Goal: Task Accomplishment & Management: Use online tool/utility

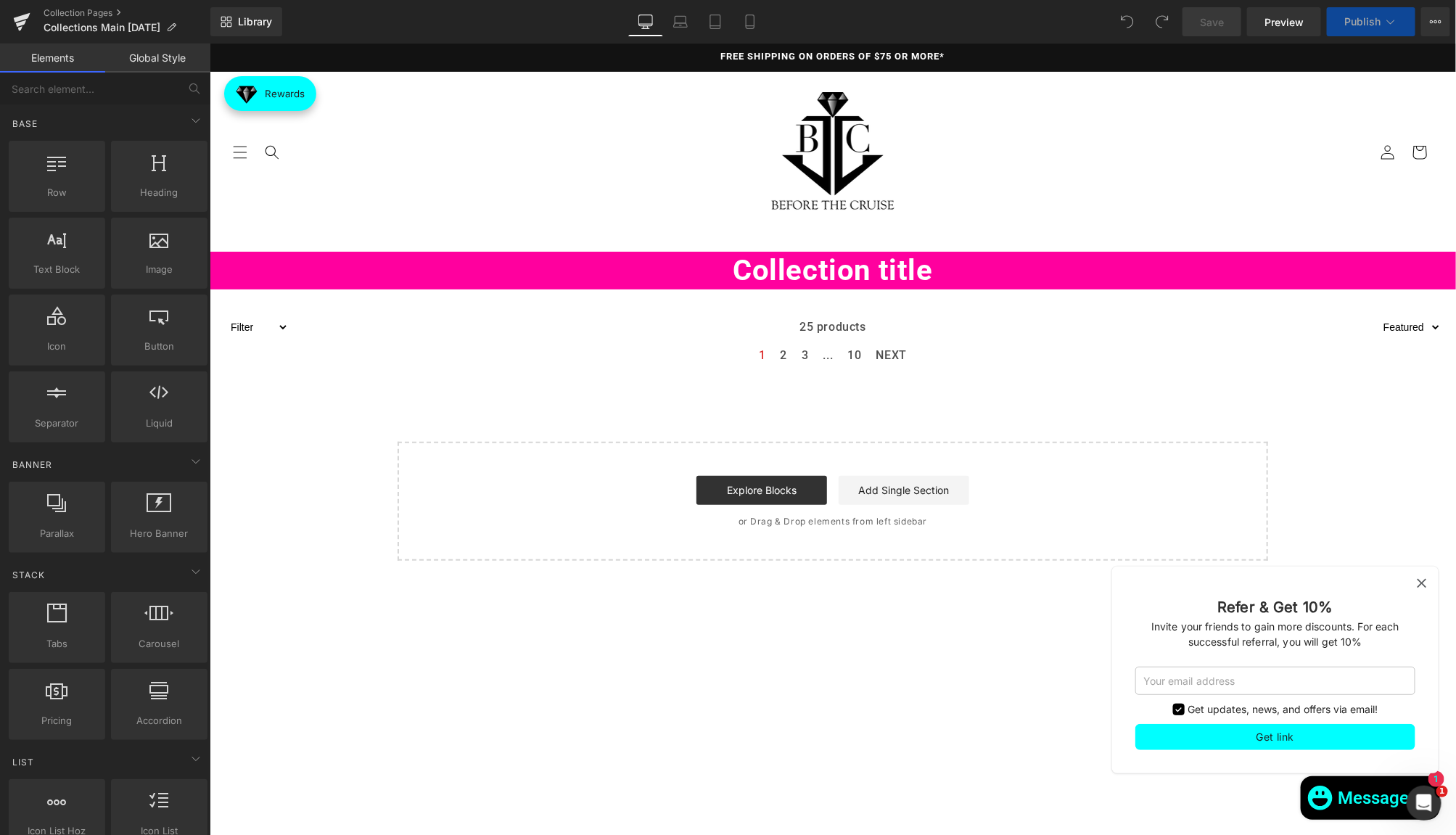
click at [1421, 580] on icon at bounding box center [1421, 582] width 16 height 16
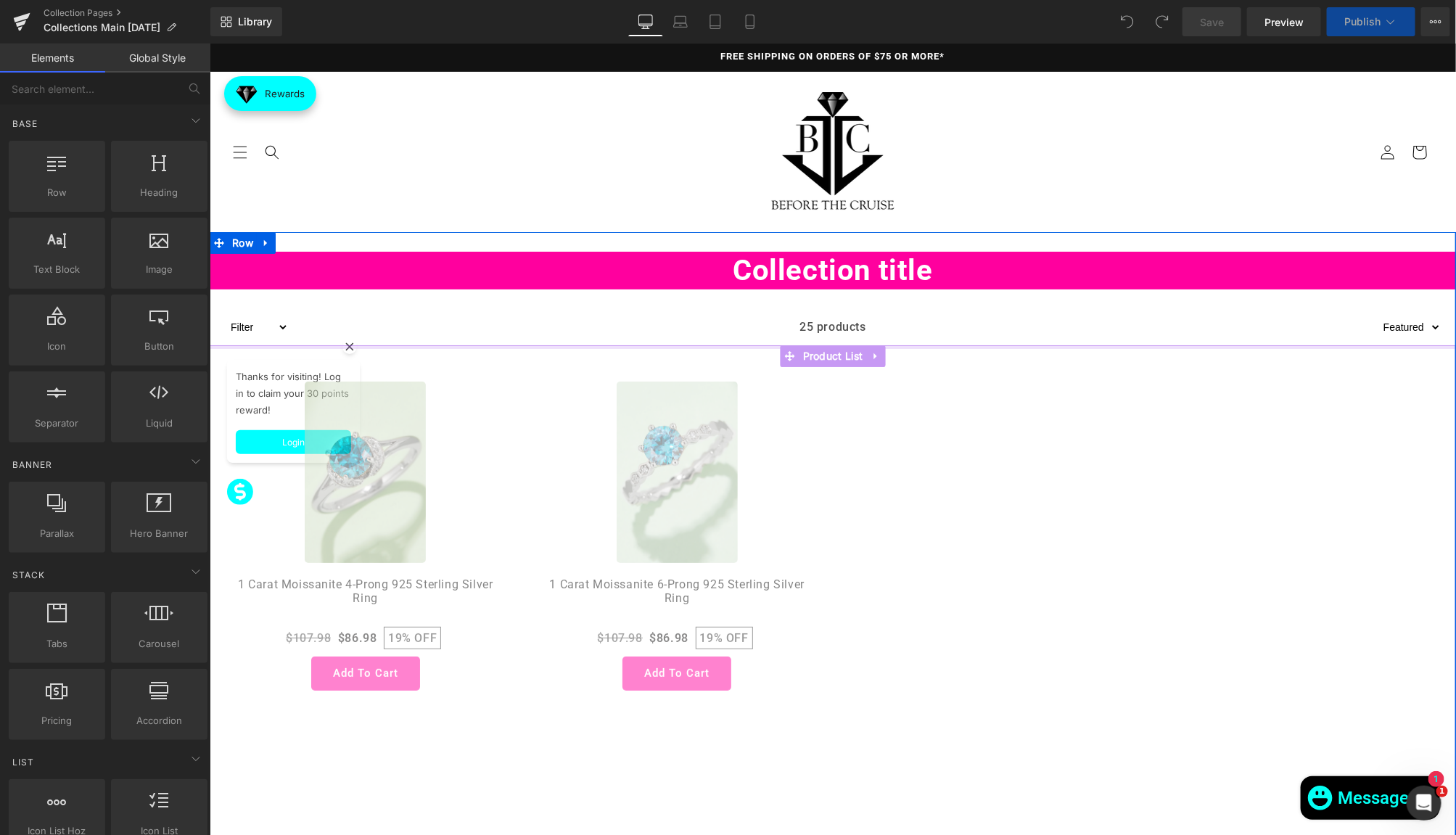
click at [346, 344] on div "Sale Off (P) Image 1 Carat Moissanite 4-Prong 925 Sterling Silver Ring (P) Titl…" at bounding box center [831, 626] width 1247 height 563
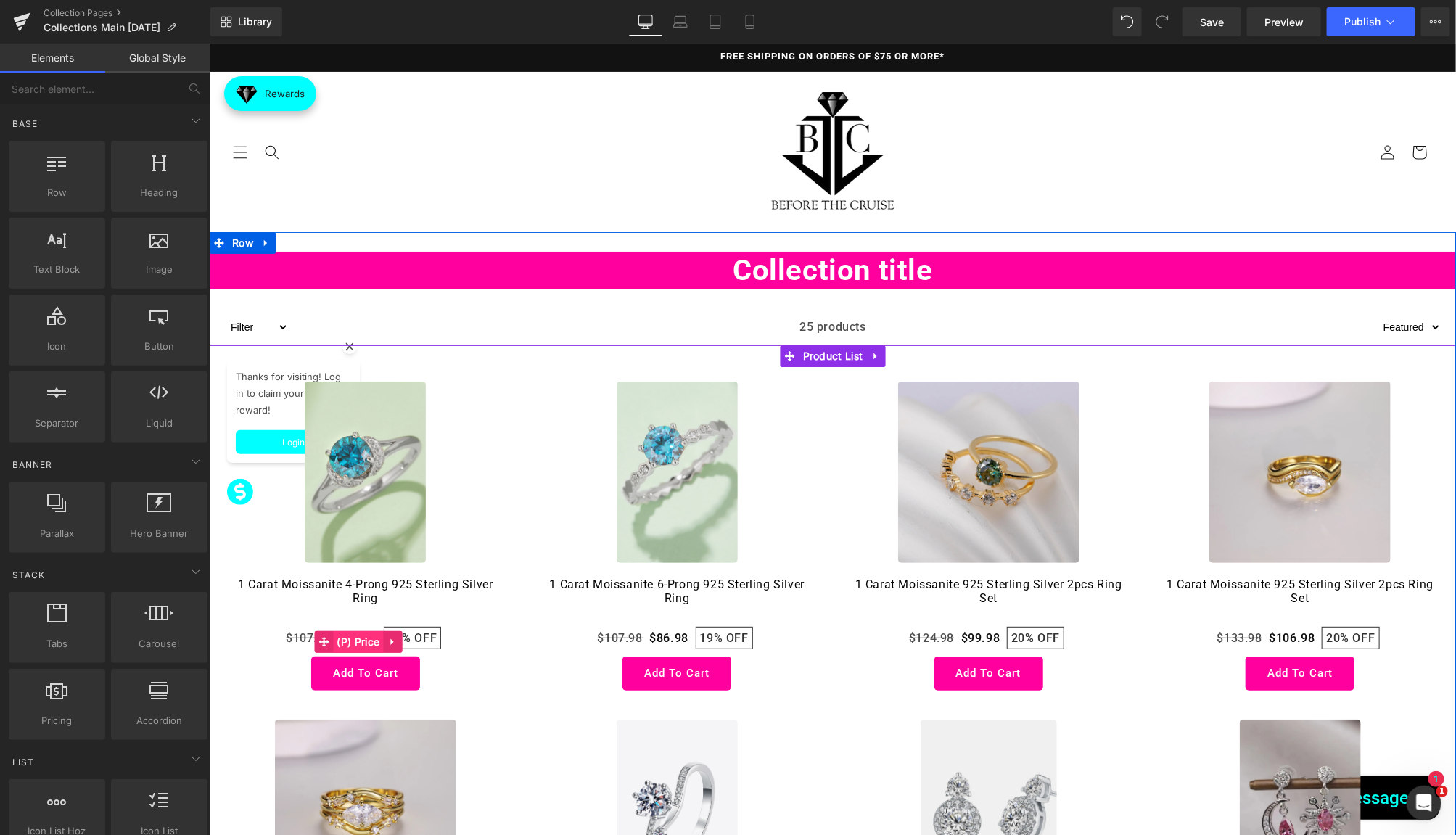
click at [371, 645] on span "(P) Price" at bounding box center [357, 640] width 50 height 21
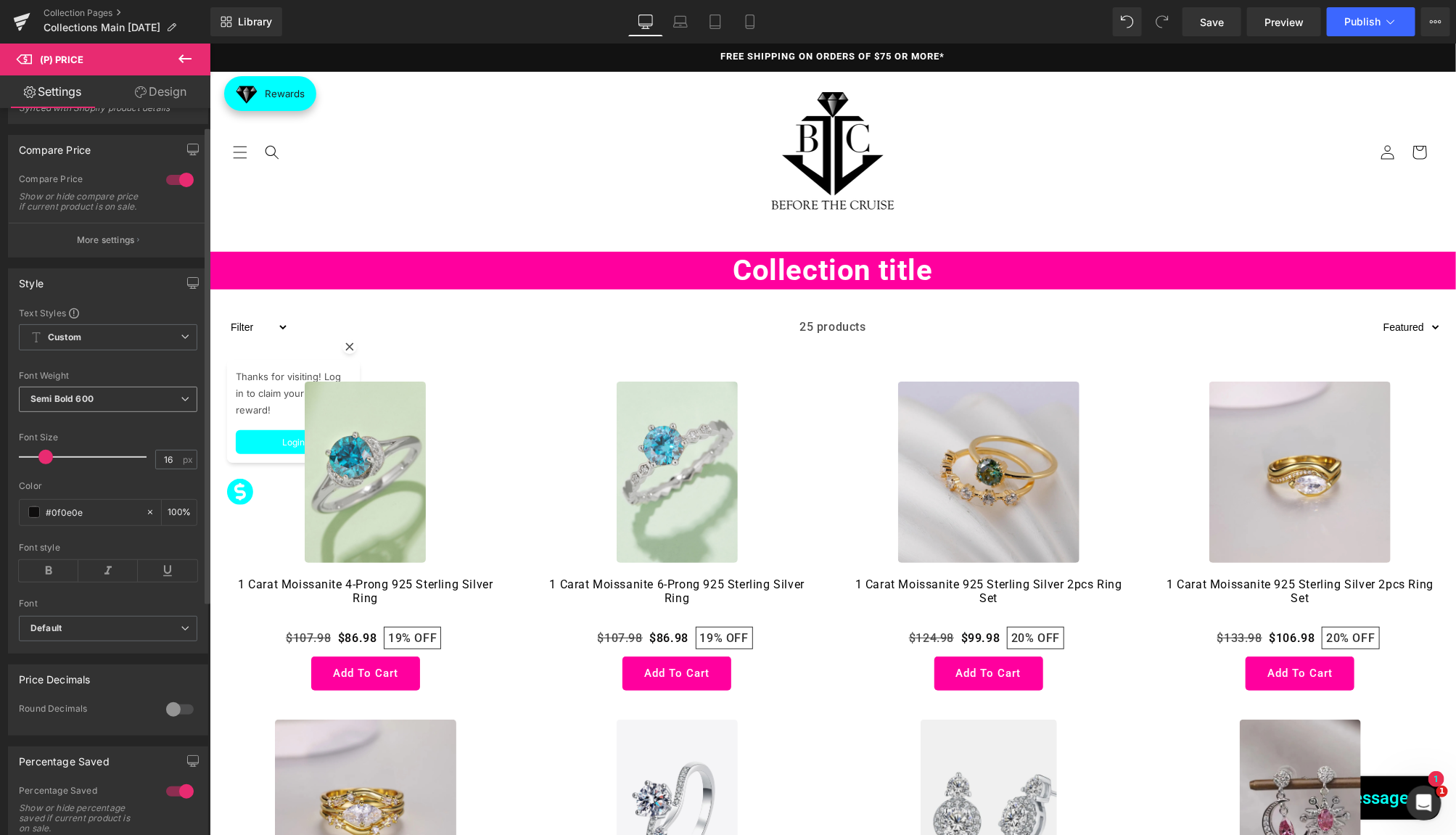
scroll to position [33, 0]
click at [127, 238] on button "More settings" at bounding box center [108, 238] width 199 height 34
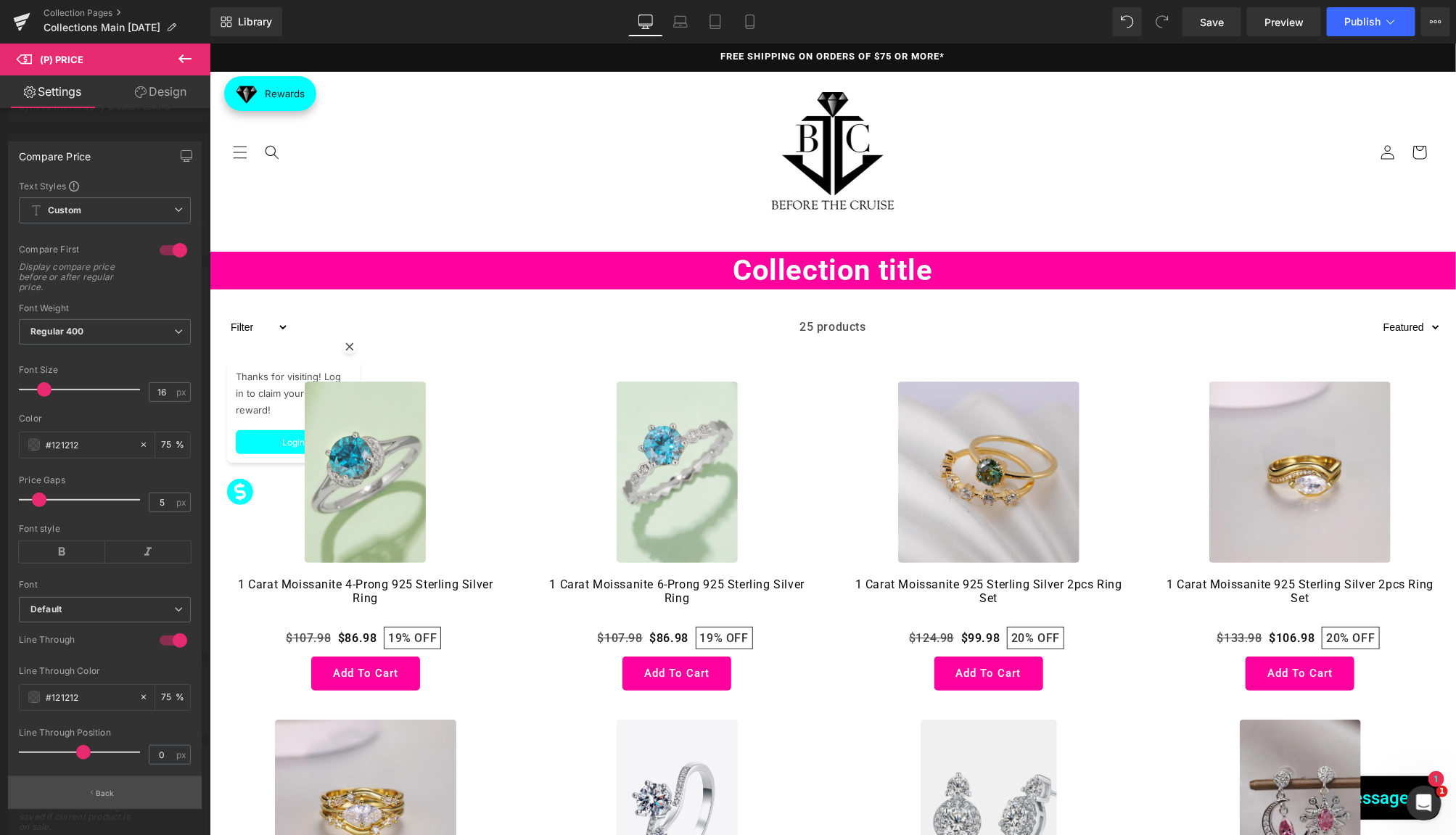
click at [107, 796] on button "Back" at bounding box center [105, 792] width 194 height 33
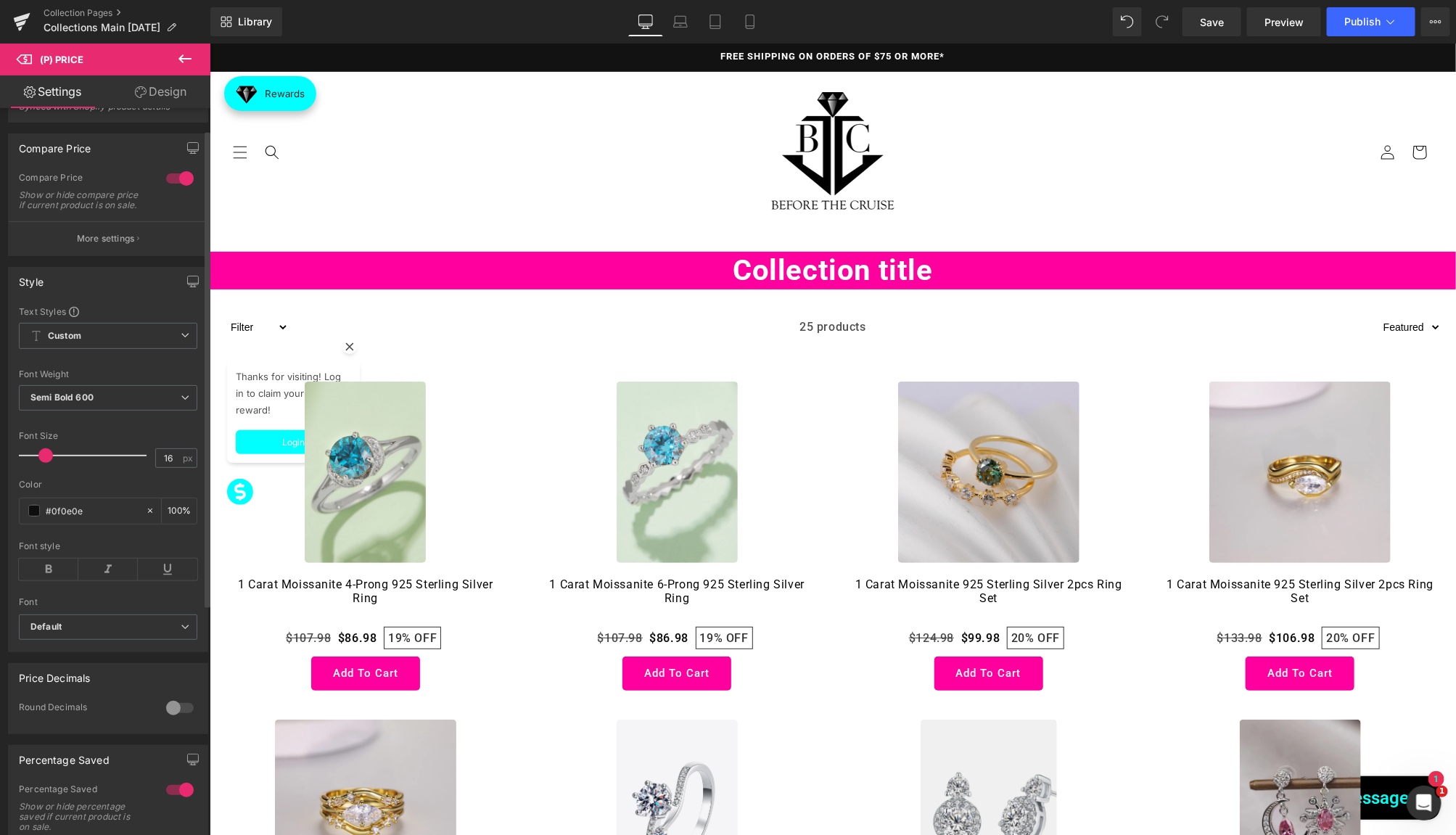
click at [176, 176] on div at bounding box center [180, 178] width 34 height 23
click at [169, 176] on div at bounding box center [180, 178] width 34 height 23
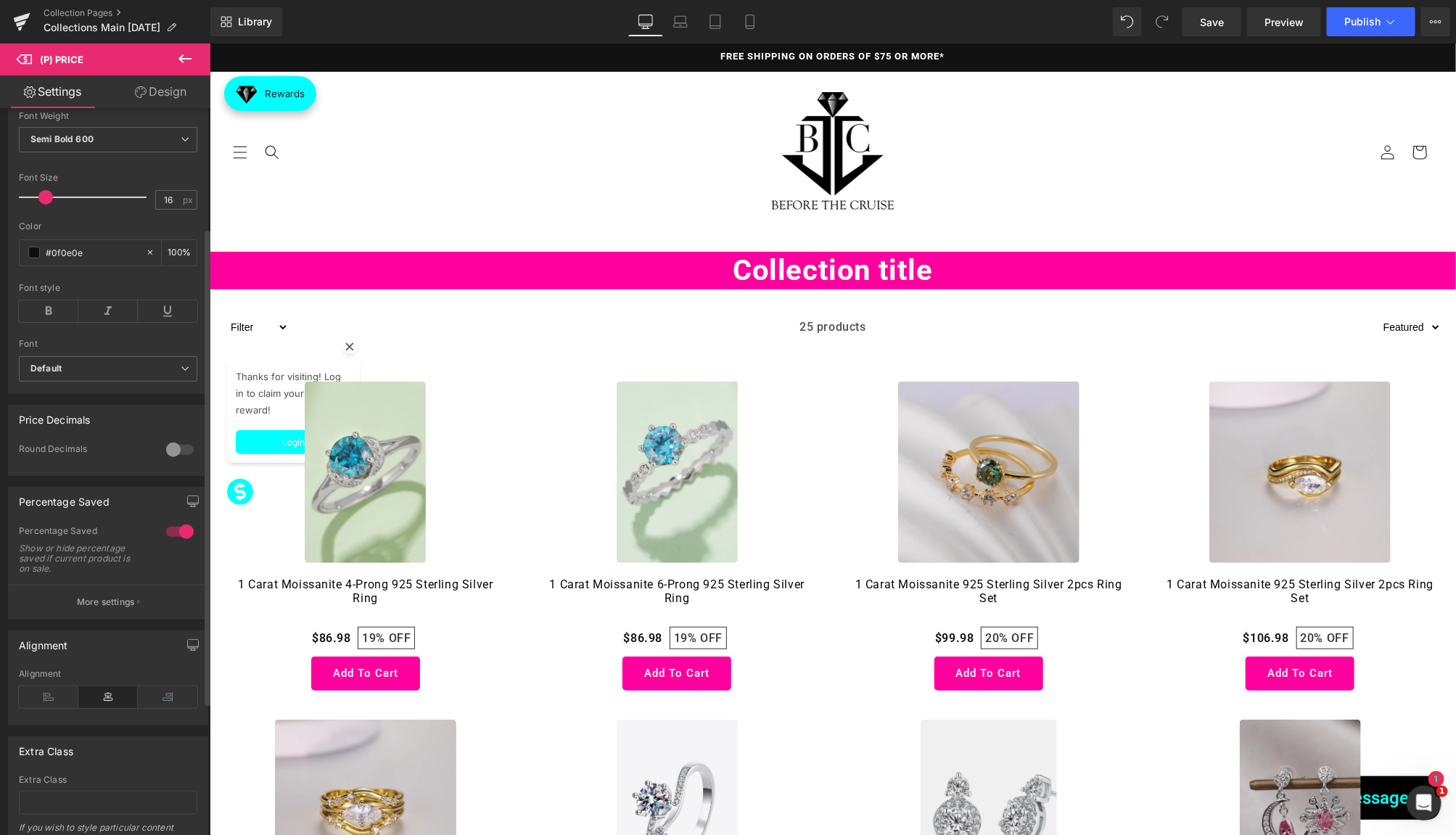
scroll to position [314, 0]
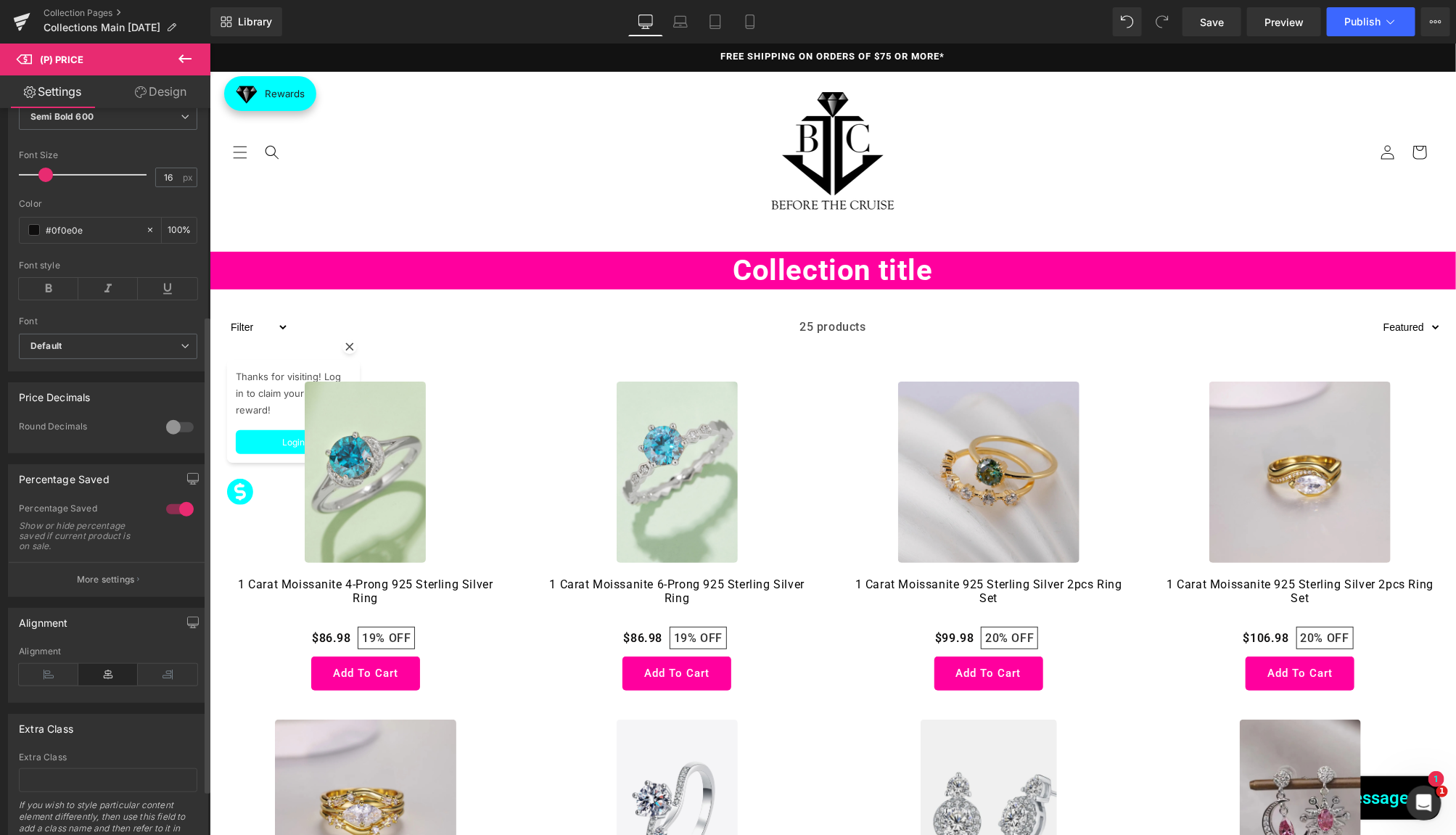
click at [182, 510] on div at bounding box center [180, 509] width 34 height 23
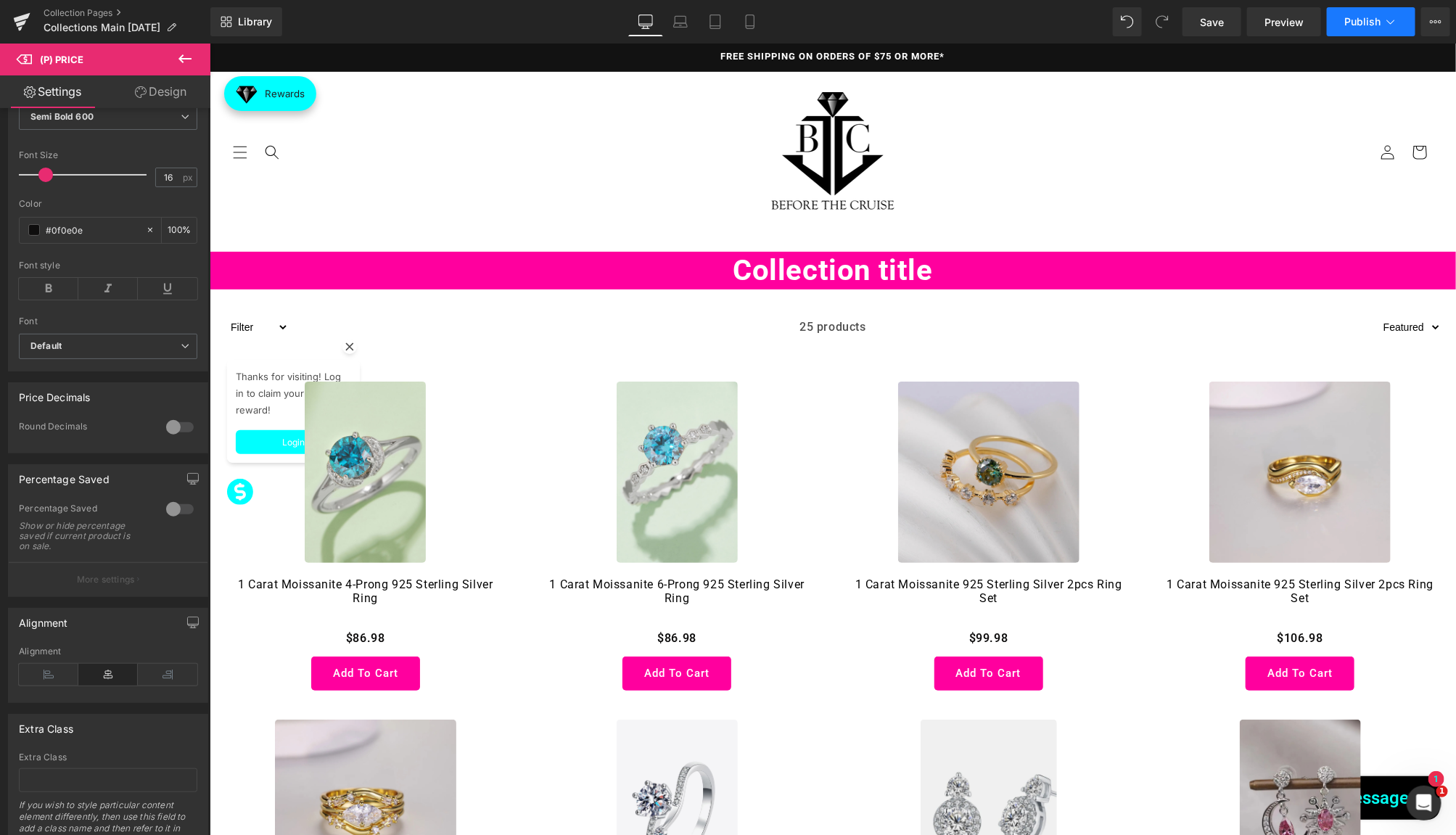
click at [1363, 14] on button "Publish" at bounding box center [1370, 21] width 88 height 29
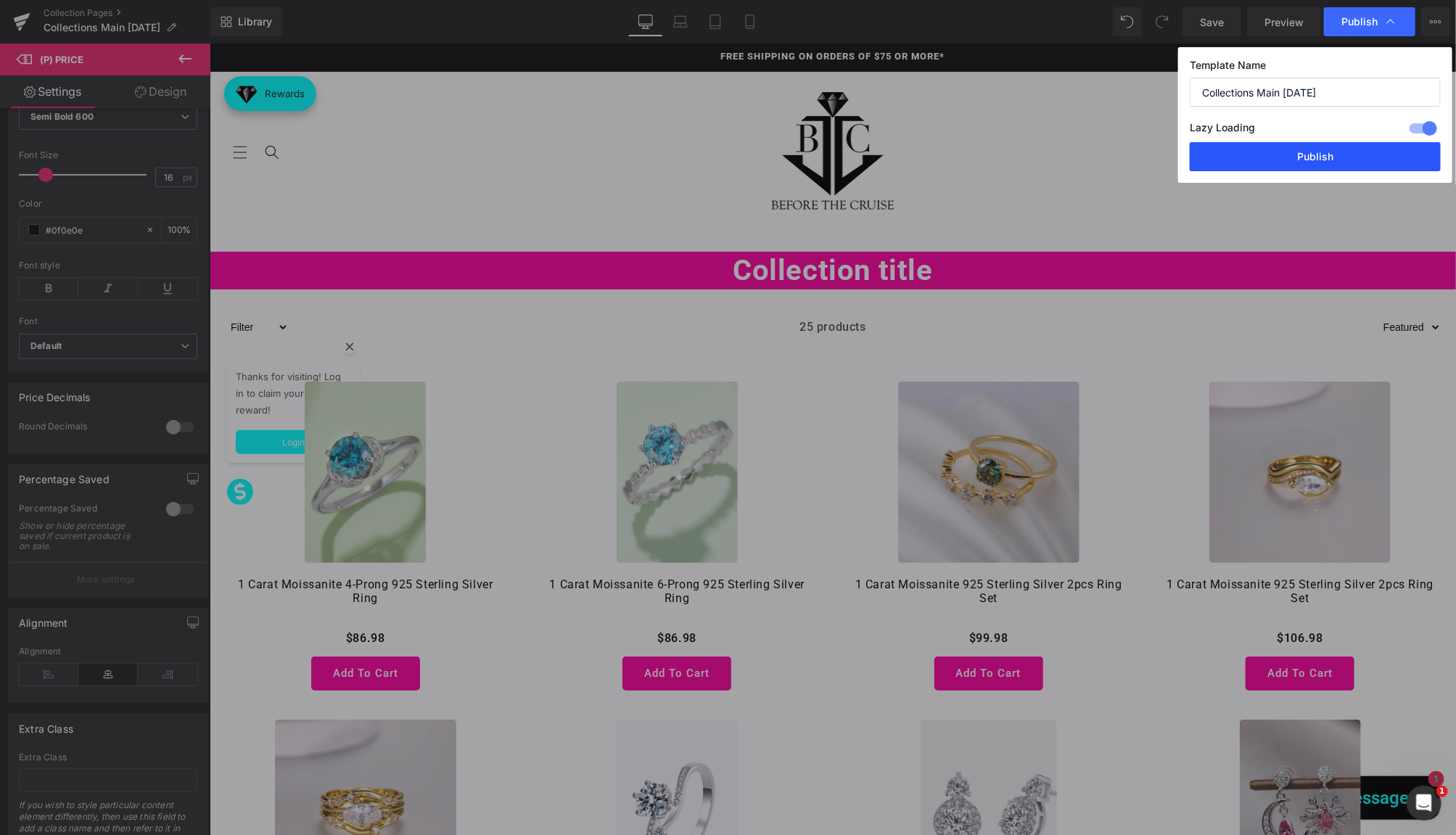
click at [1297, 149] on button "Publish" at bounding box center [1315, 156] width 251 height 29
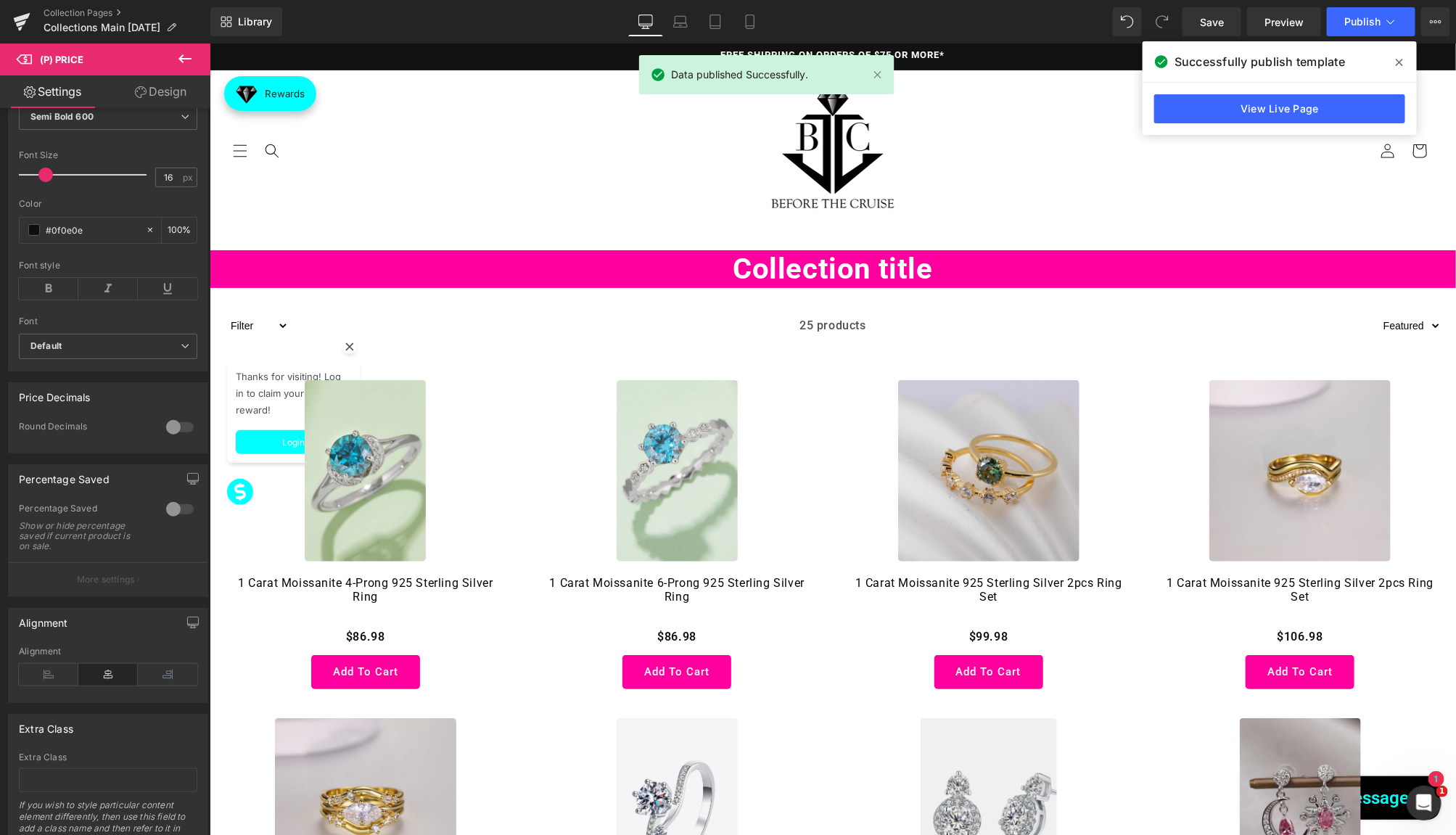
scroll to position [0, 0]
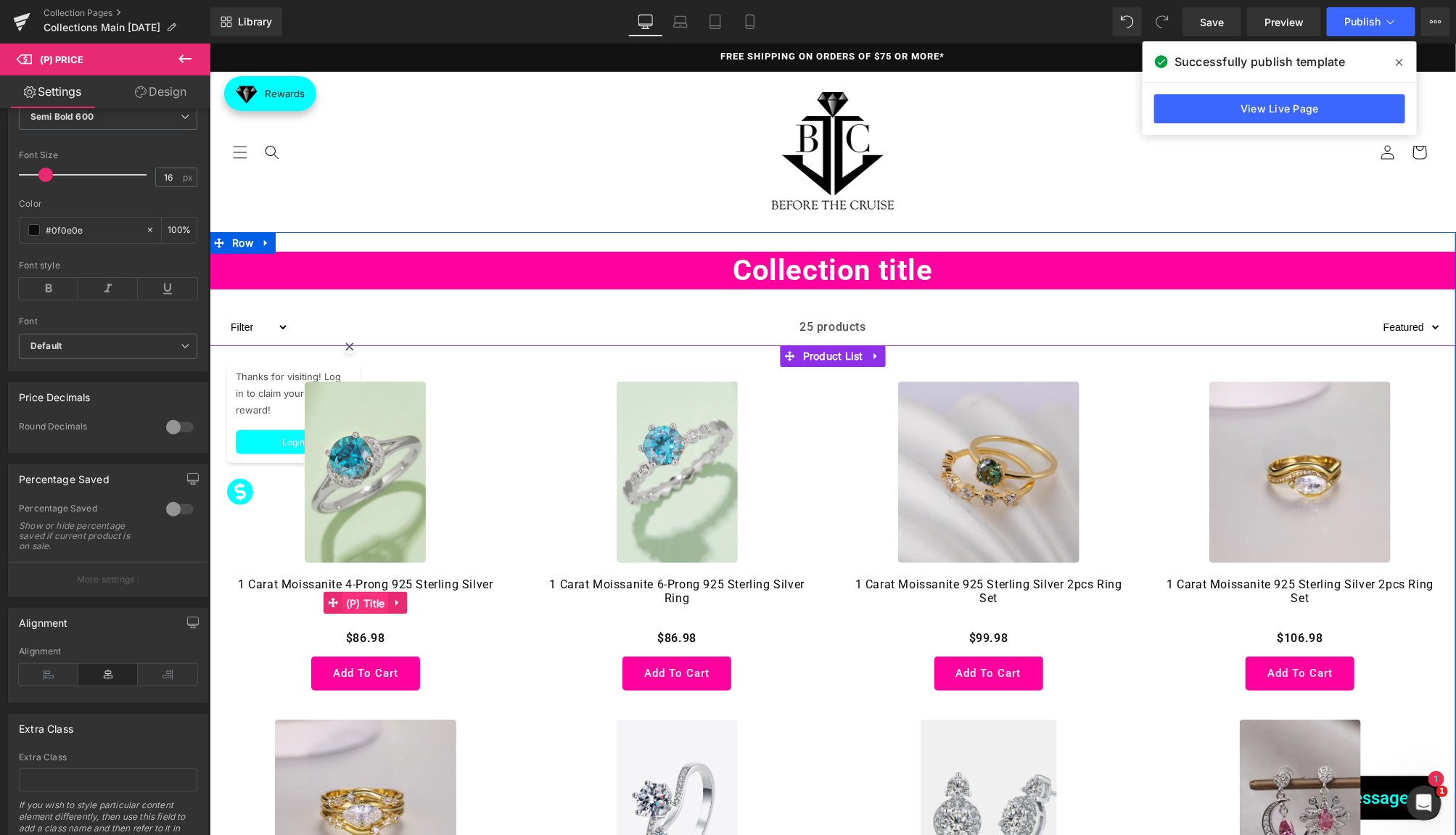
click at [357, 592] on span "(P) Title" at bounding box center [365, 602] width 47 height 21
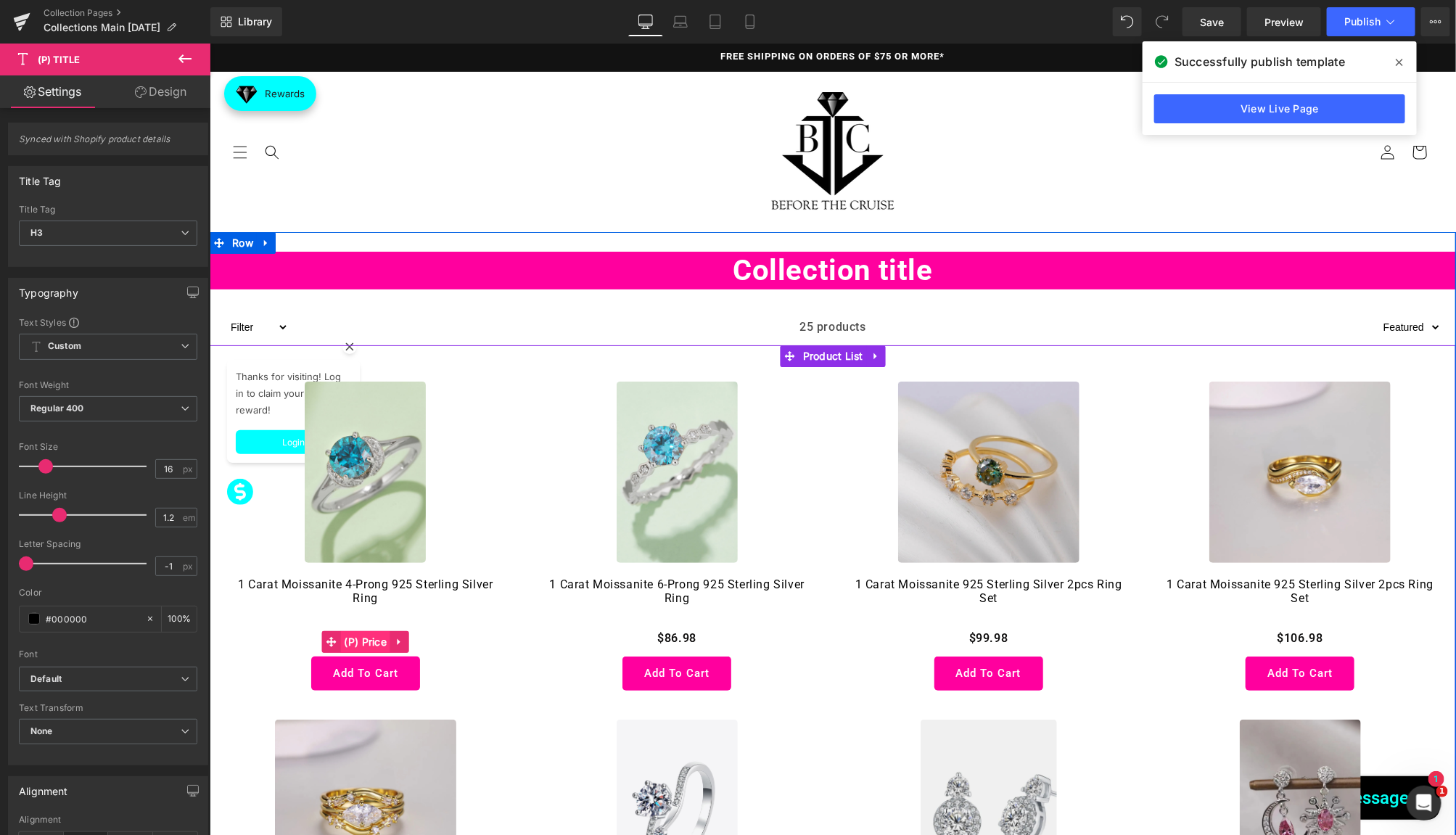
click at [366, 639] on span "(P) Price" at bounding box center [365, 640] width 50 height 21
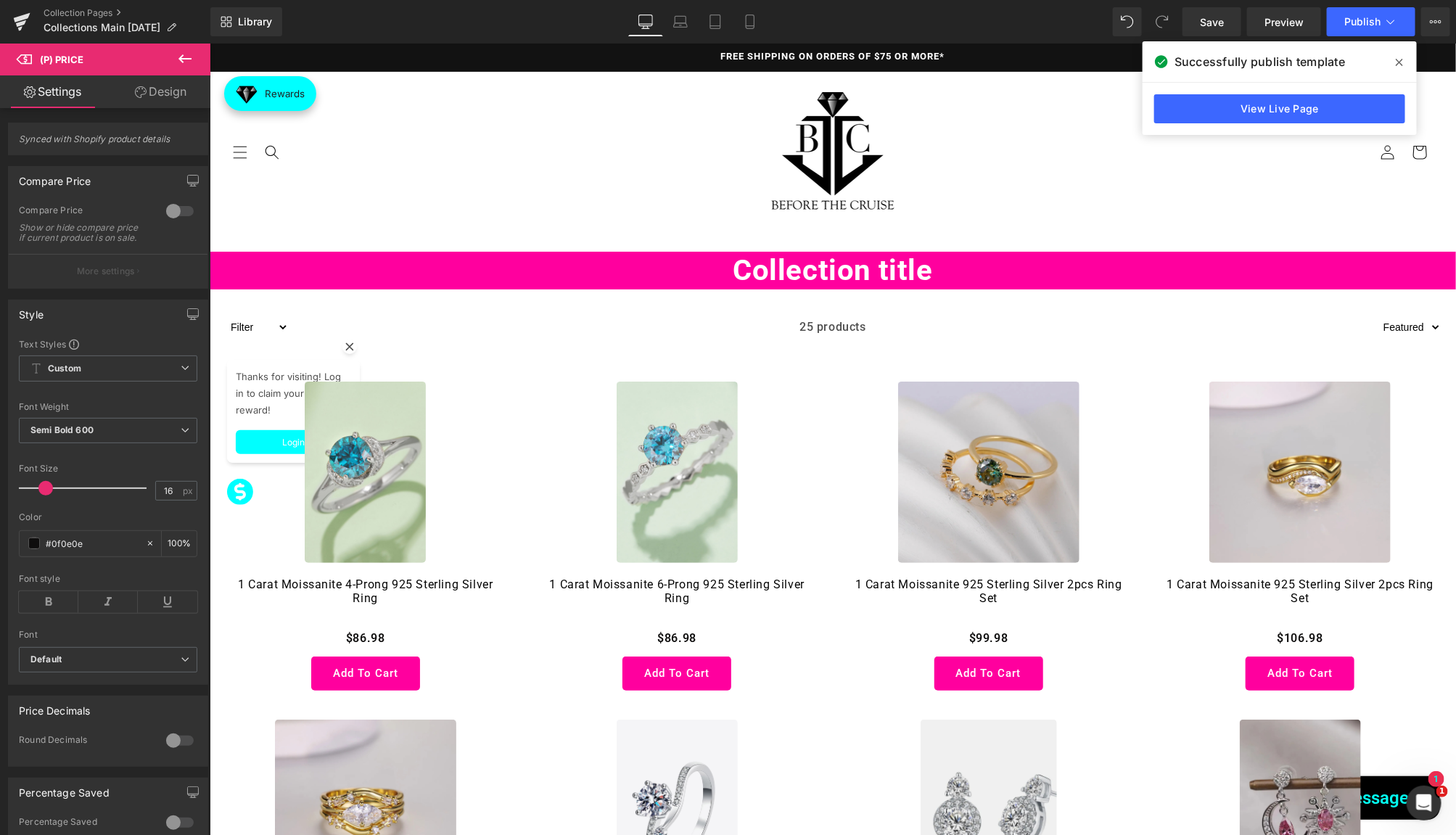
click at [154, 101] on link "Design" at bounding box center [160, 91] width 105 height 33
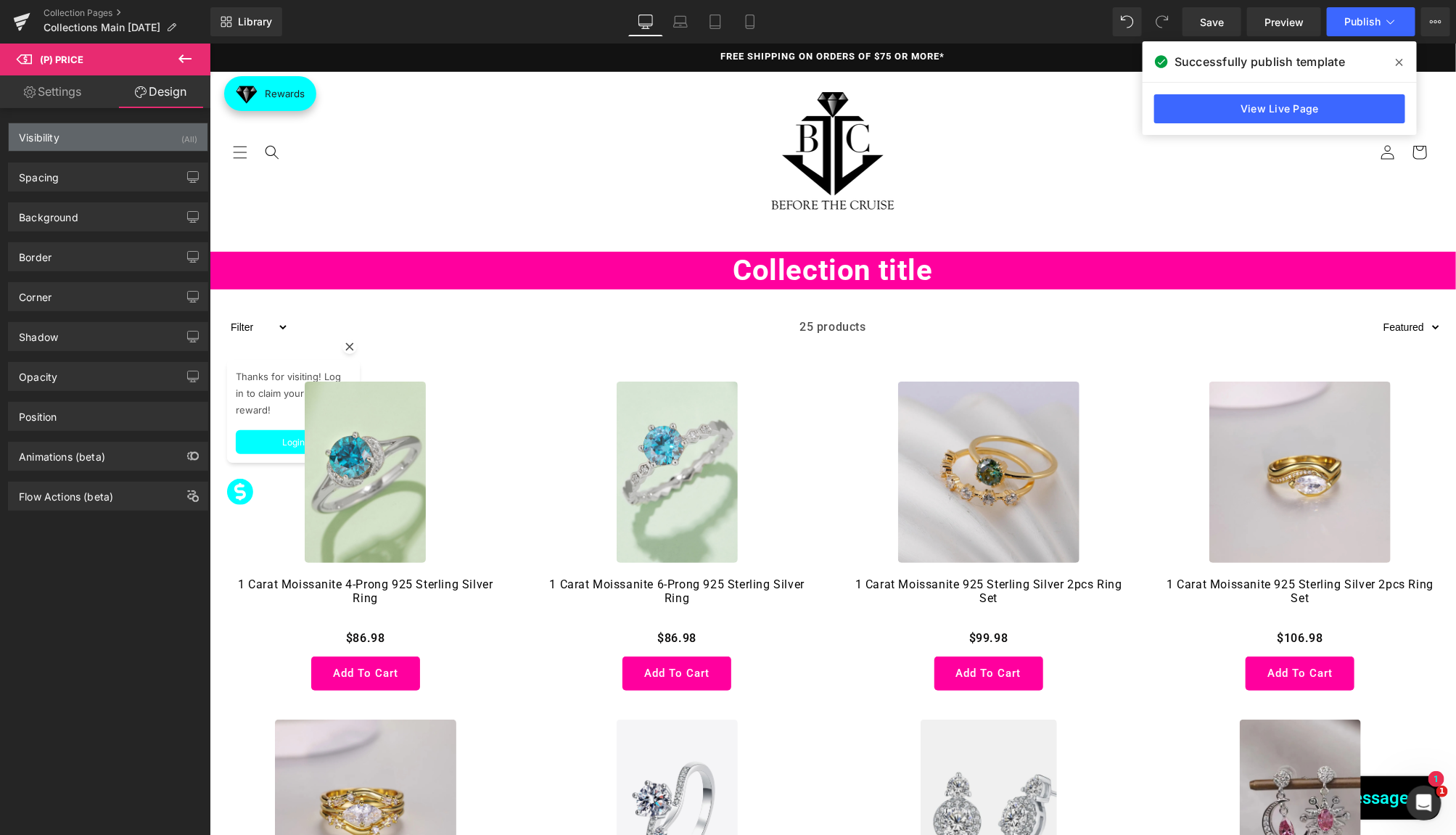
type input "0"
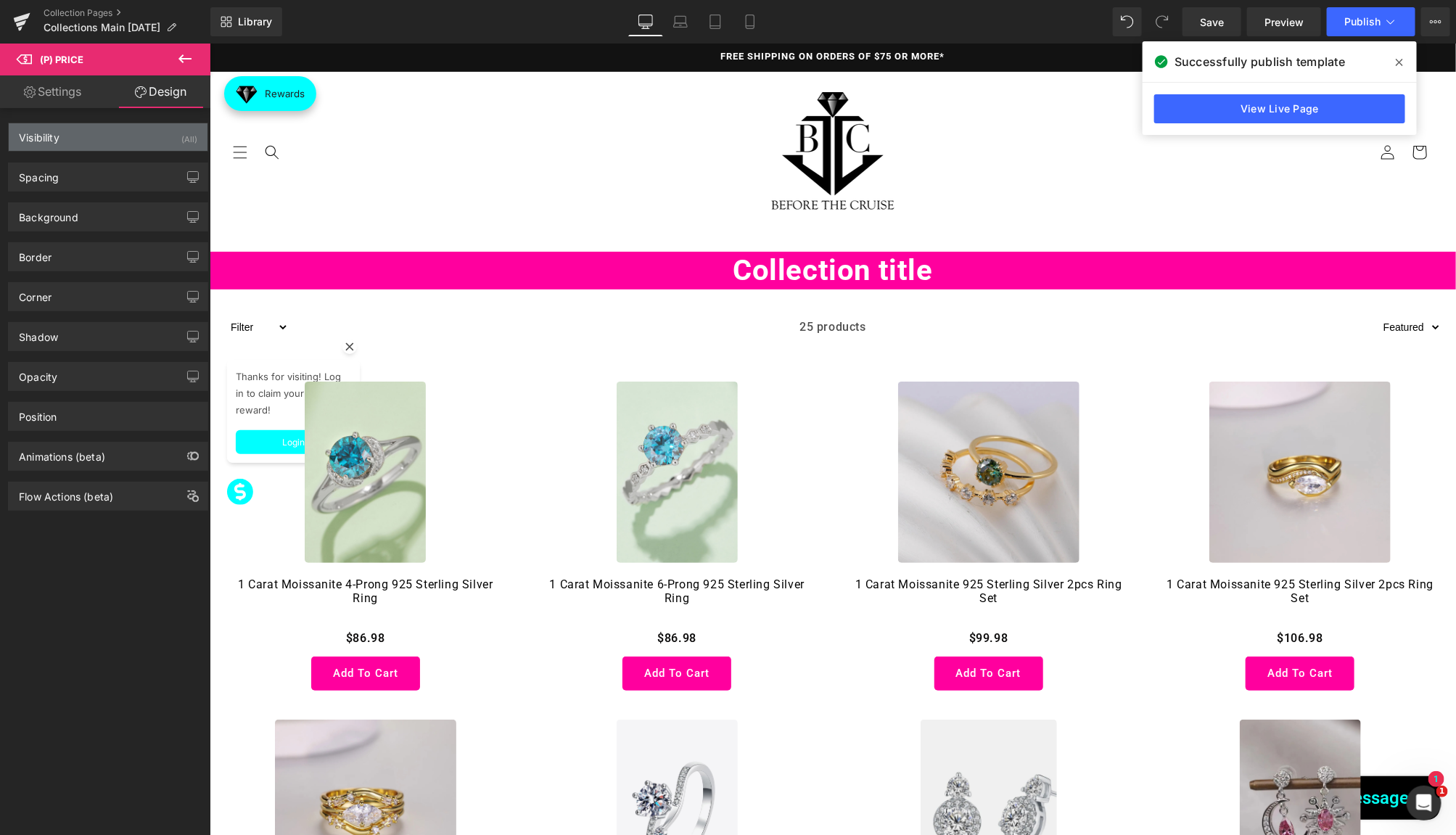
type input "0"
type input "10"
type input "0"
click at [89, 171] on div "Spacing" at bounding box center [108, 177] width 199 height 28
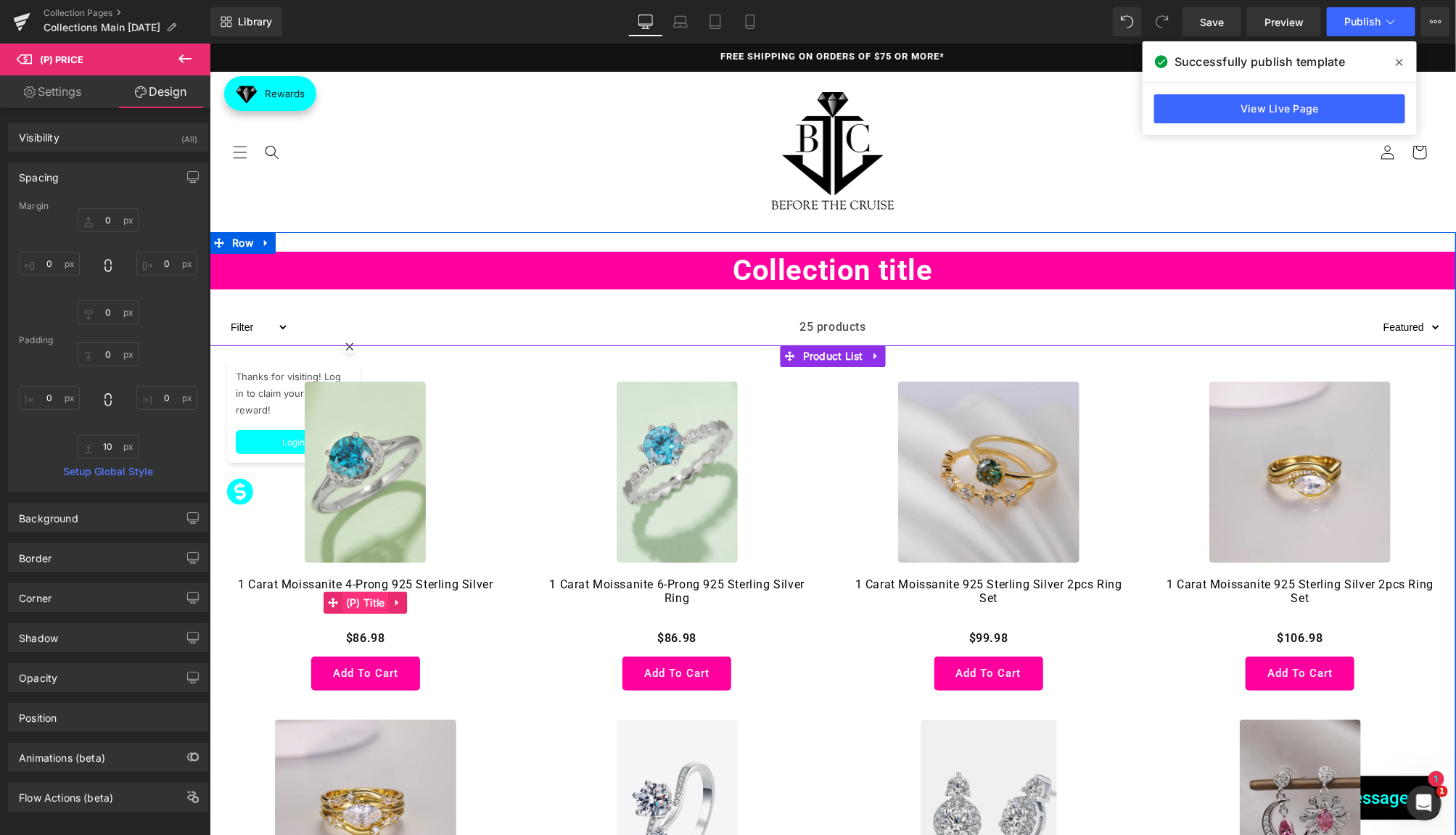
click at [363, 596] on span "(P) Title" at bounding box center [365, 601] width 47 height 21
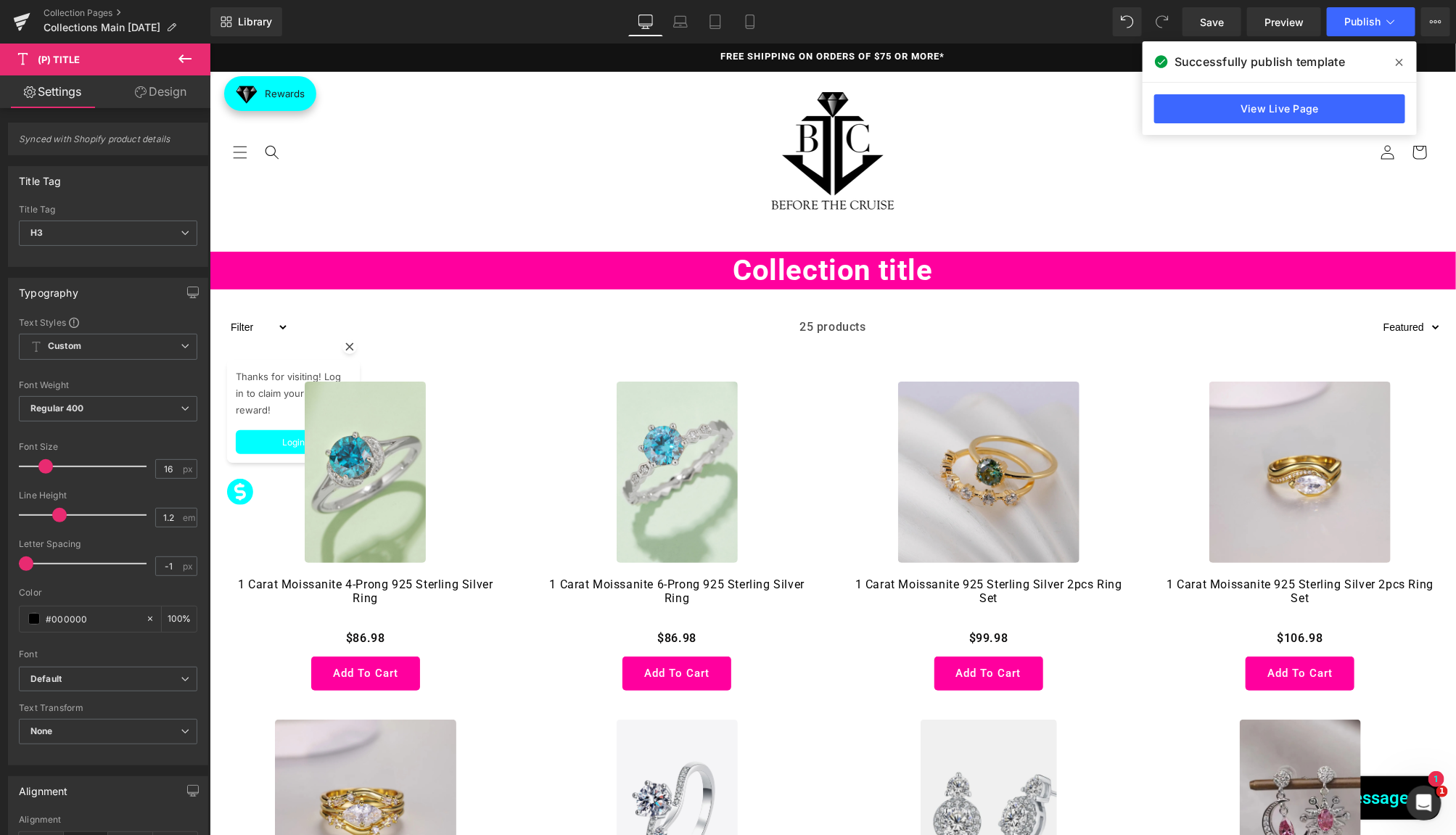
click at [159, 104] on link "Design" at bounding box center [160, 91] width 105 height 33
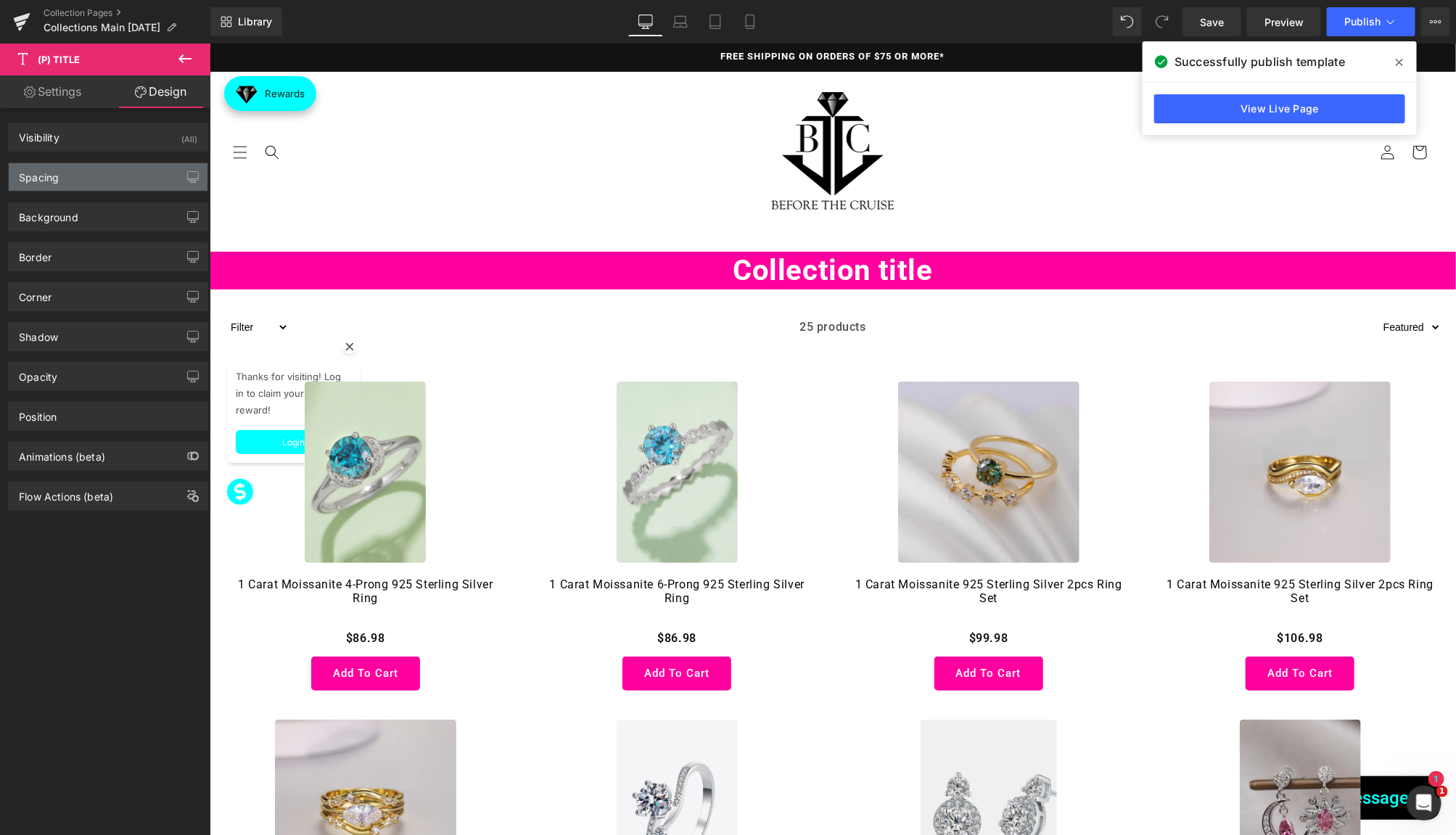
click at [69, 169] on div "Spacing" at bounding box center [108, 177] width 199 height 28
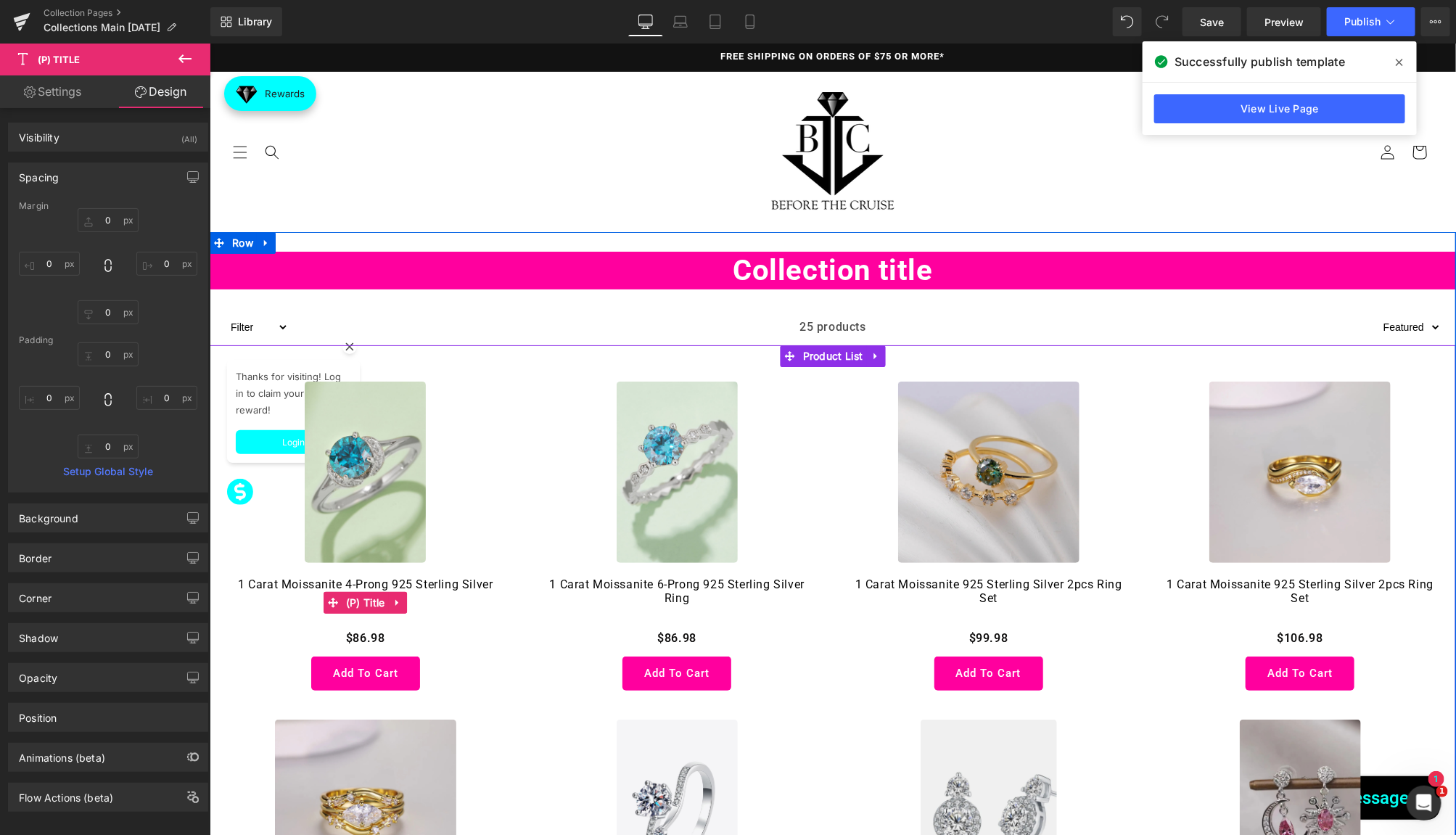
click at [374, 626] on h3 "1 Carat Moissanite 4-Prong 925 Sterling Silver Ring" at bounding box center [365, 601] width 283 height 51
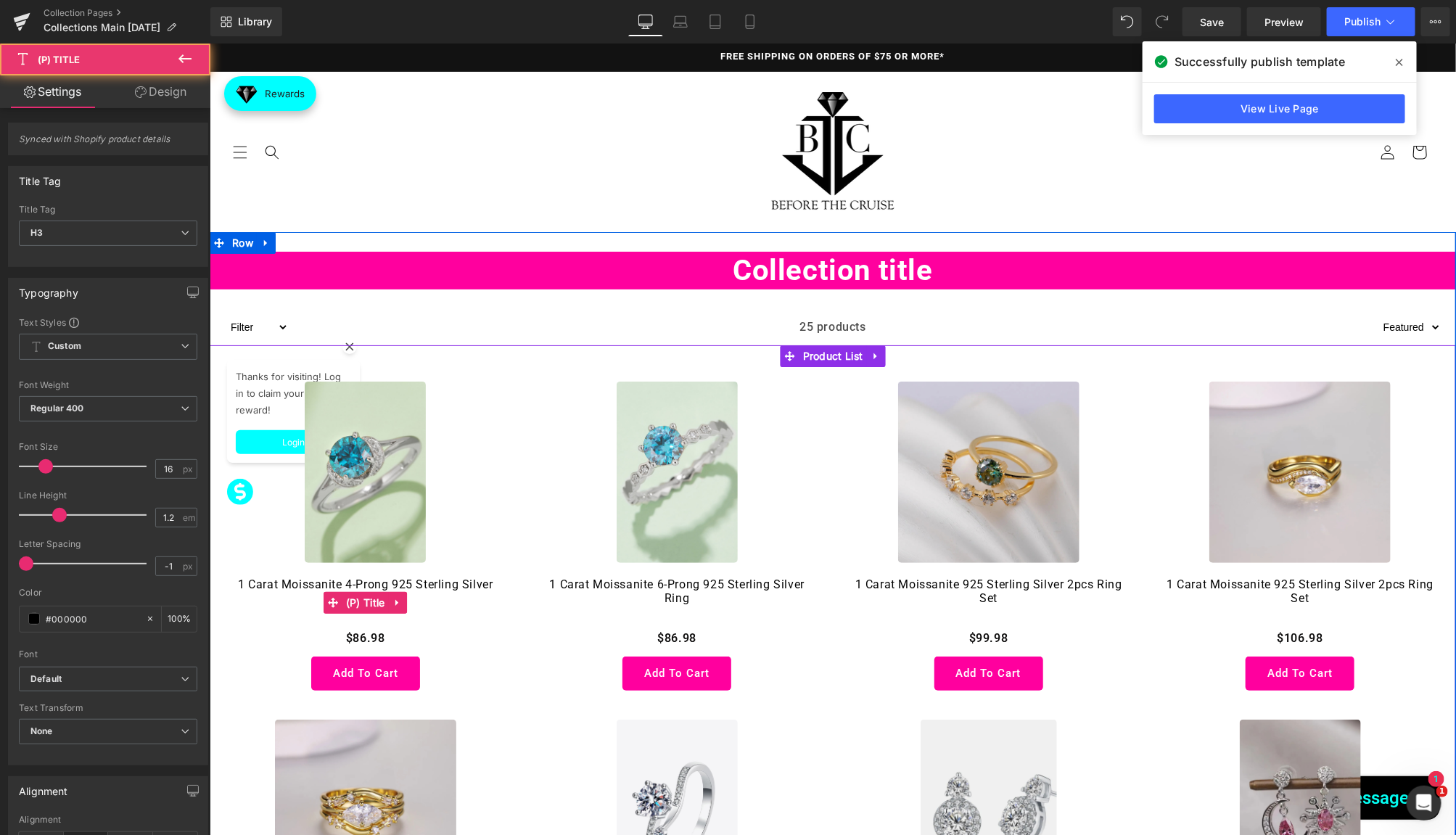
click at [359, 625] on h3 "1 Carat Moissanite 4-Prong 925 Sterling Silver Ring" at bounding box center [365, 601] width 283 height 51
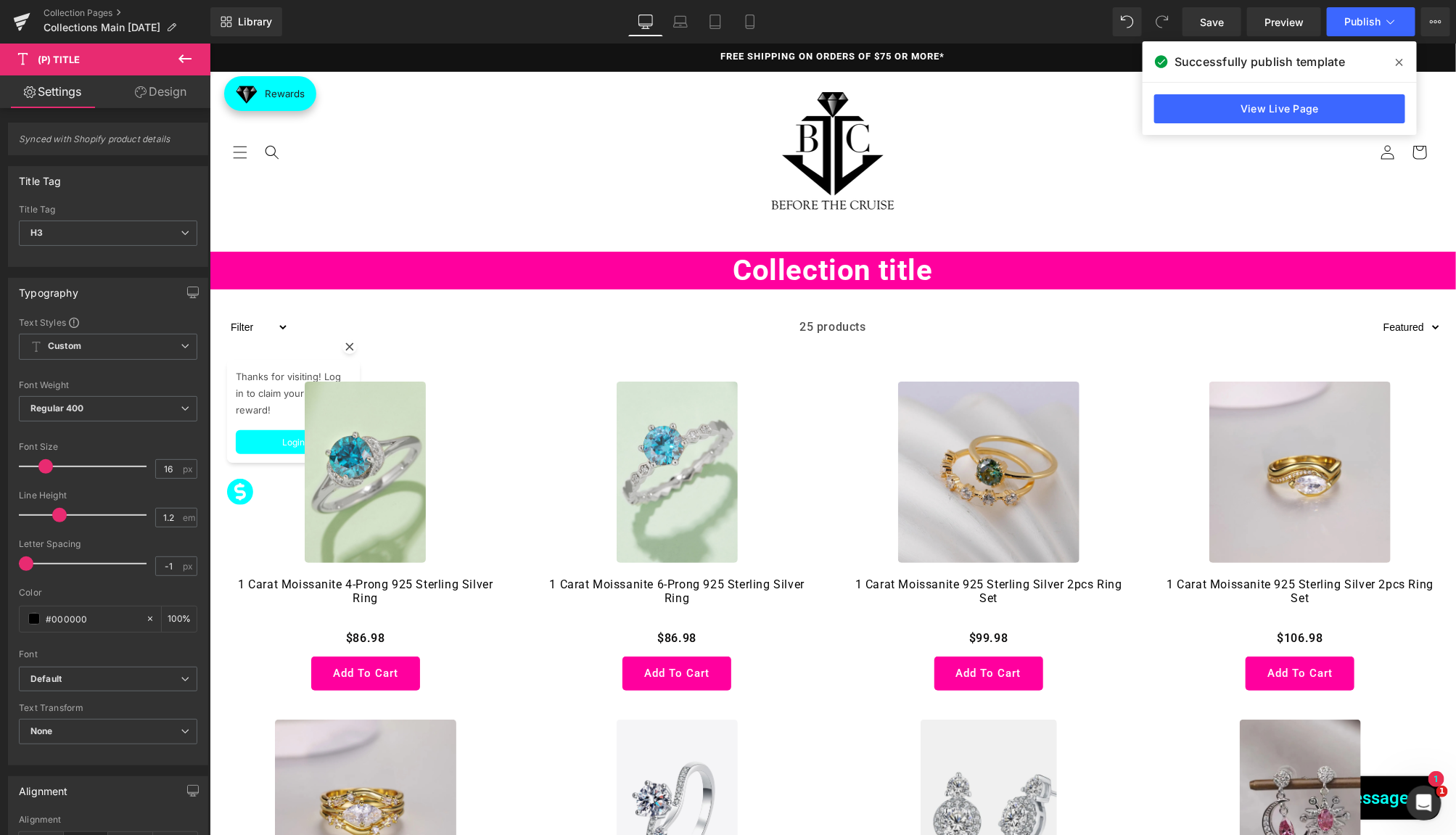
click at [153, 105] on link "Design" at bounding box center [160, 91] width 105 height 33
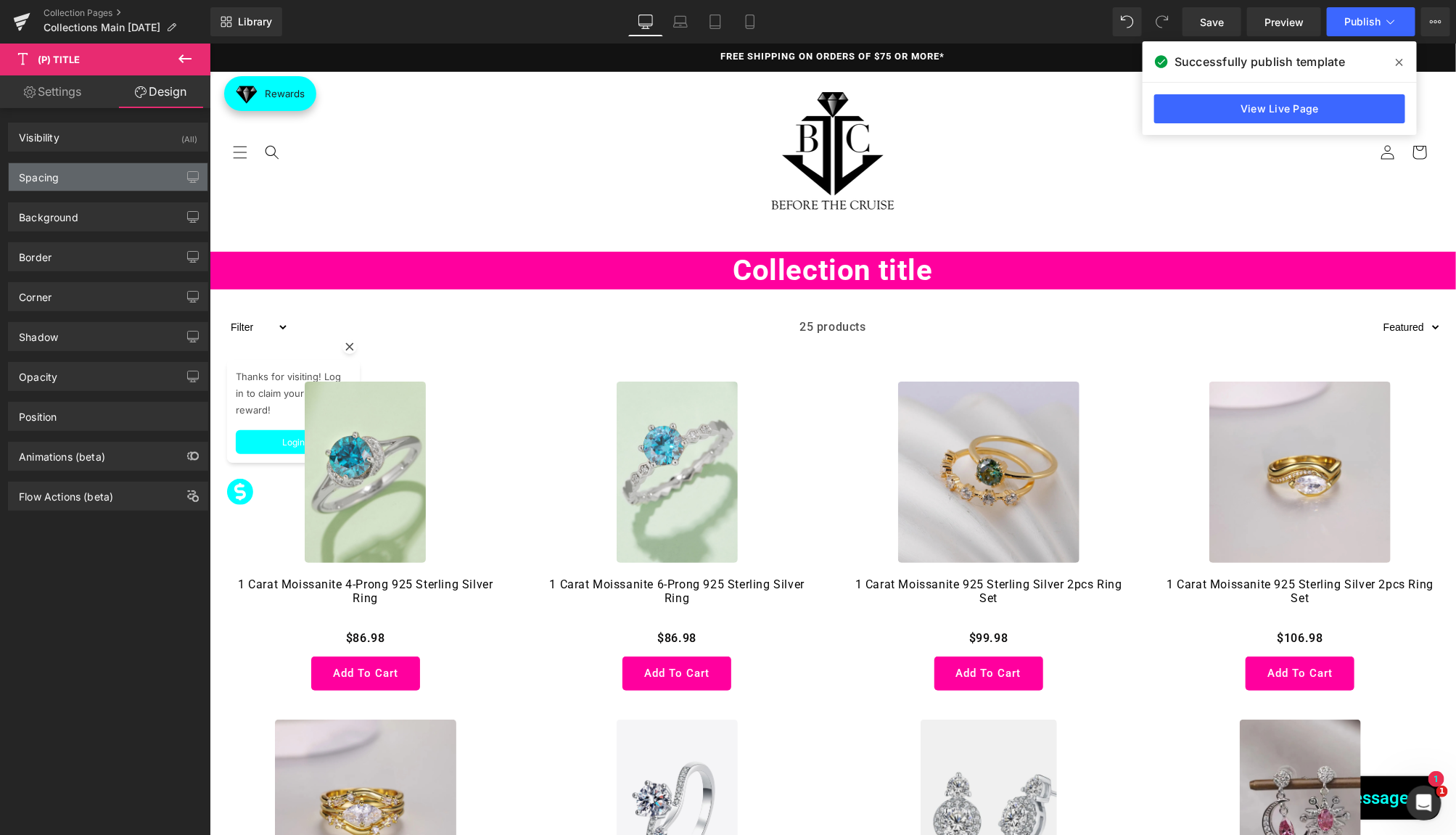
click at [90, 171] on div "Spacing" at bounding box center [108, 177] width 199 height 28
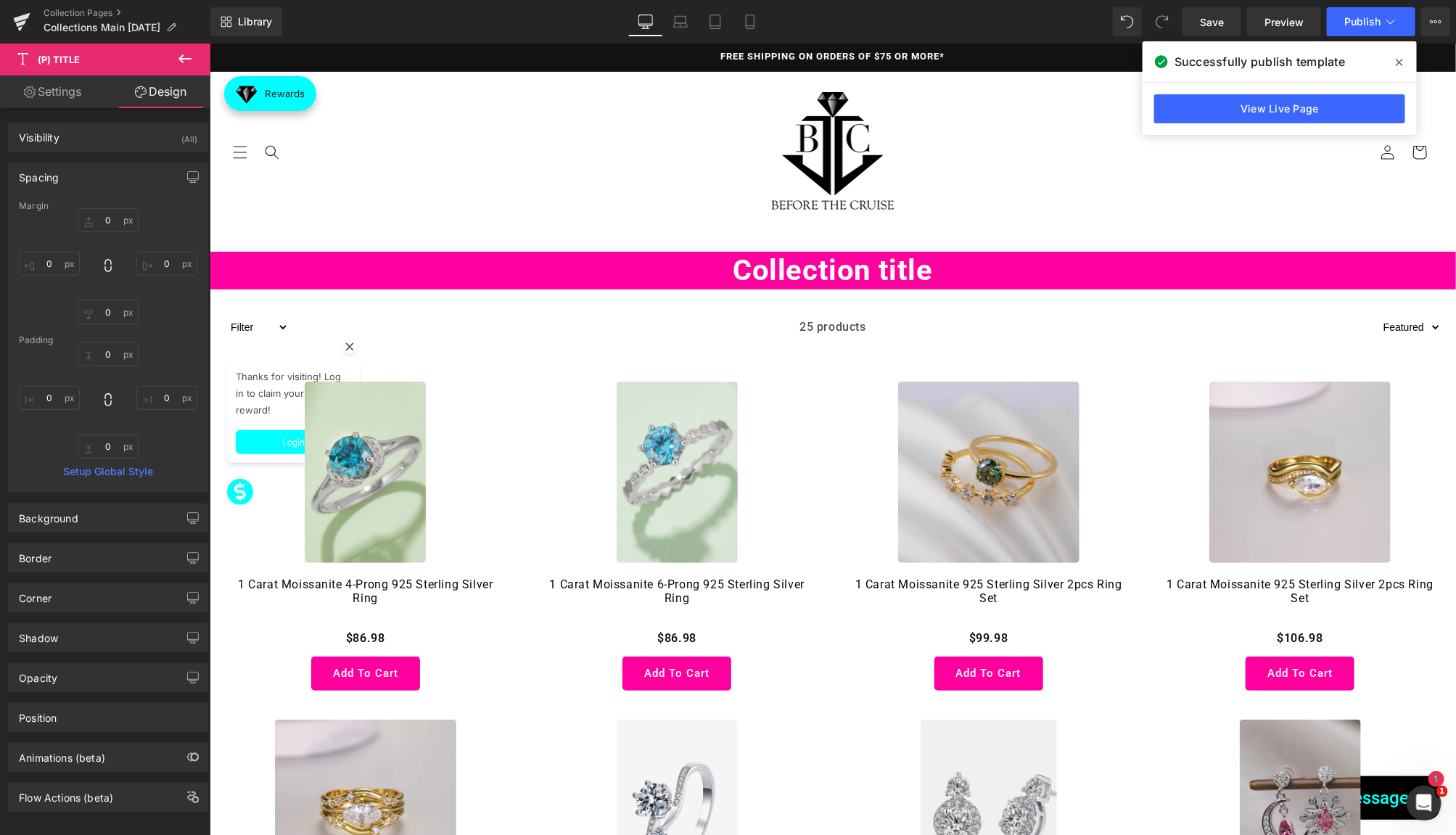
click at [264, 209] on header "HOME TRAVEL KITS TRAVEL KITS BUILD-A_TRAVEL KIT MYSTERY TRAVEL BOX CLOTHING & A…" at bounding box center [831, 151] width 1247 height 160
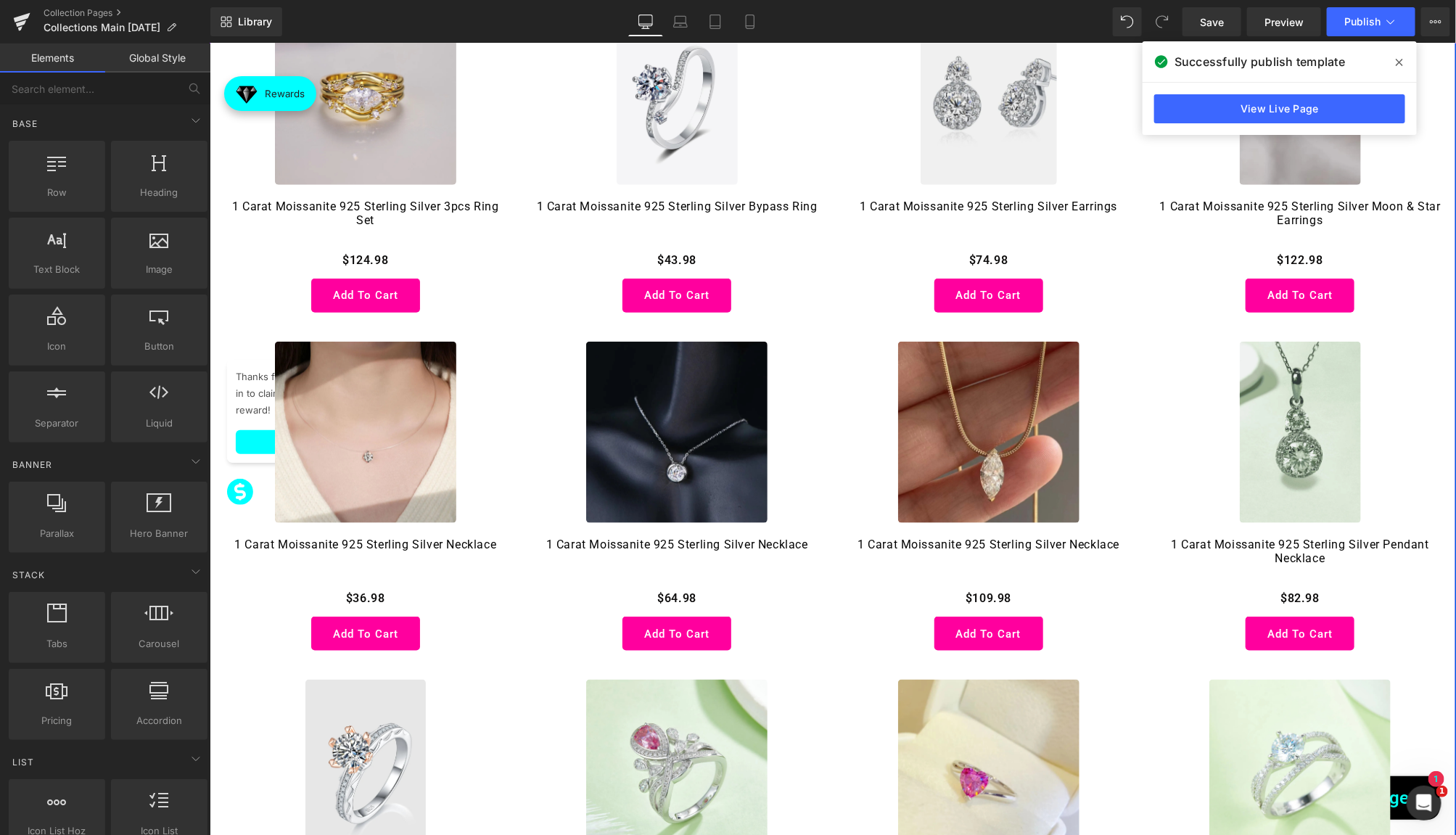
scroll to position [766, 0]
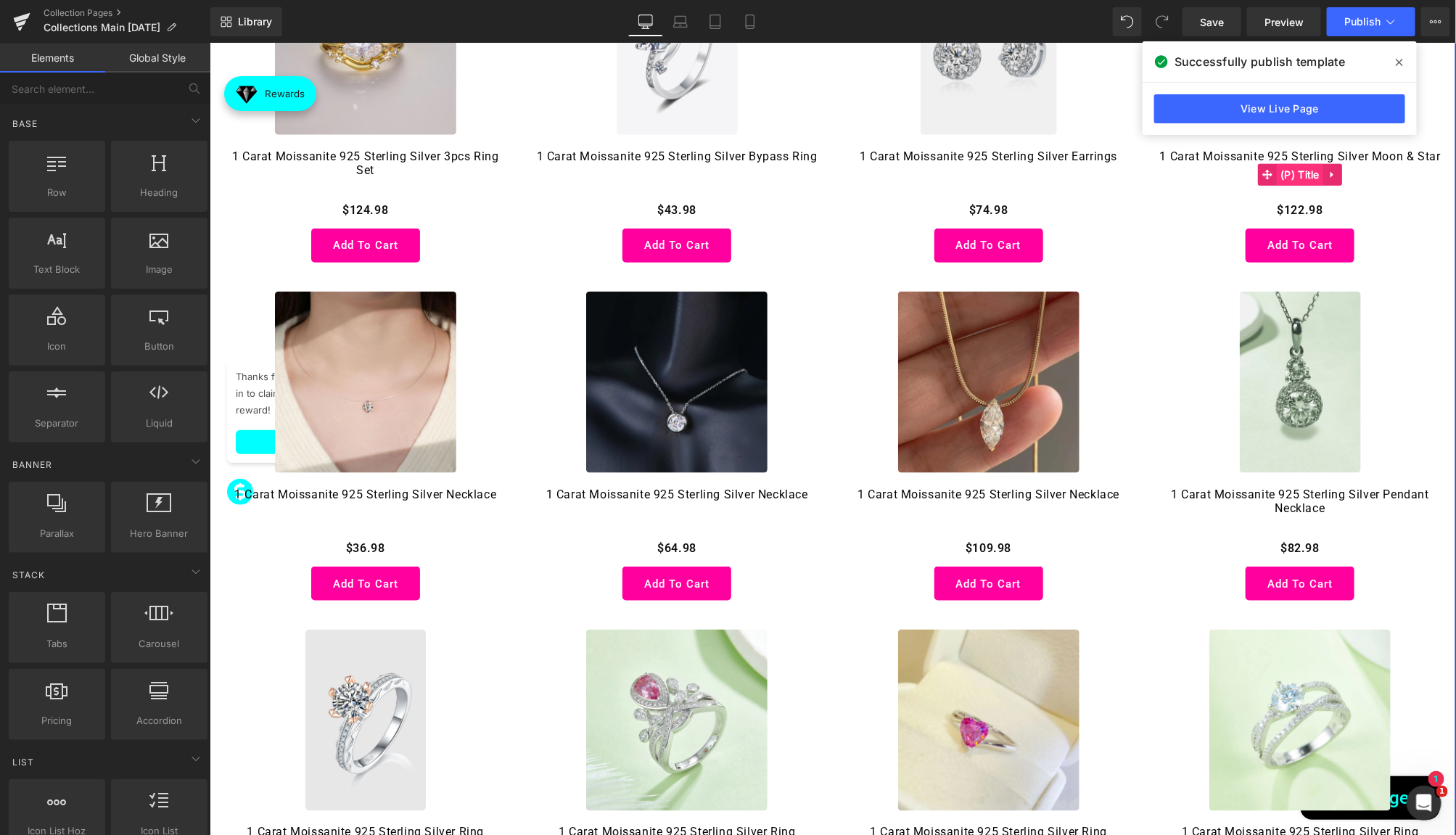
click at [1301, 182] on span "(P) Title" at bounding box center [1300, 173] width 47 height 21
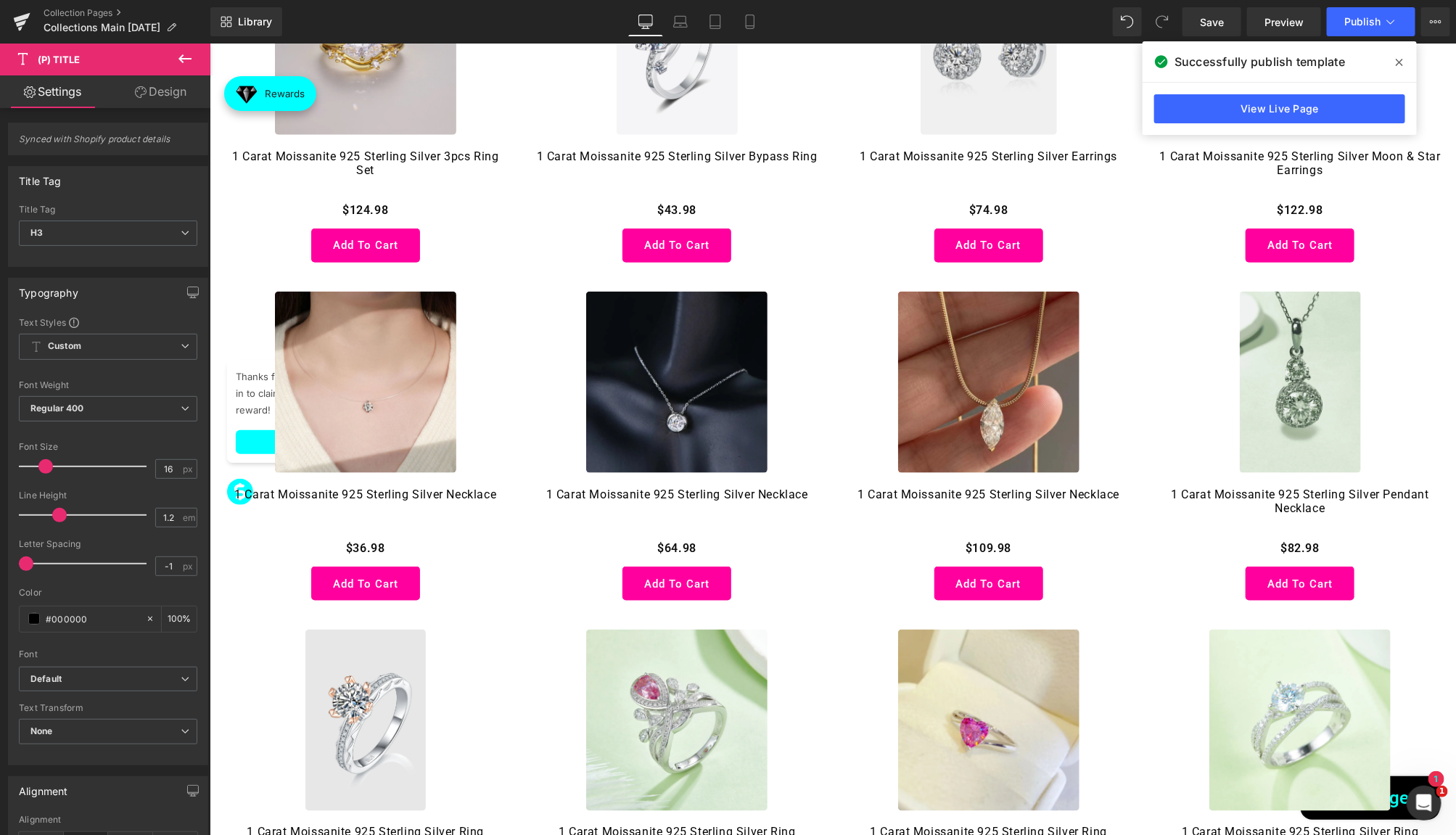
click at [172, 88] on link "Design" at bounding box center [160, 91] width 105 height 33
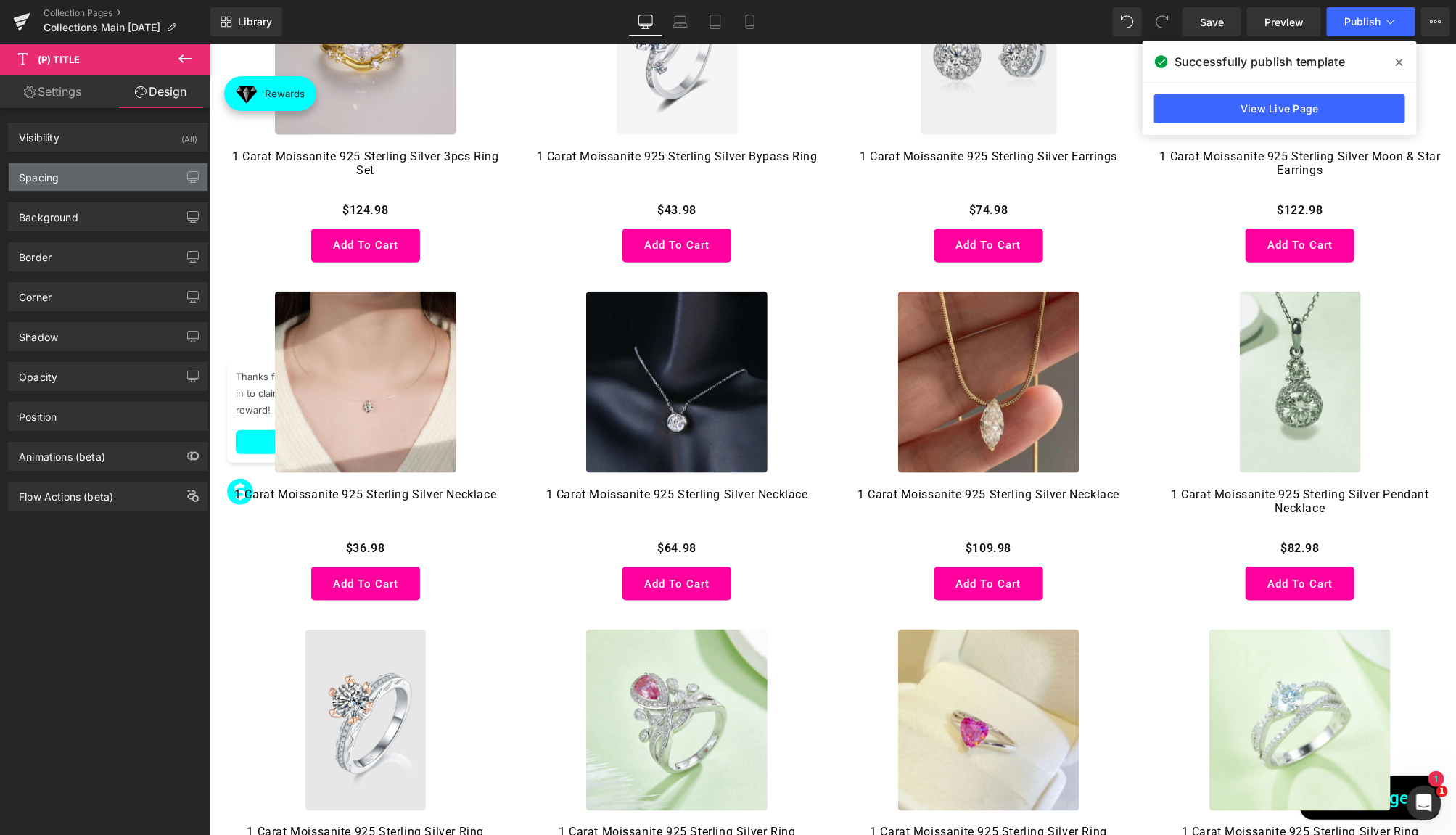
click at [84, 169] on div "Spacing" at bounding box center [108, 177] width 199 height 28
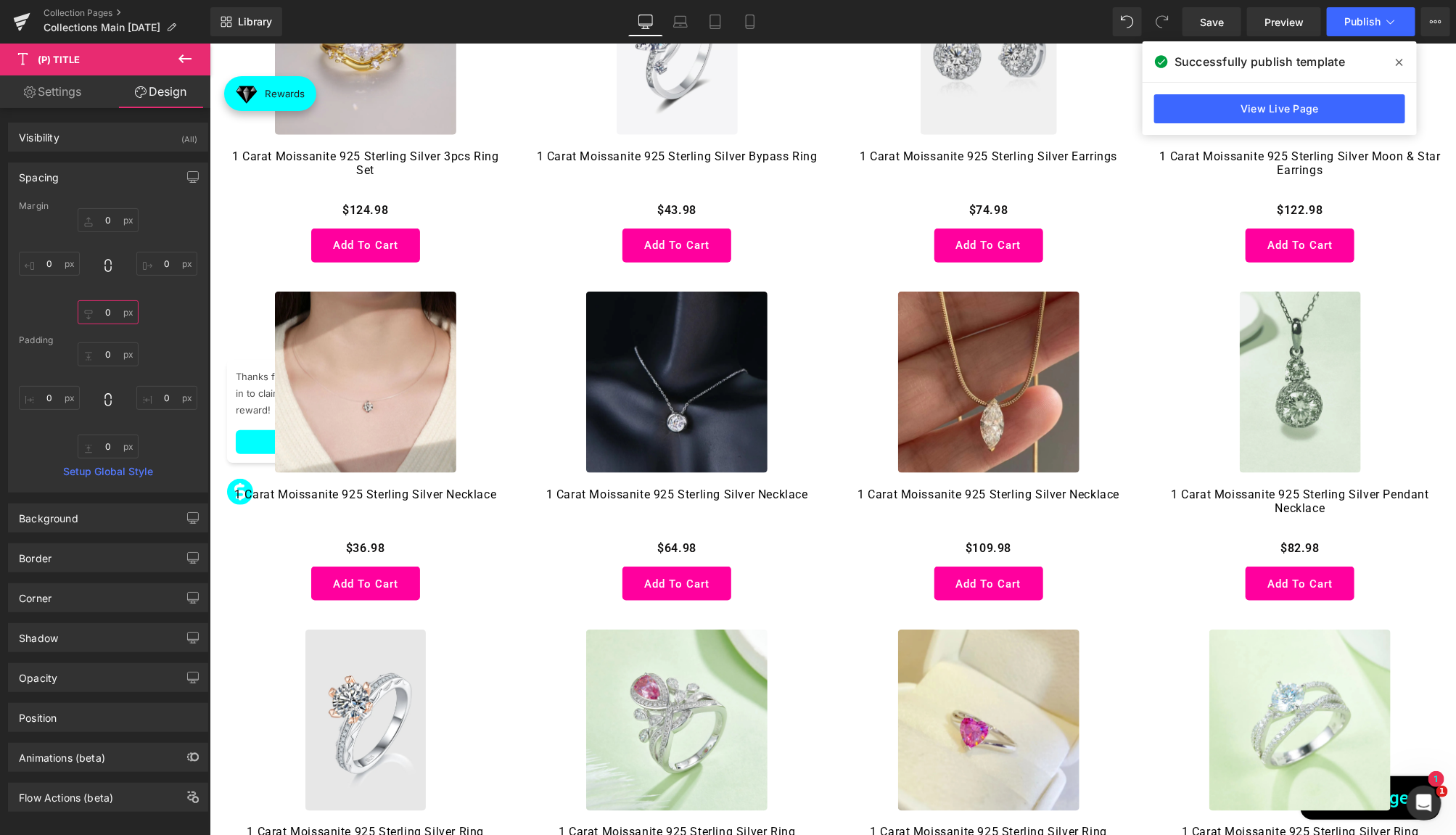
click at [114, 316] on input "0" at bounding box center [107, 313] width 61 height 24
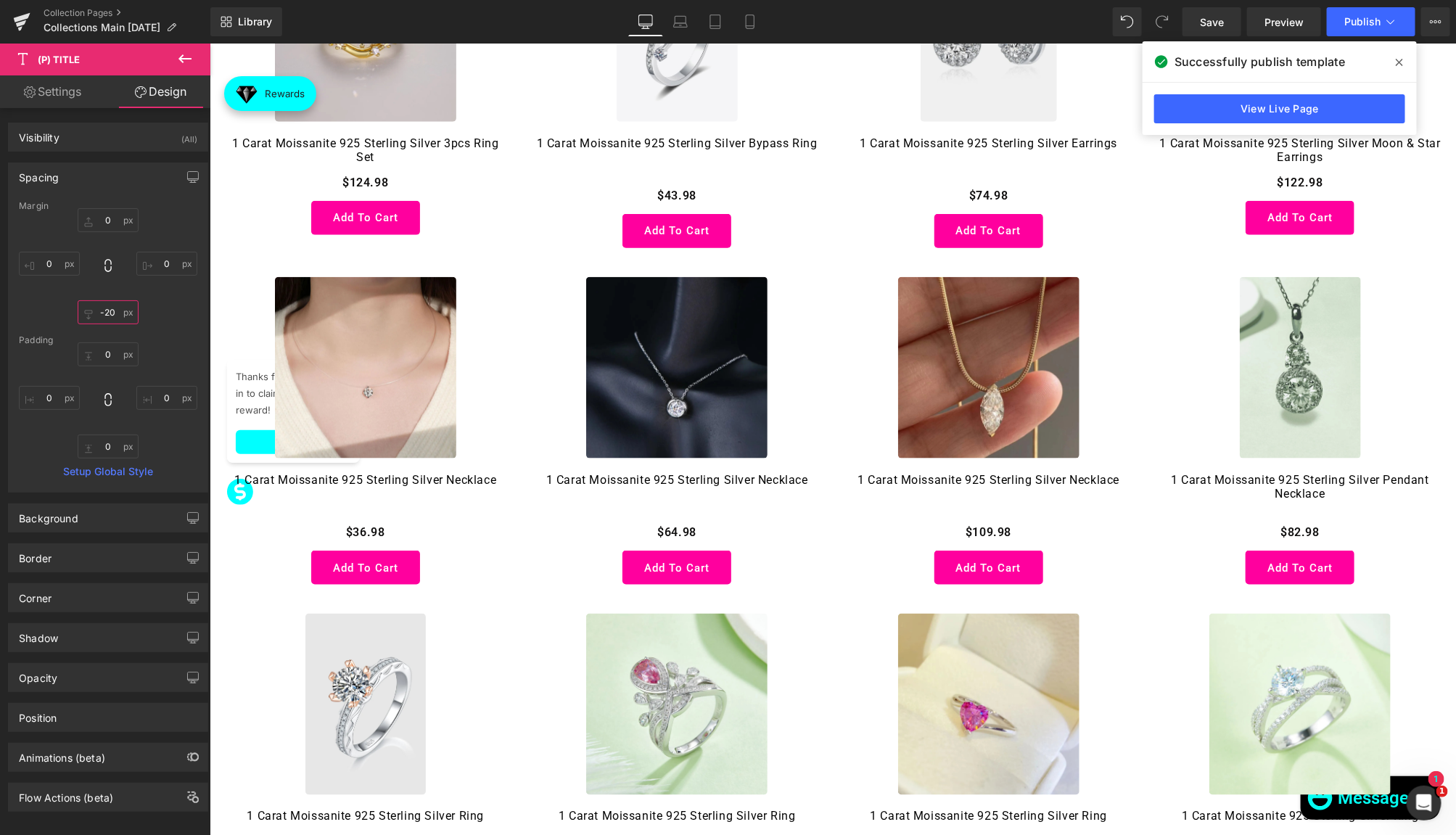
scroll to position [751, 0]
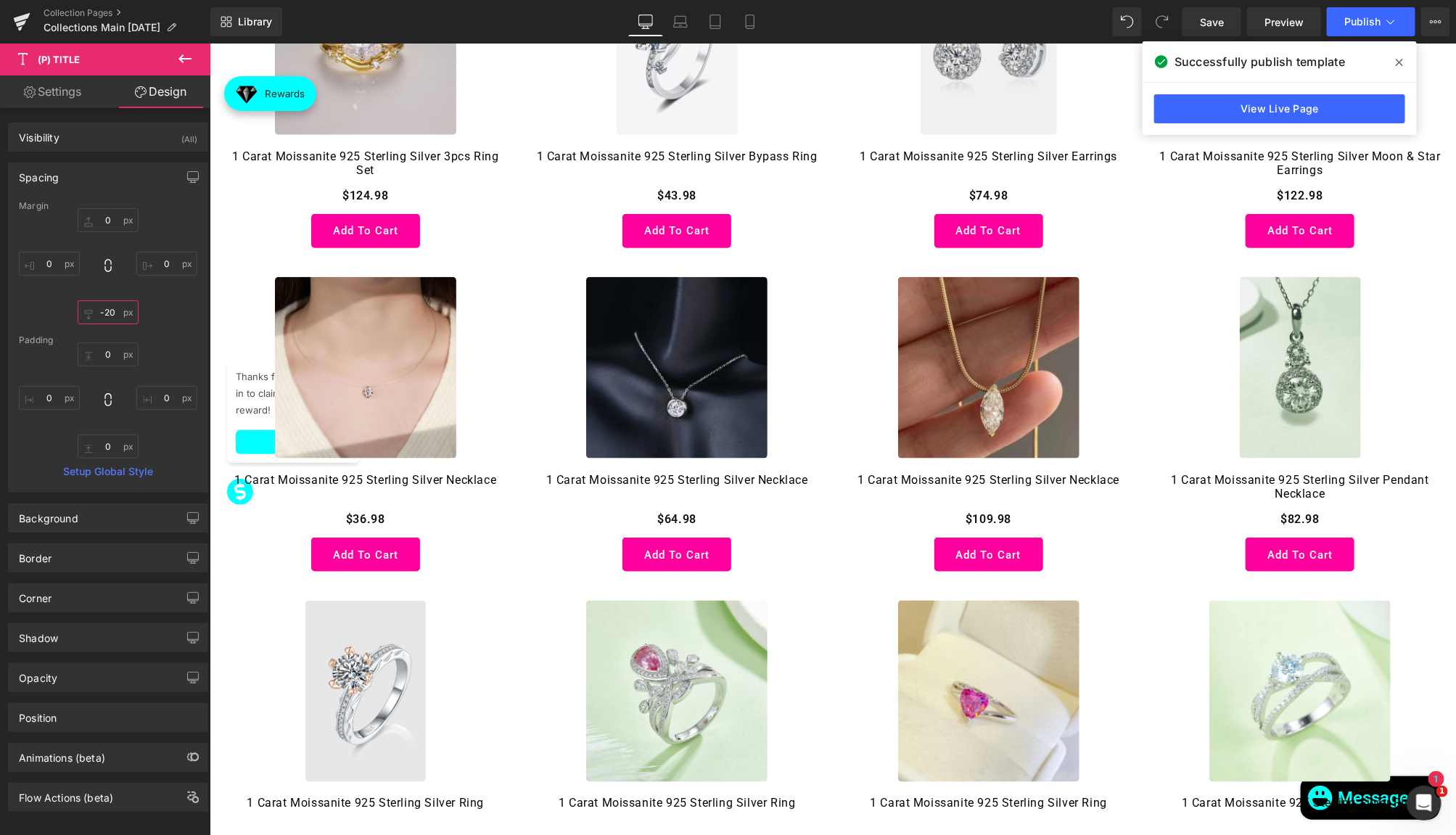
click at [117, 310] on input "-20" at bounding box center [107, 313] width 61 height 24
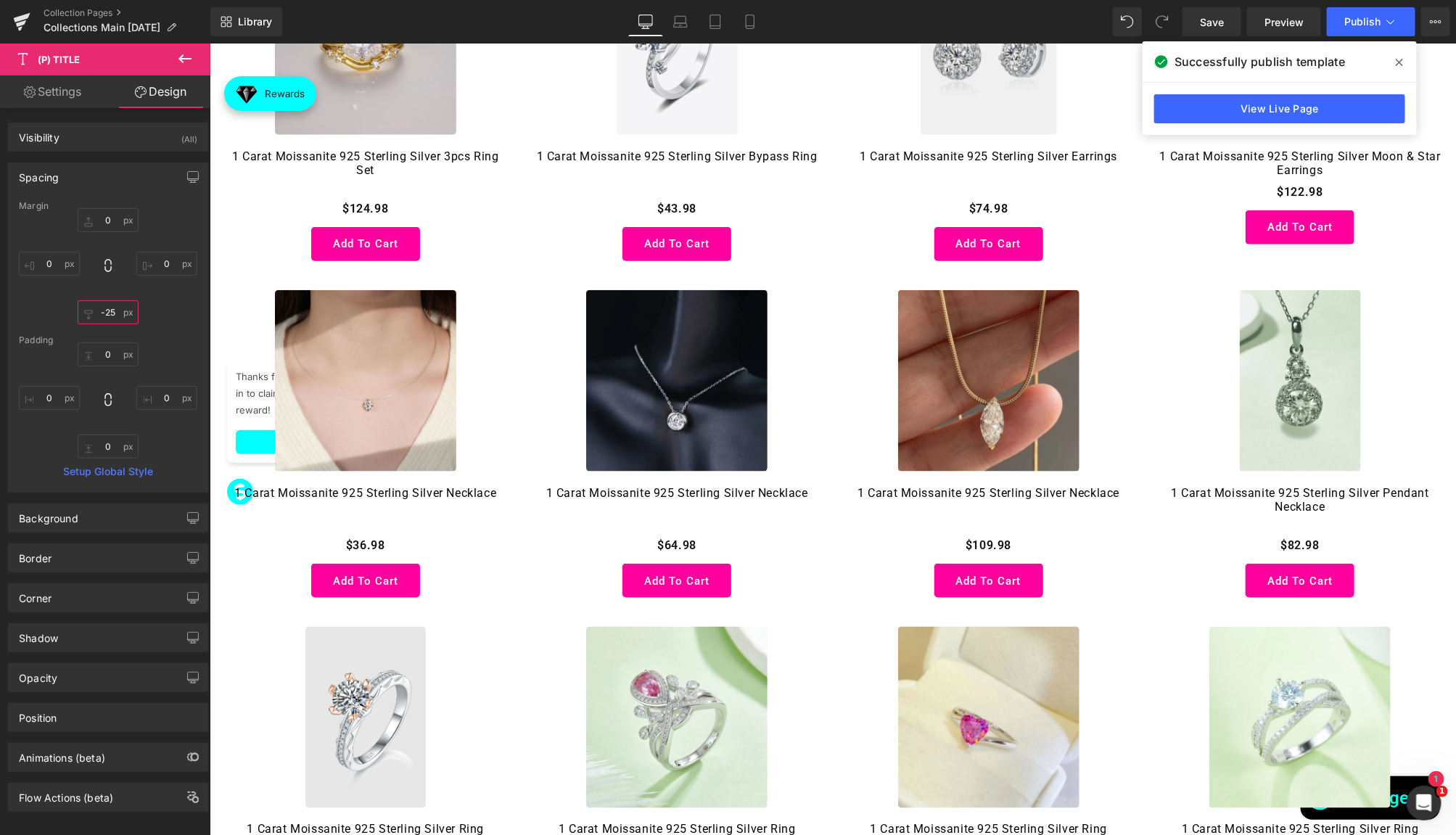
scroll to position [747, 0]
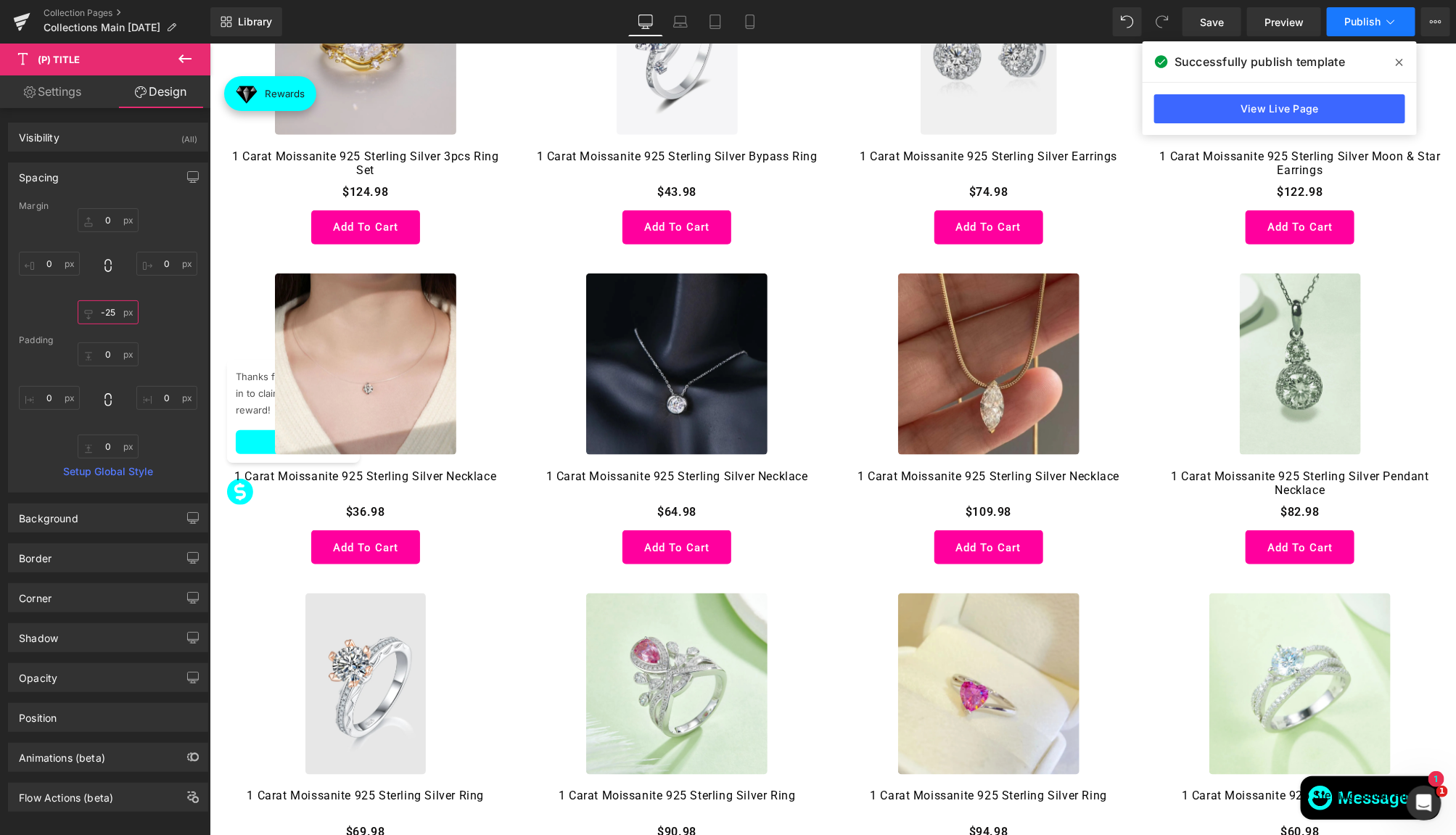
type input "-25"
click at [1382, 20] on button "Publish" at bounding box center [1370, 21] width 88 height 29
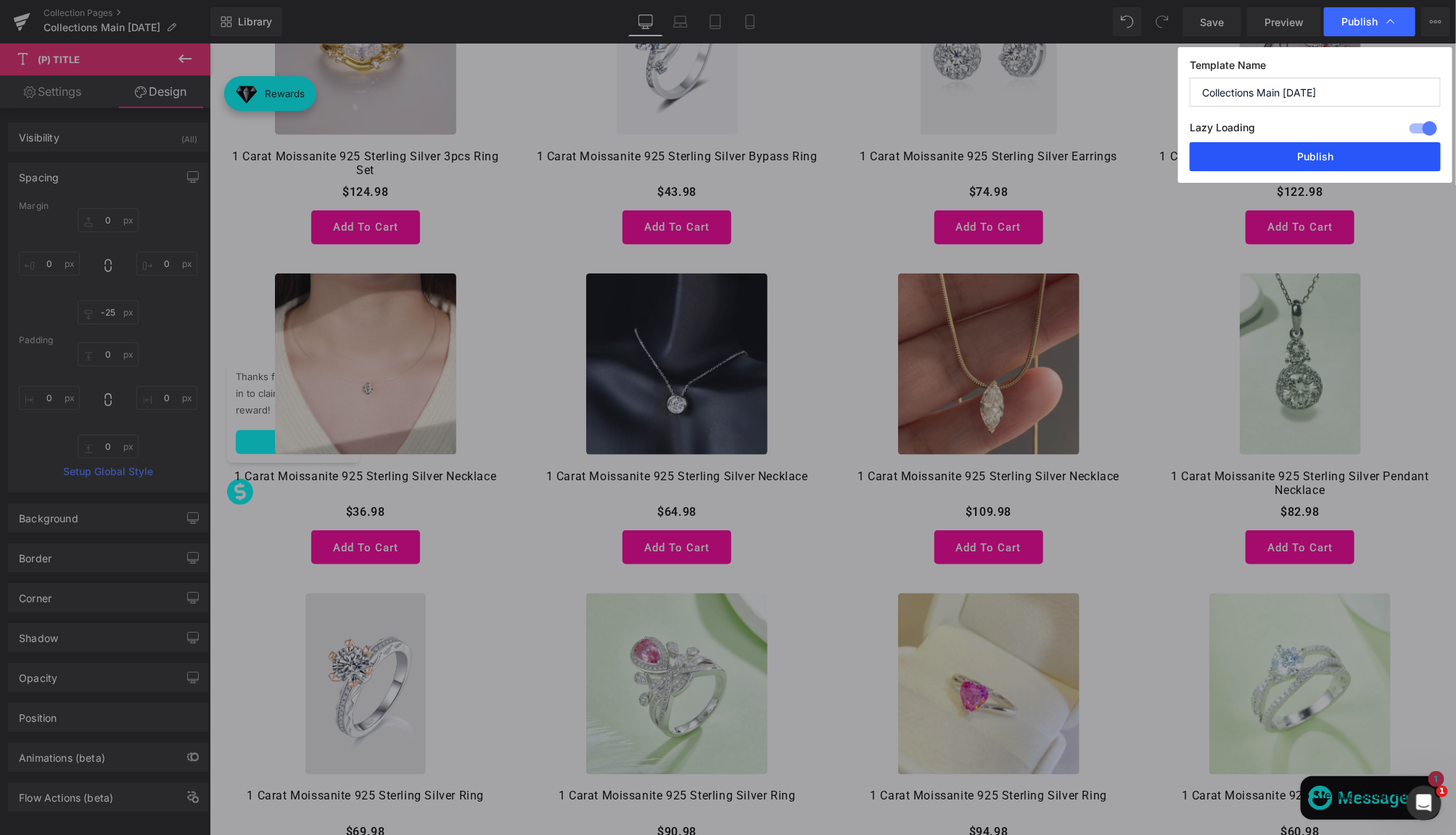
click at [1325, 145] on button "Publish" at bounding box center [1315, 156] width 251 height 29
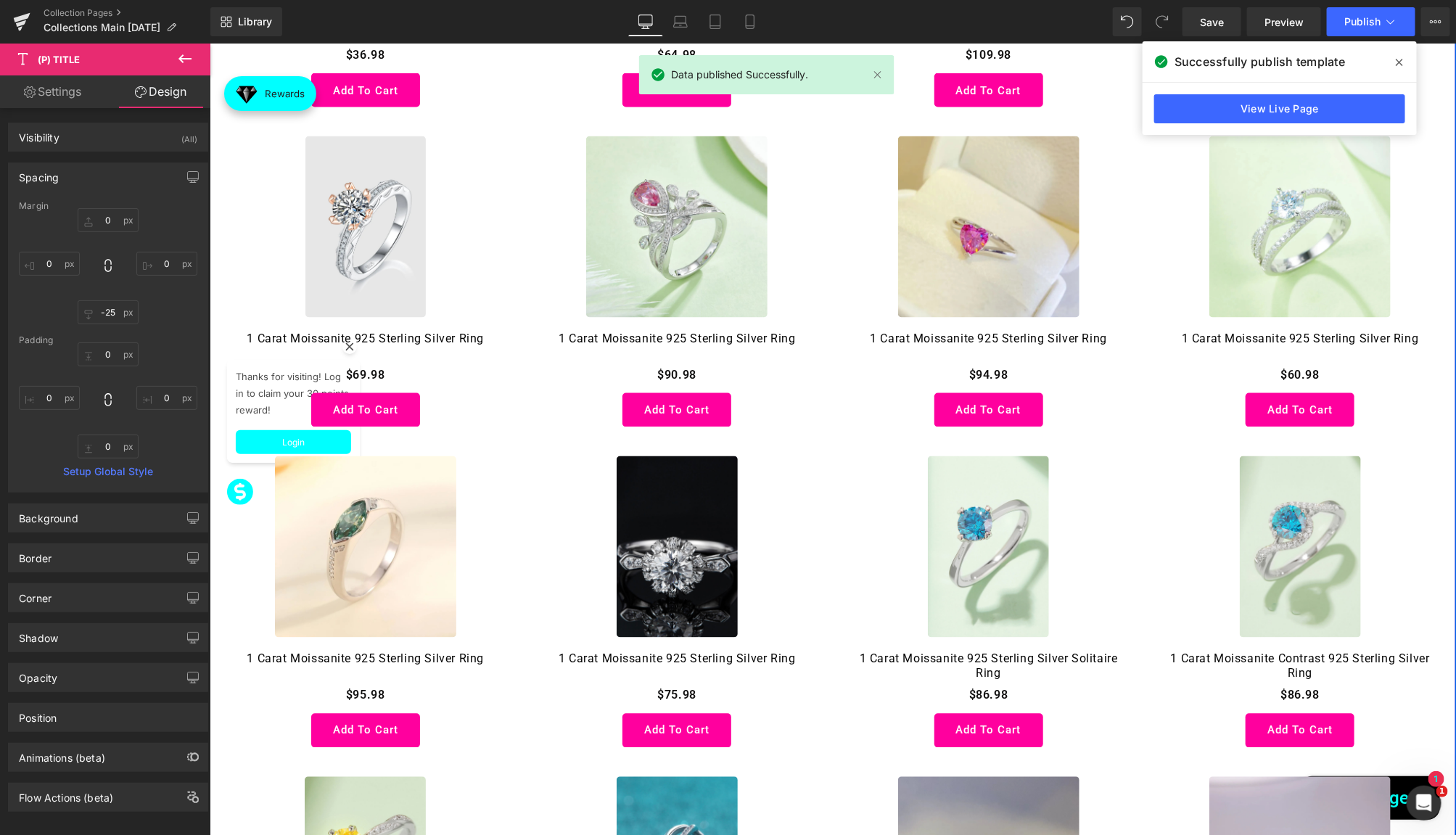
scroll to position [1226, 0]
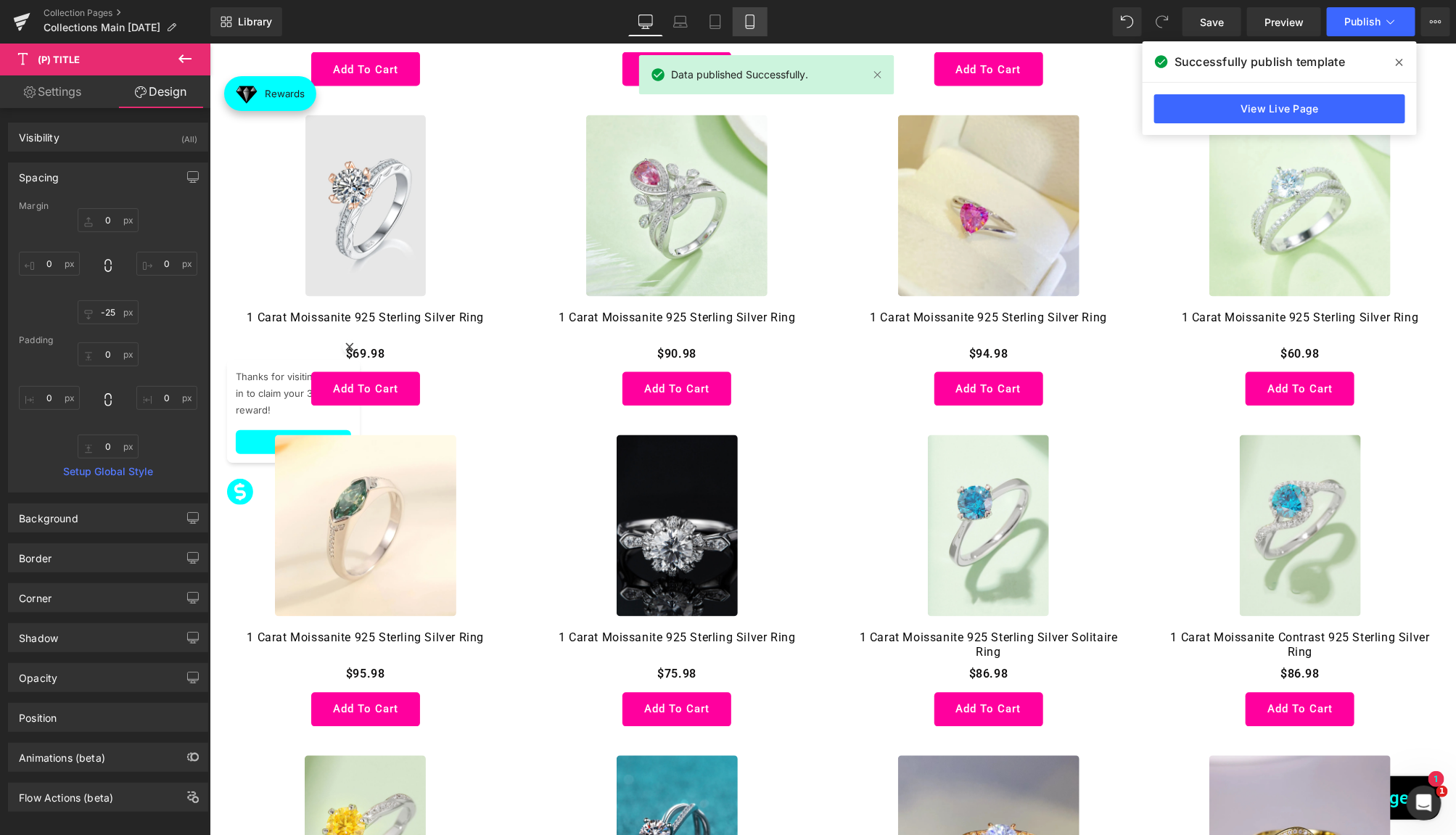
click at [762, 25] on link "Mobile" at bounding box center [749, 21] width 34 height 29
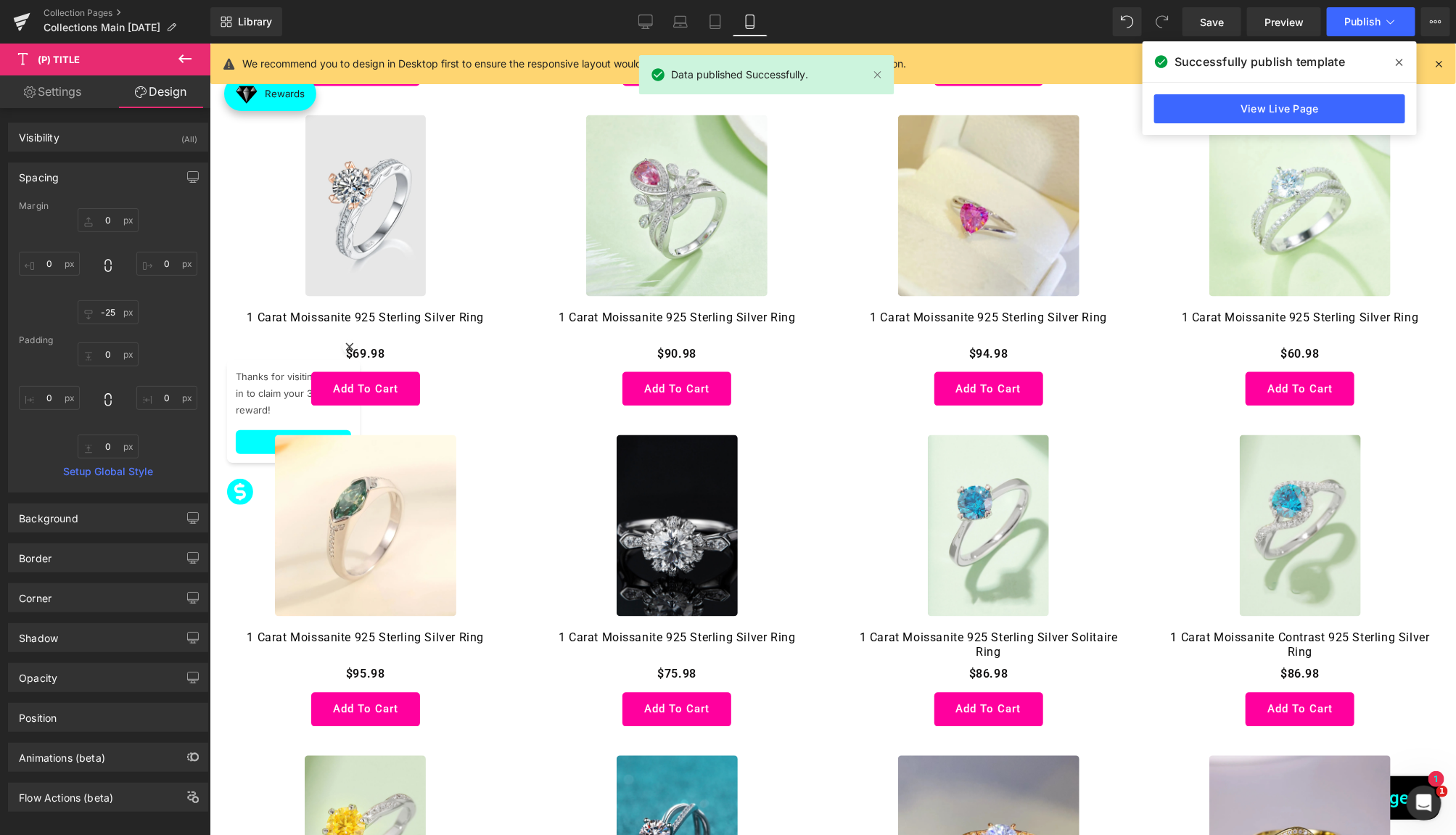
type input "0"
type input "-25"
type input "0"
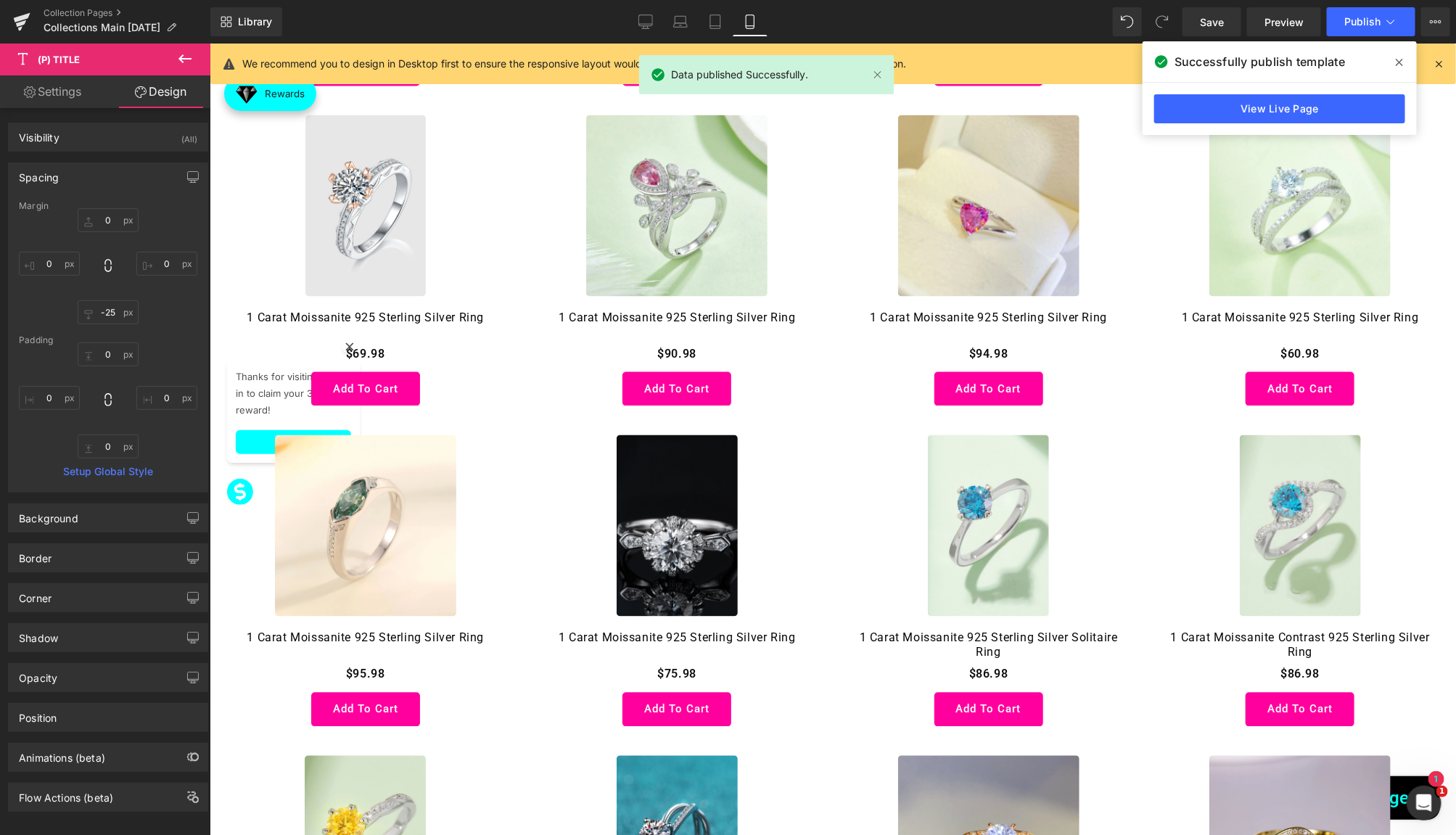
type input "0"
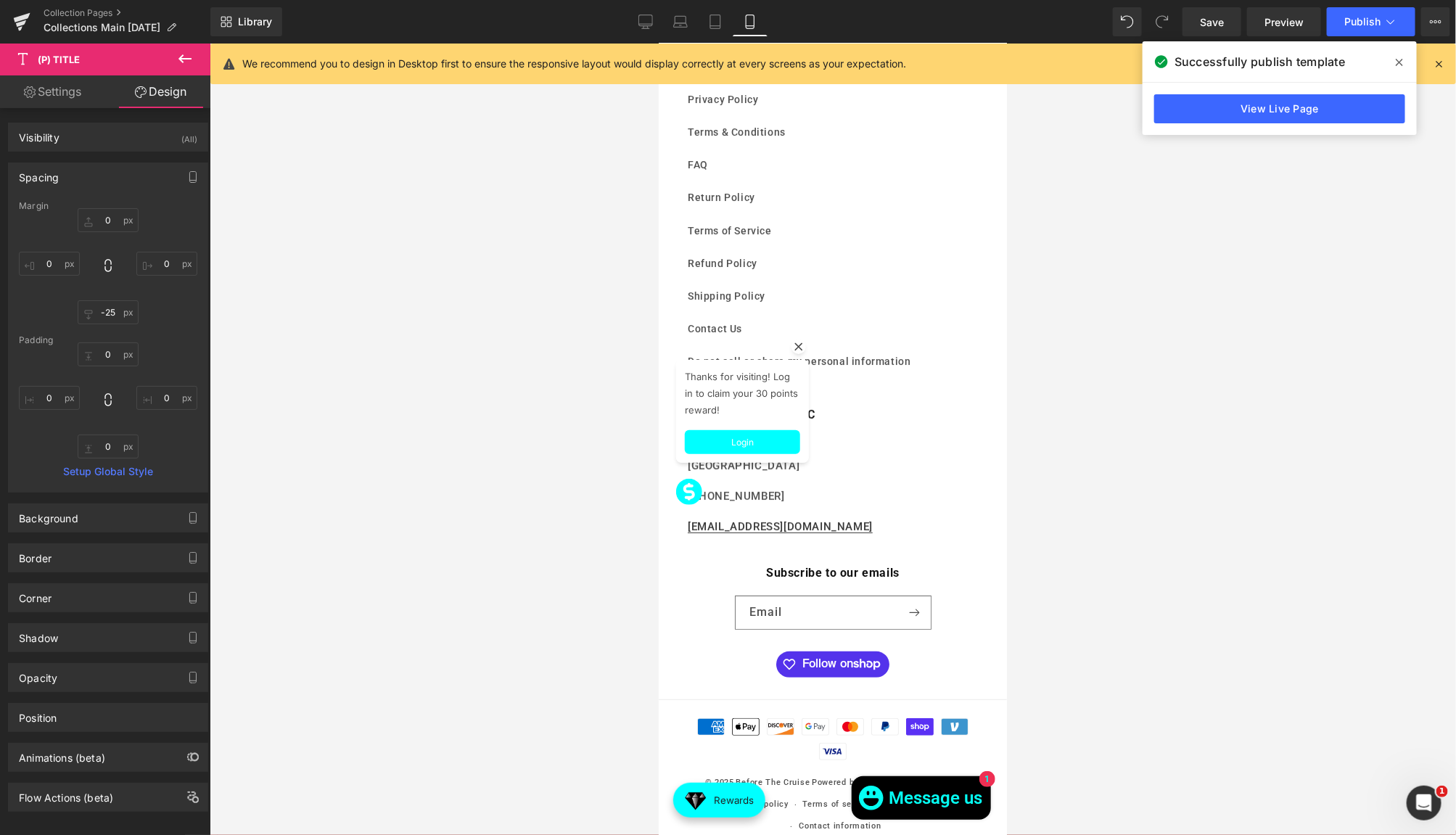
scroll to position [8626, 0]
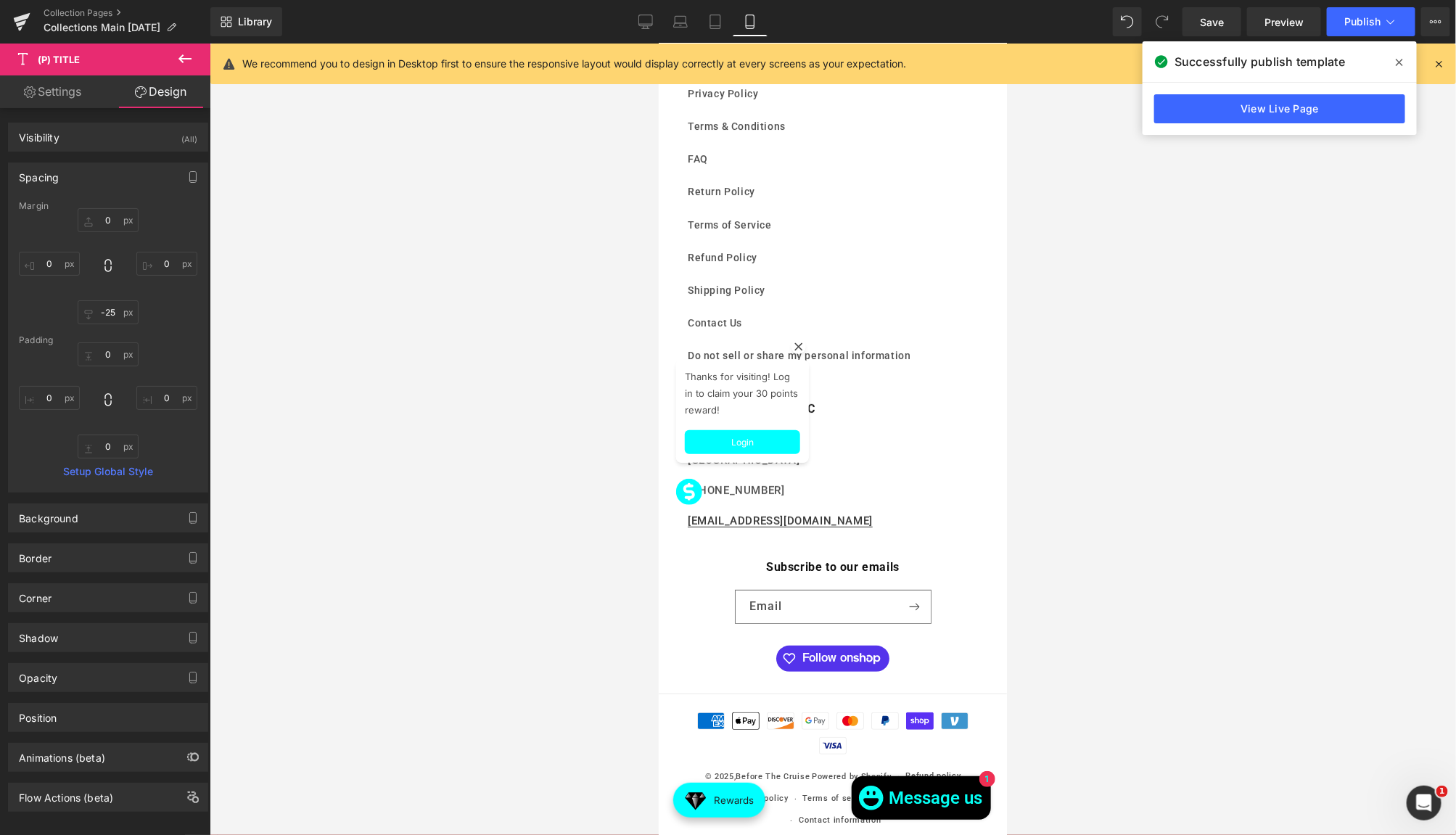
click at [797, 339] on rect at bounding box center [798, 346] width 15 height 15
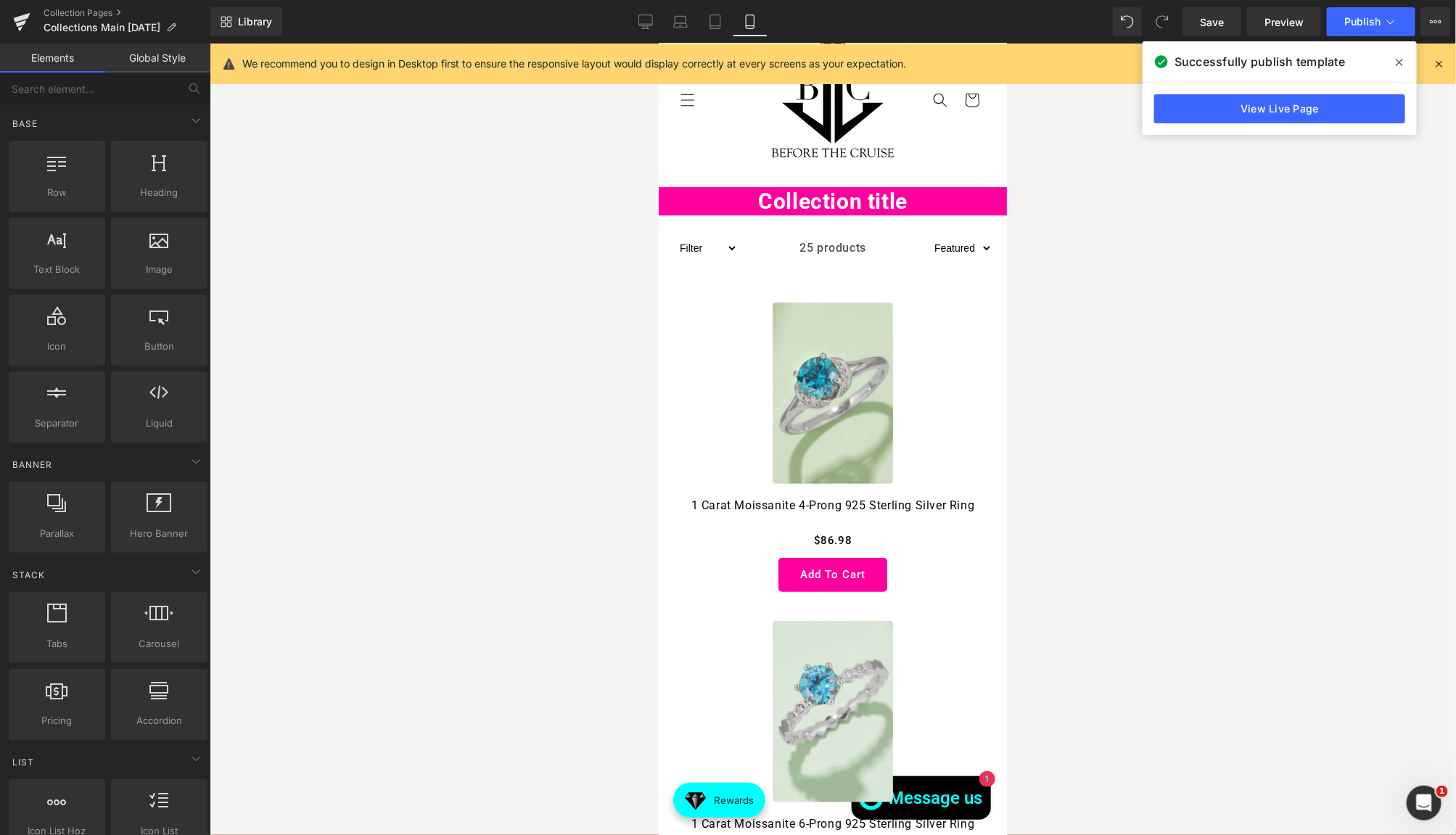
scroll to position [0, 0]
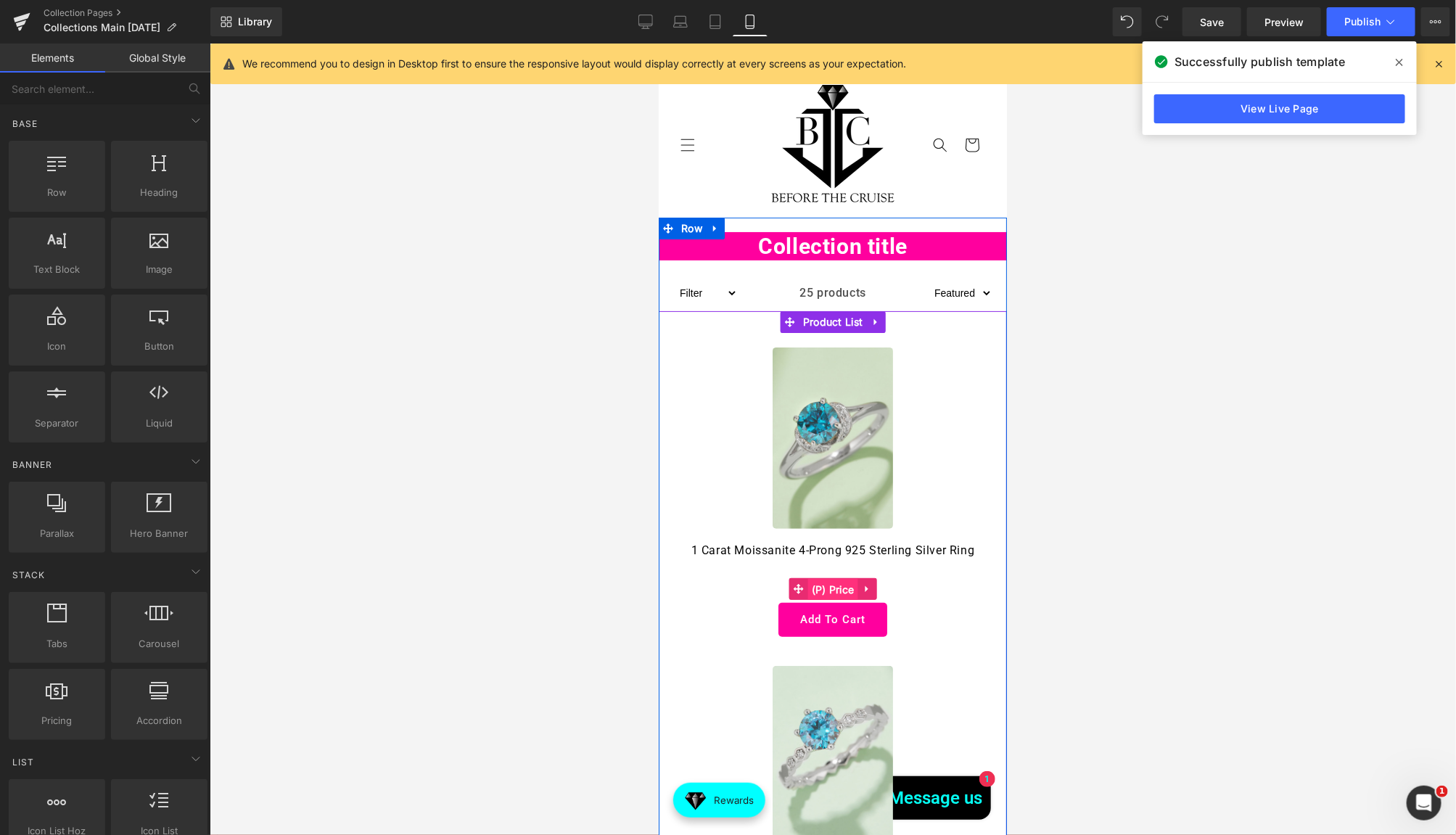
click at [829, 586] on span "(P) Price" at bounding box center [832, 588] width 50 height 21
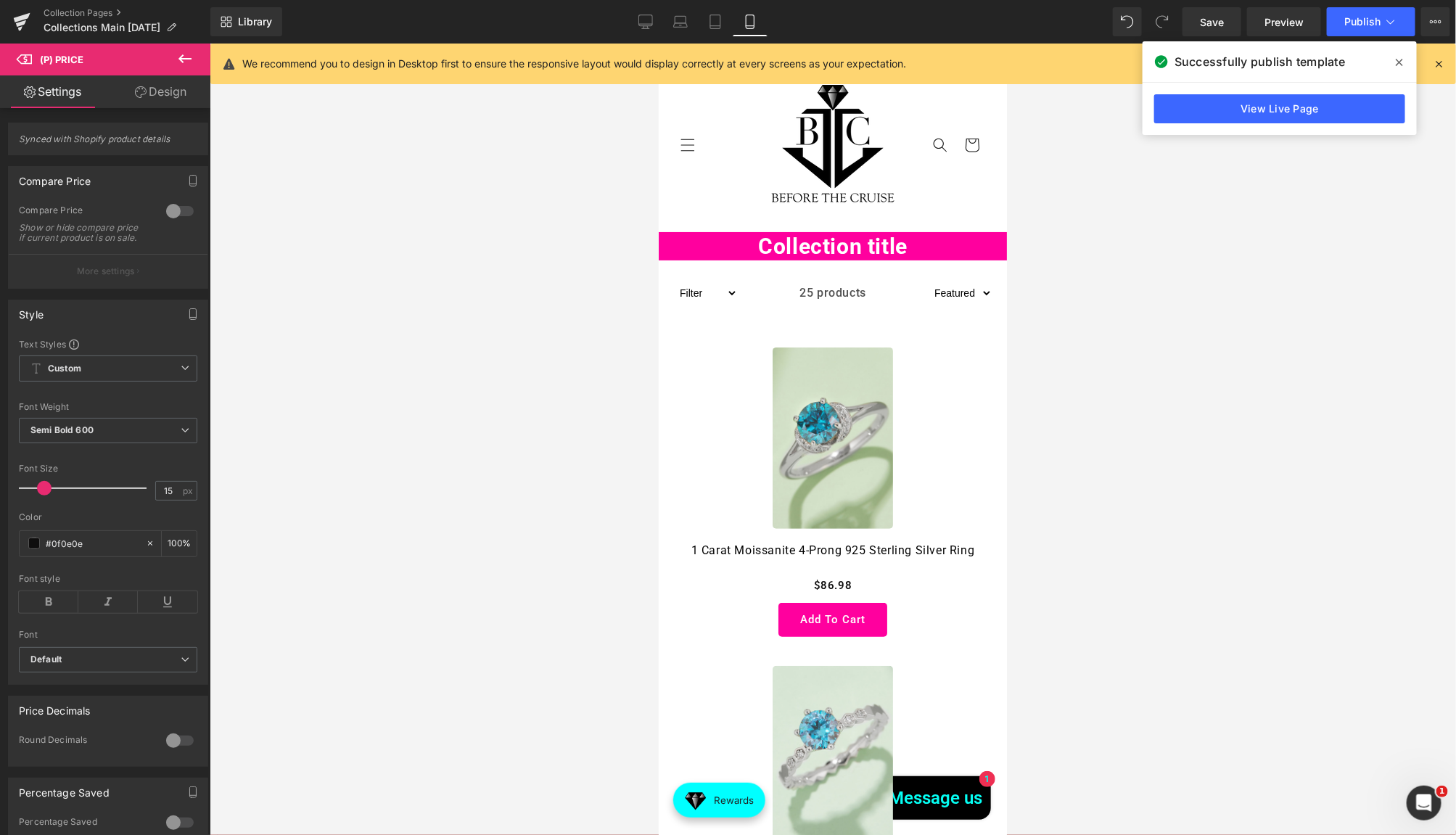
click at [173, 102] on link "Design" at bounding box center [160, 91] width 105 height 33
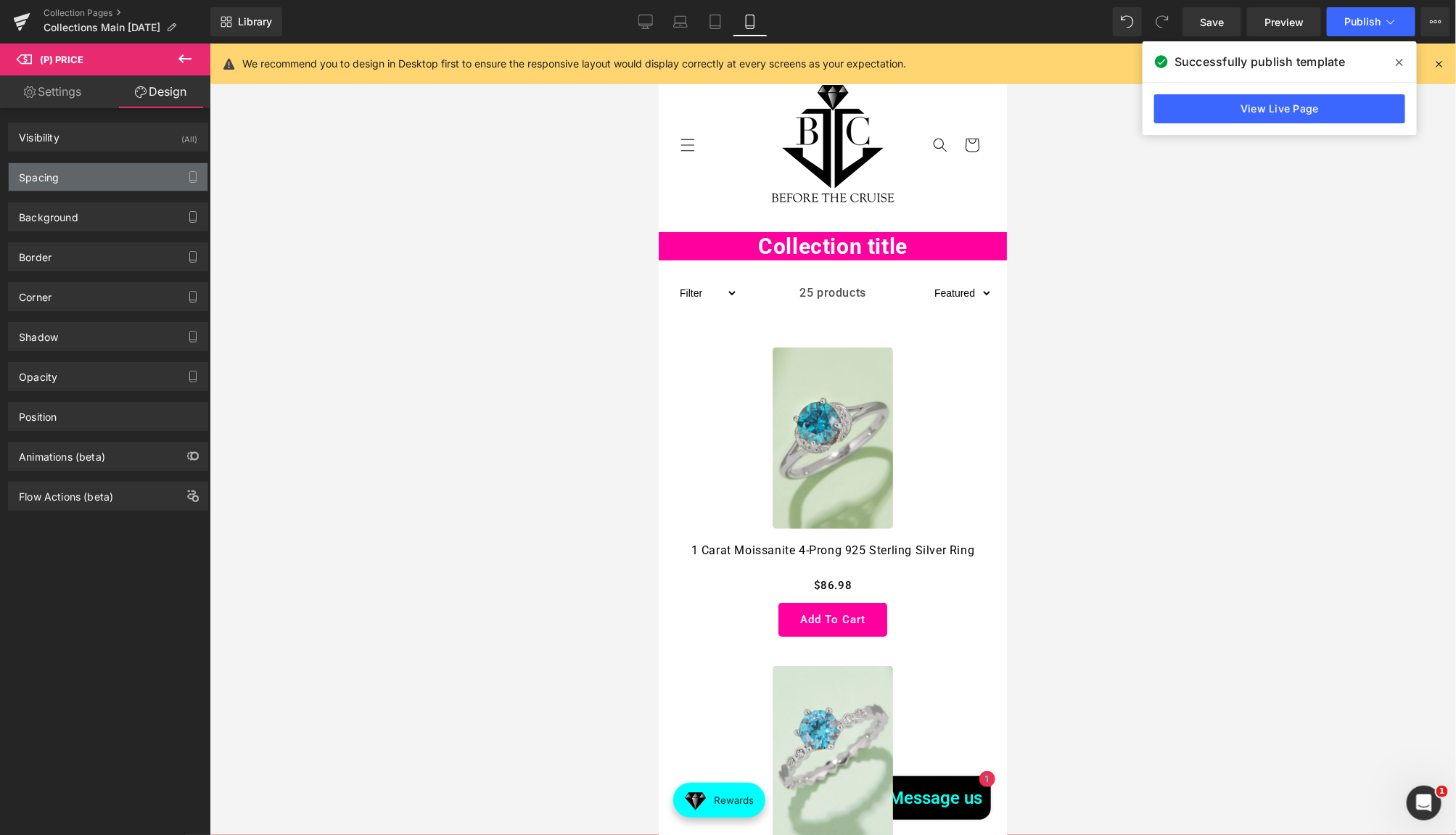
click at [103, 166] on div "Spacing" at bounding box center [108, 177] width 199 height 28
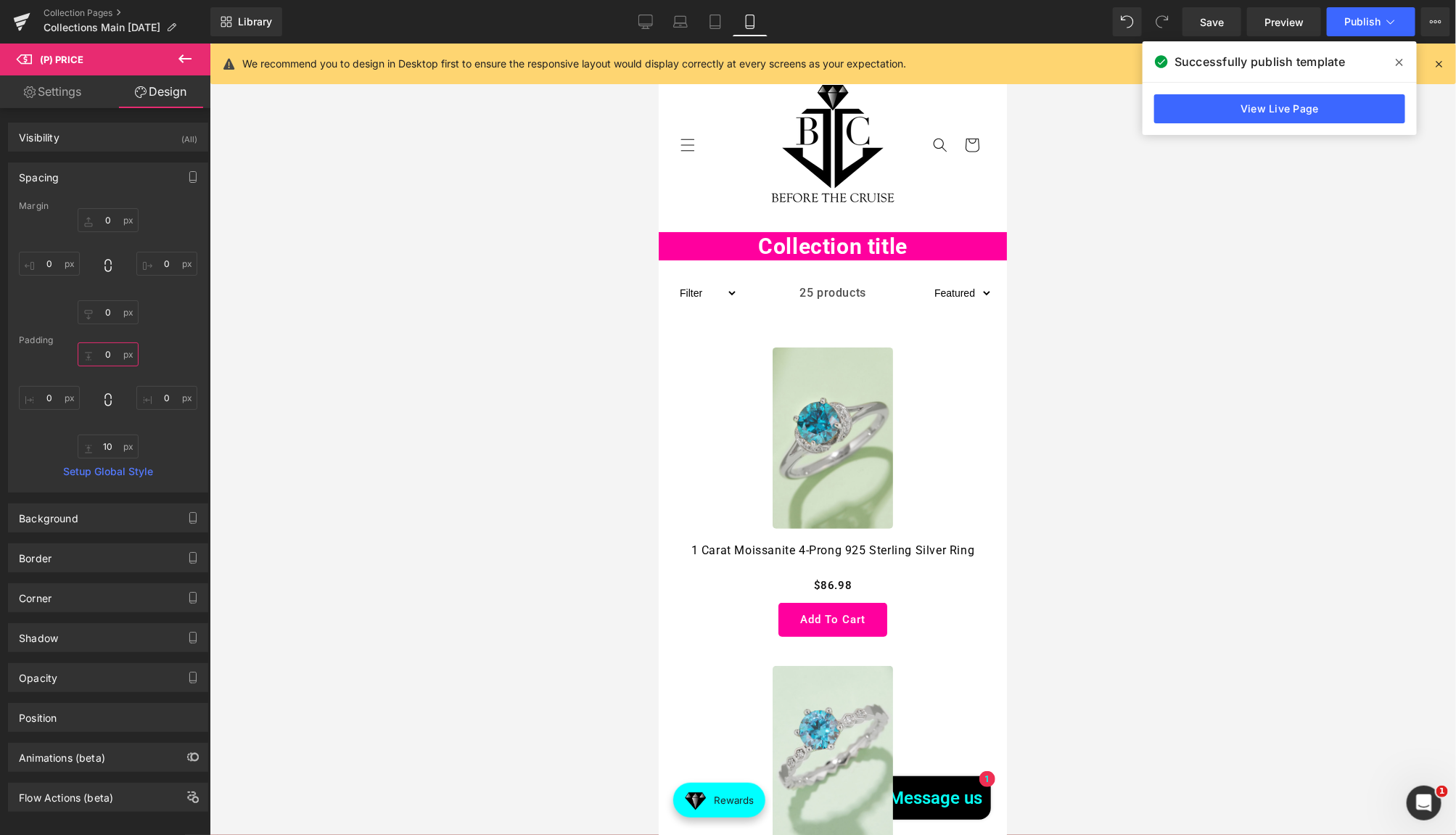
click at [124, 357] on input "0" at bounding box center [107, 355] width 61 height 24
type input "-25"
click at [114, 355] on input "-25" at bounding box center [107, 355] width 61 height 24
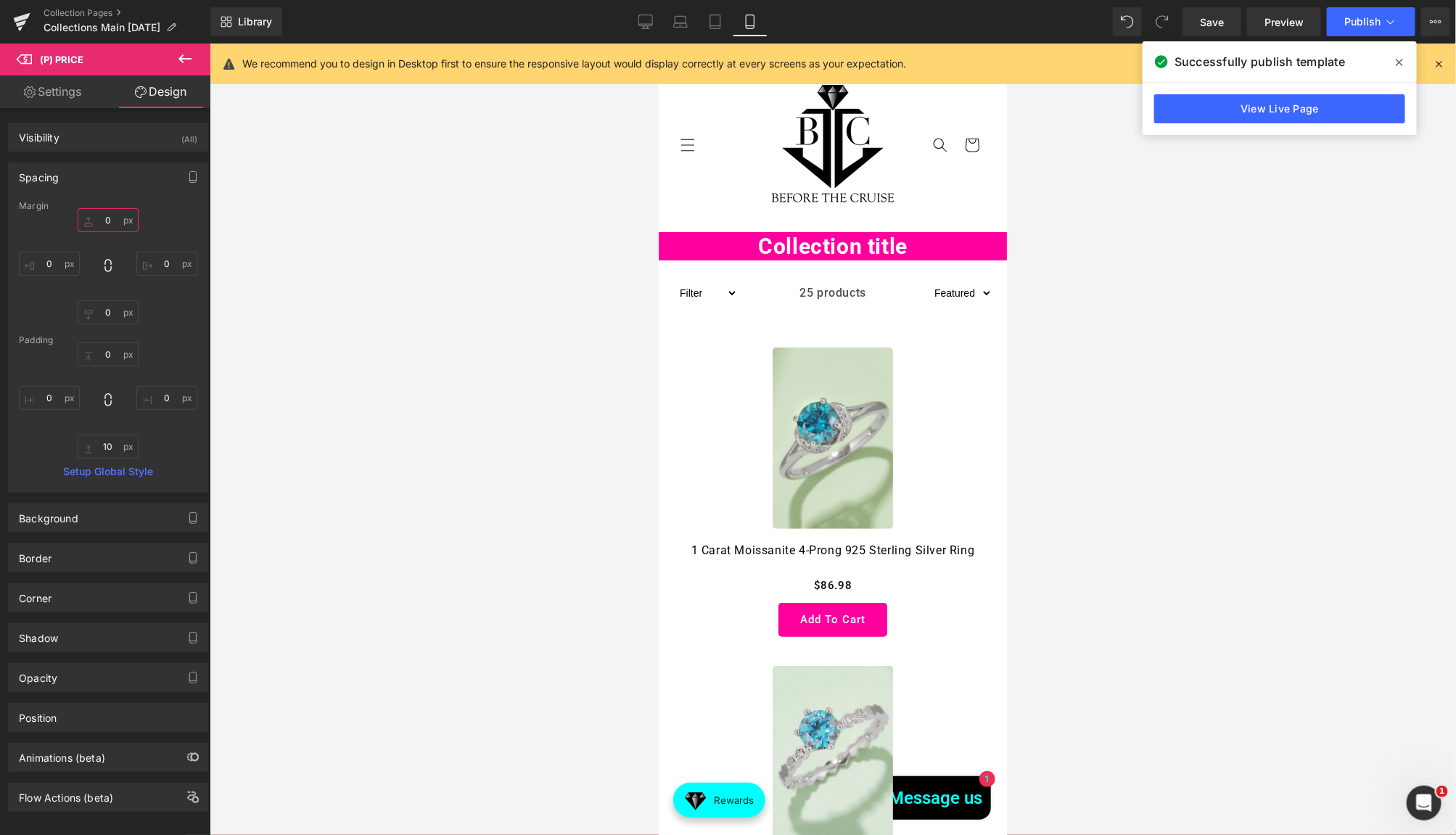
click at [118, 223] on input "0" at bounding box center [107, 221] width 61 height 24
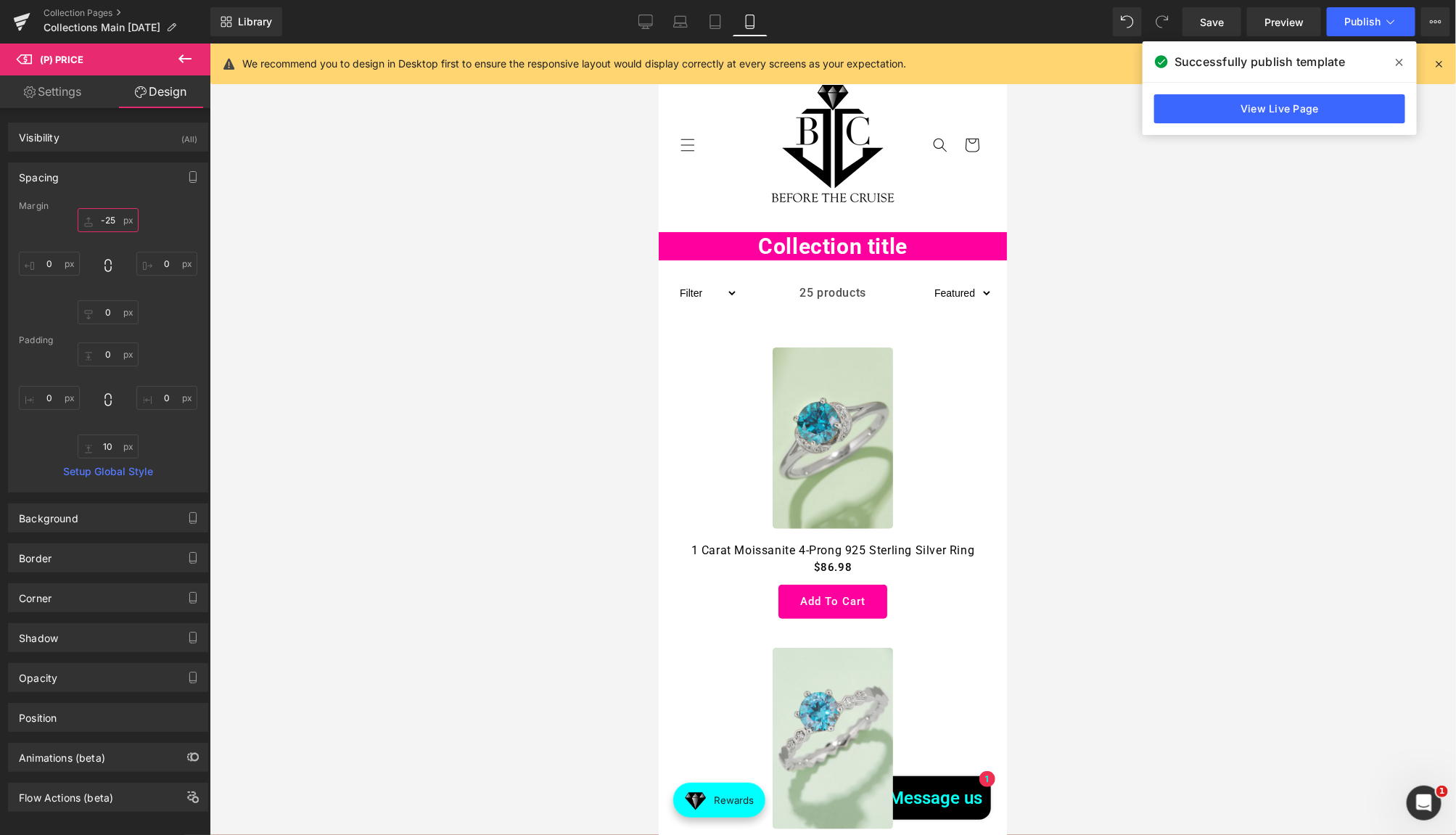
click at [123, 223] on input "-25" at bounding box center [107, 221] width 61 height 24
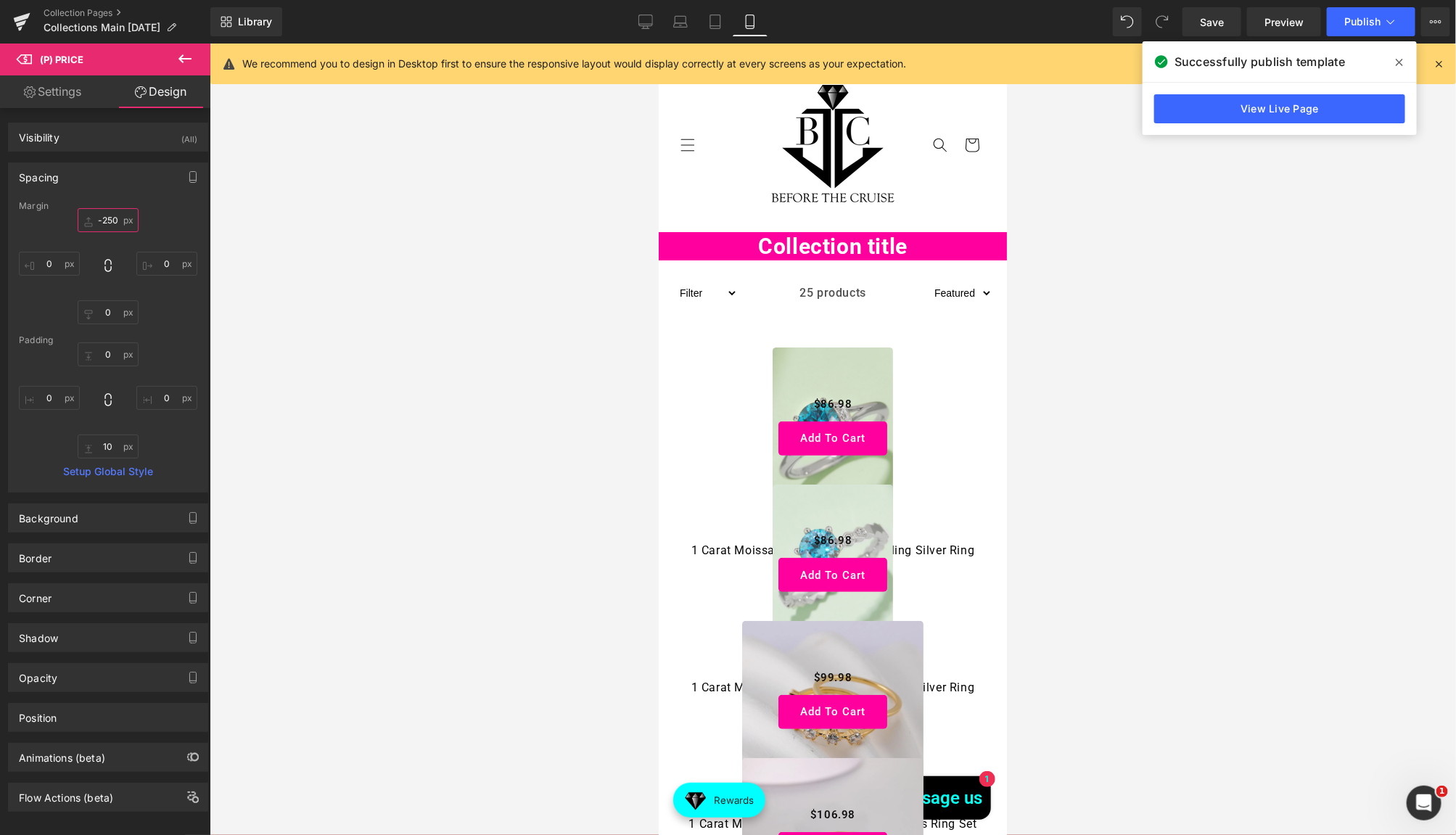
click at [123, 223] on input "-250" at bounding box center [107, 221] width 61 height 24
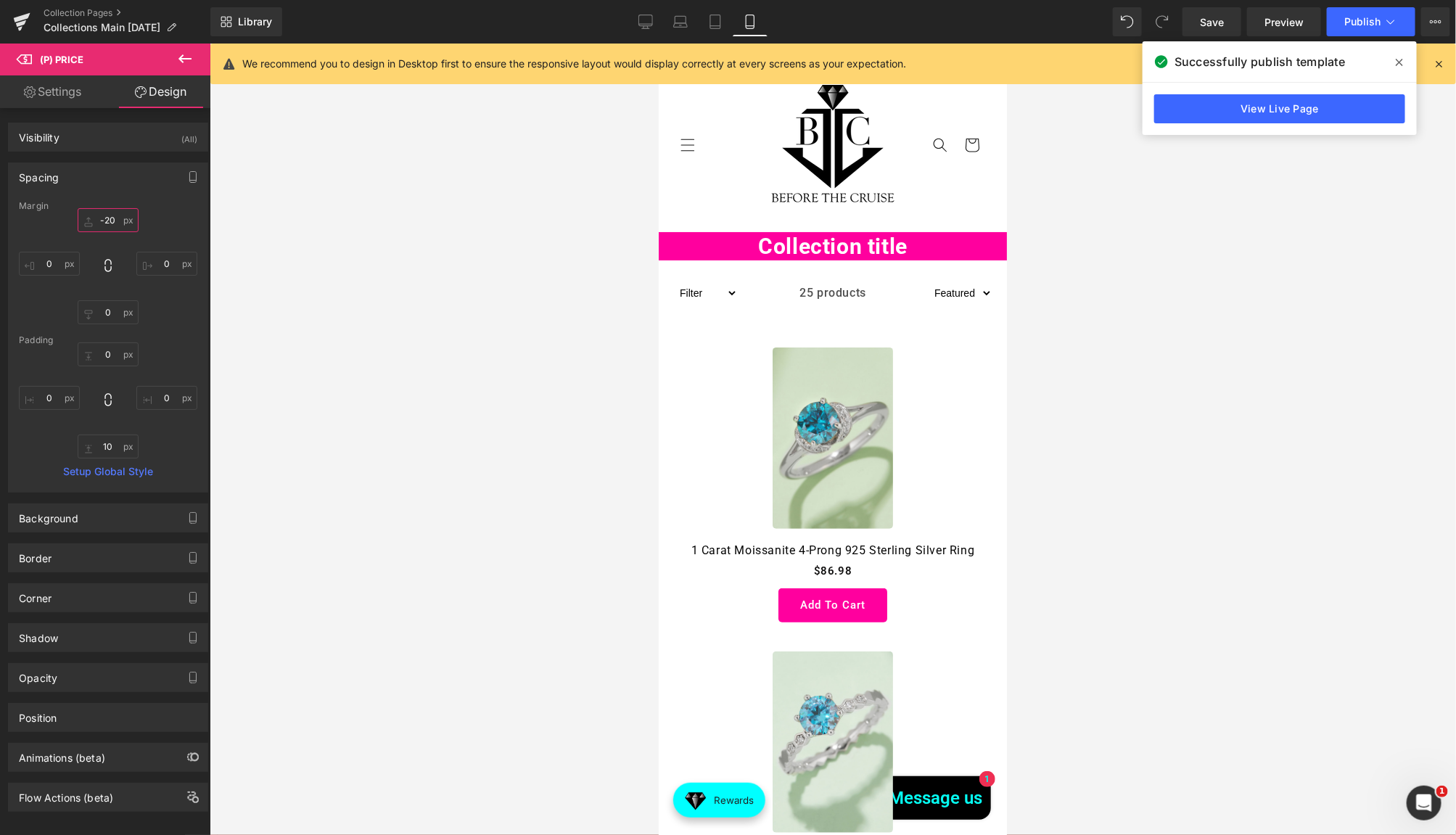
click at [115, 224] on input "-20" at bounding box center [107, 221] width 61 height 24
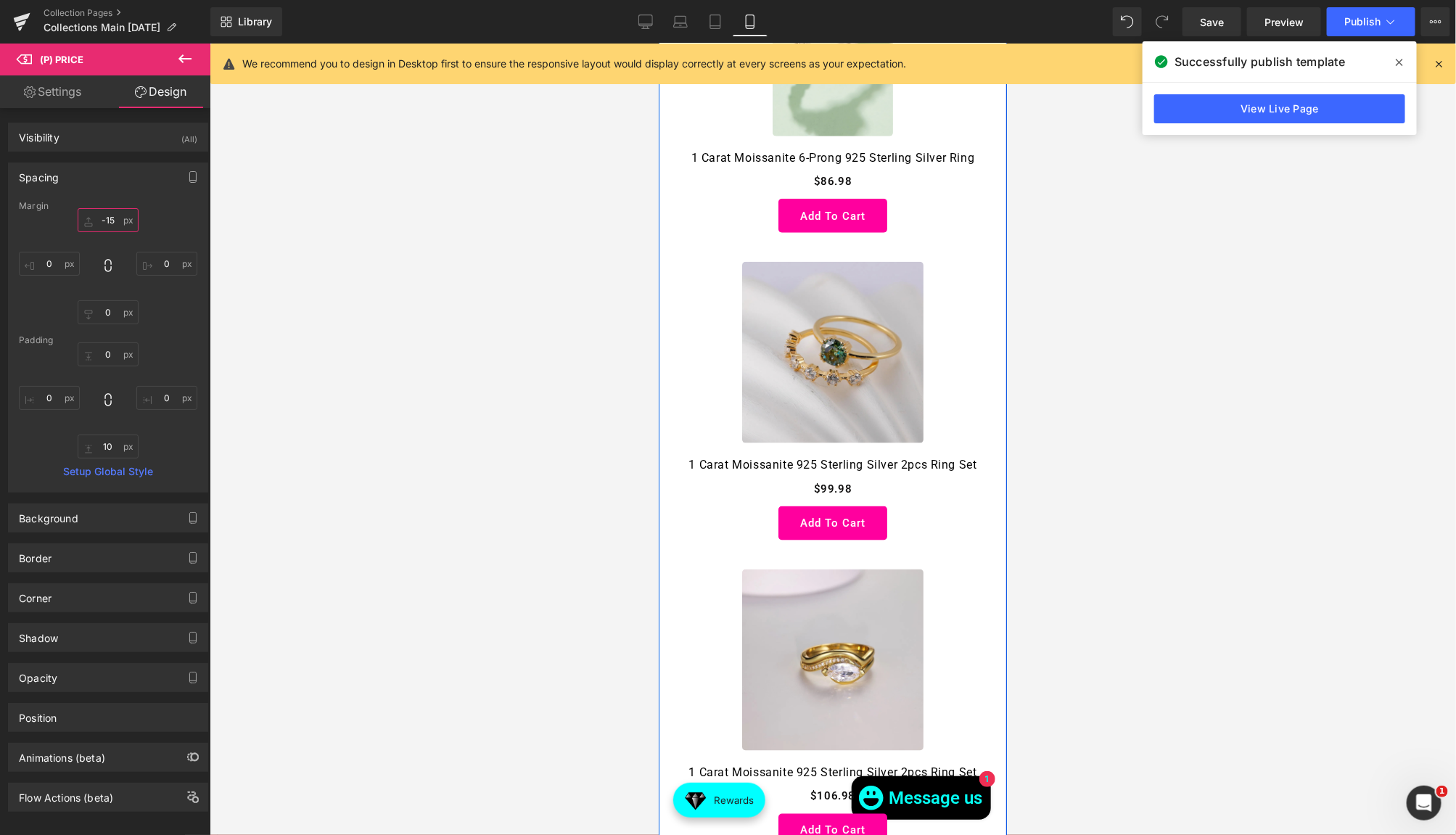
scroll to position [999, 0]
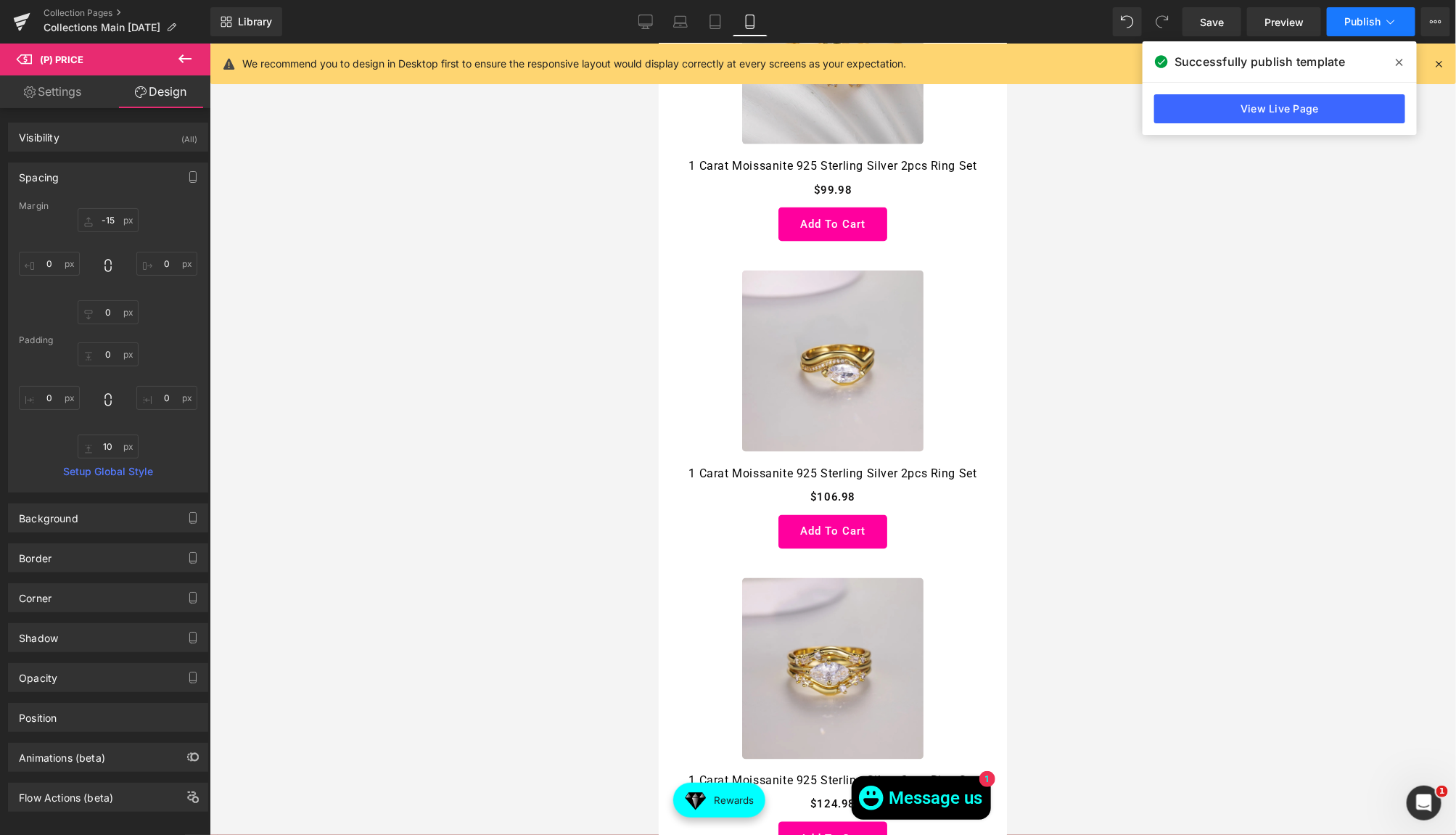
click at [1378, 24] on span "Publish" at bounding box center [1362, 21] width 36 height 11
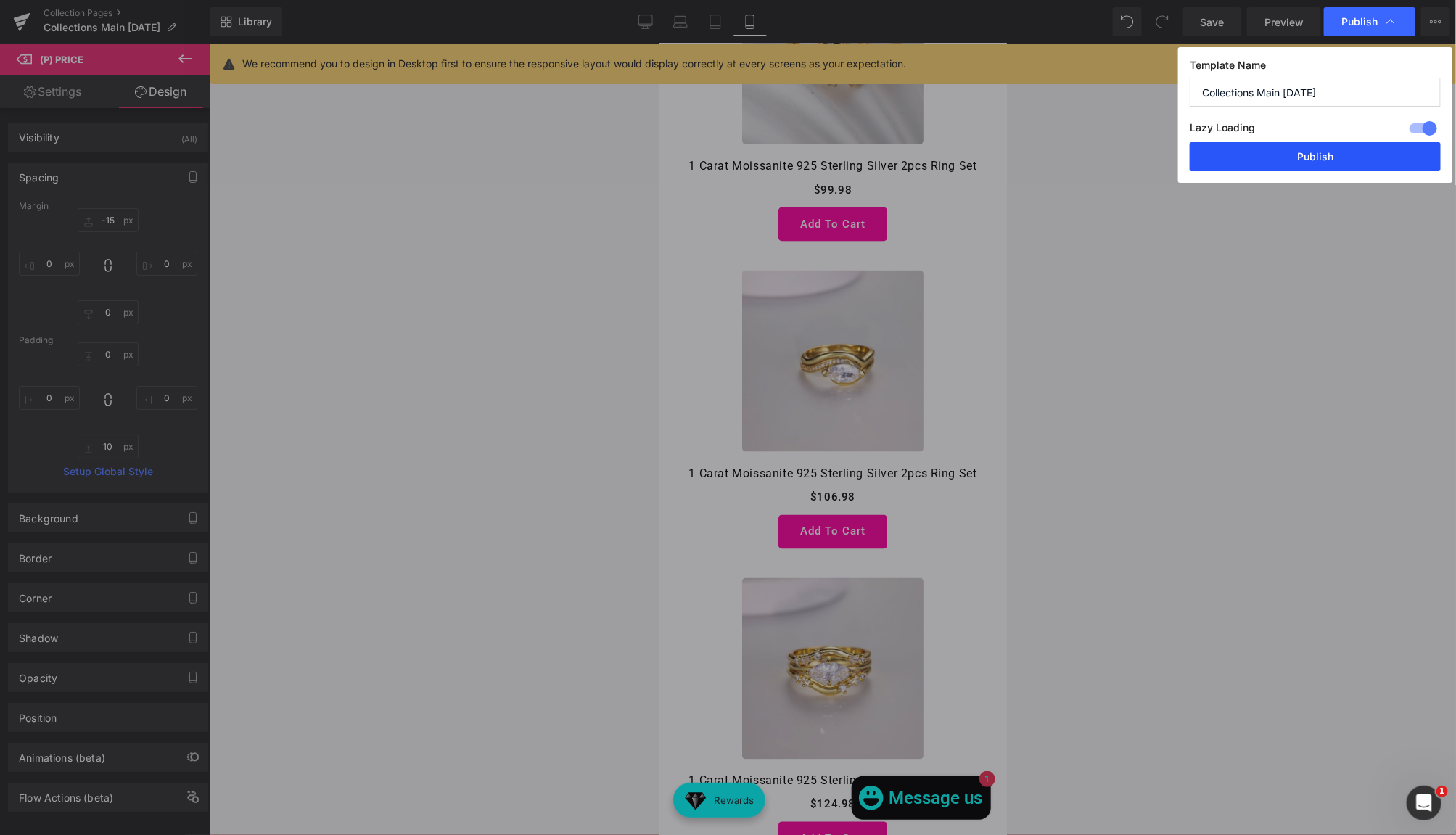
click at [1375, 162] on button "Publish" at bounding box center [1315, 156] width 251 height 29
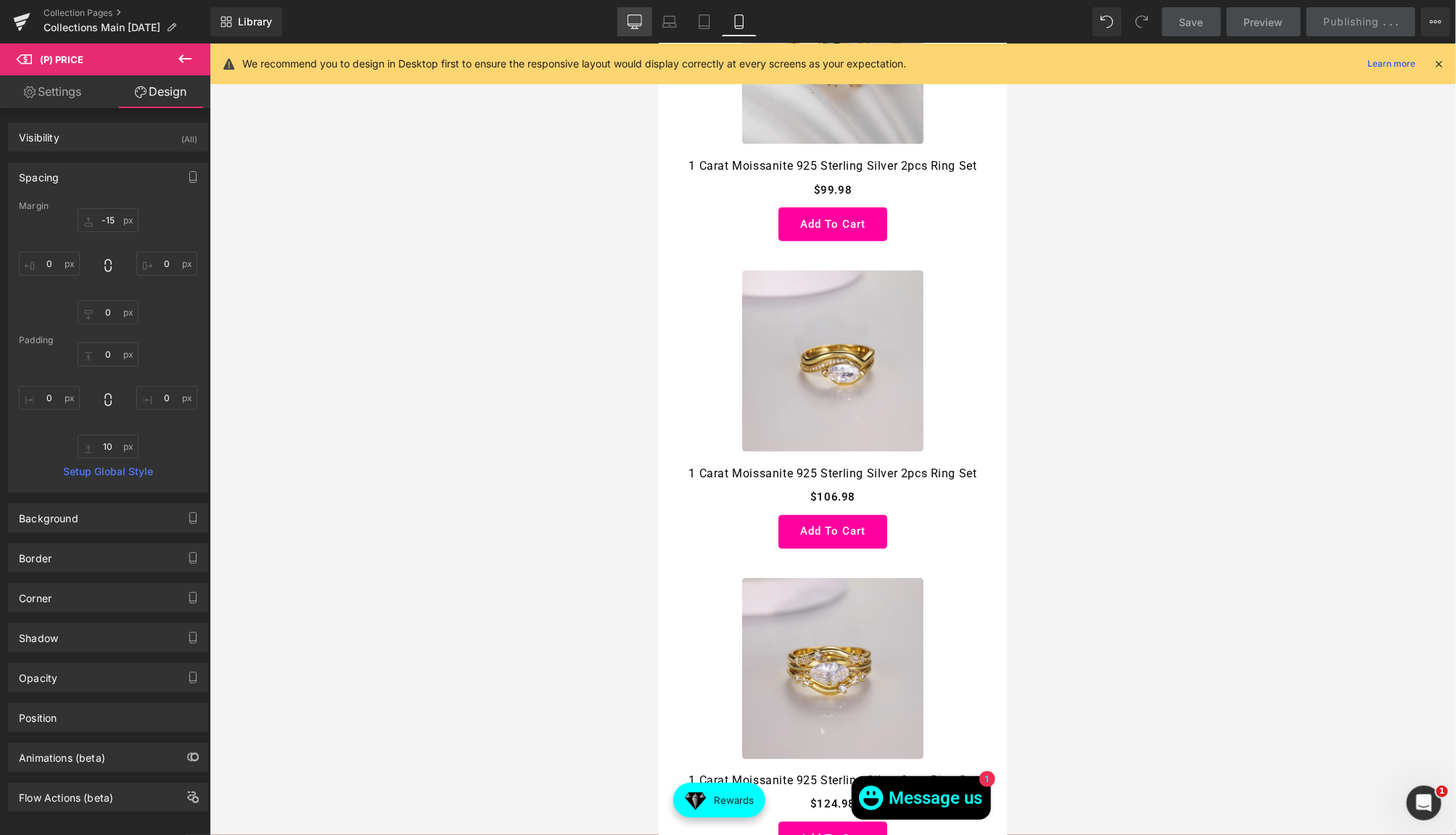
click at [640, 15] on icon at bounding box center [635, 22] width 15 height 15
type input "0"
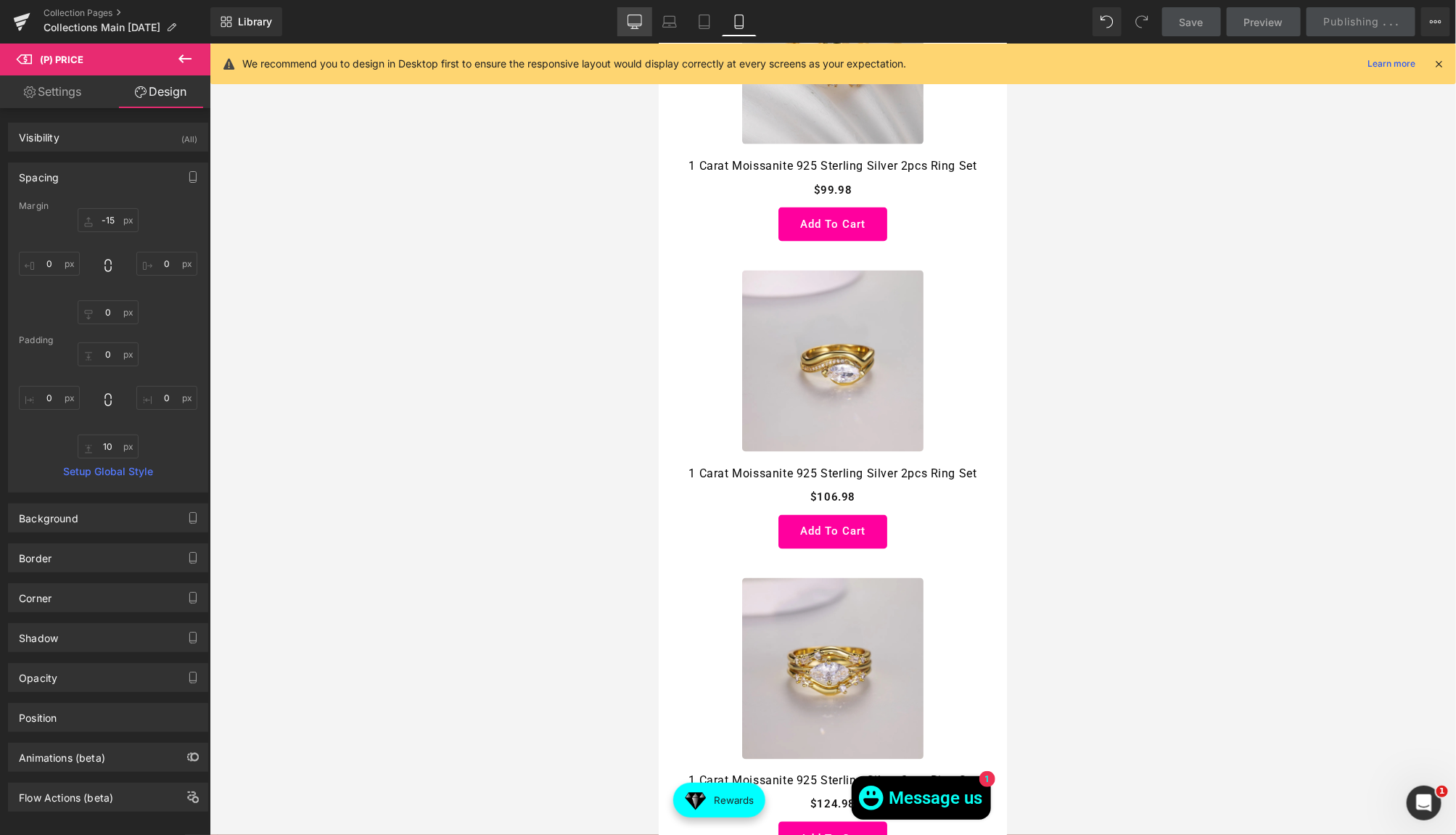
type input "0"
type input "10"
type input "0"
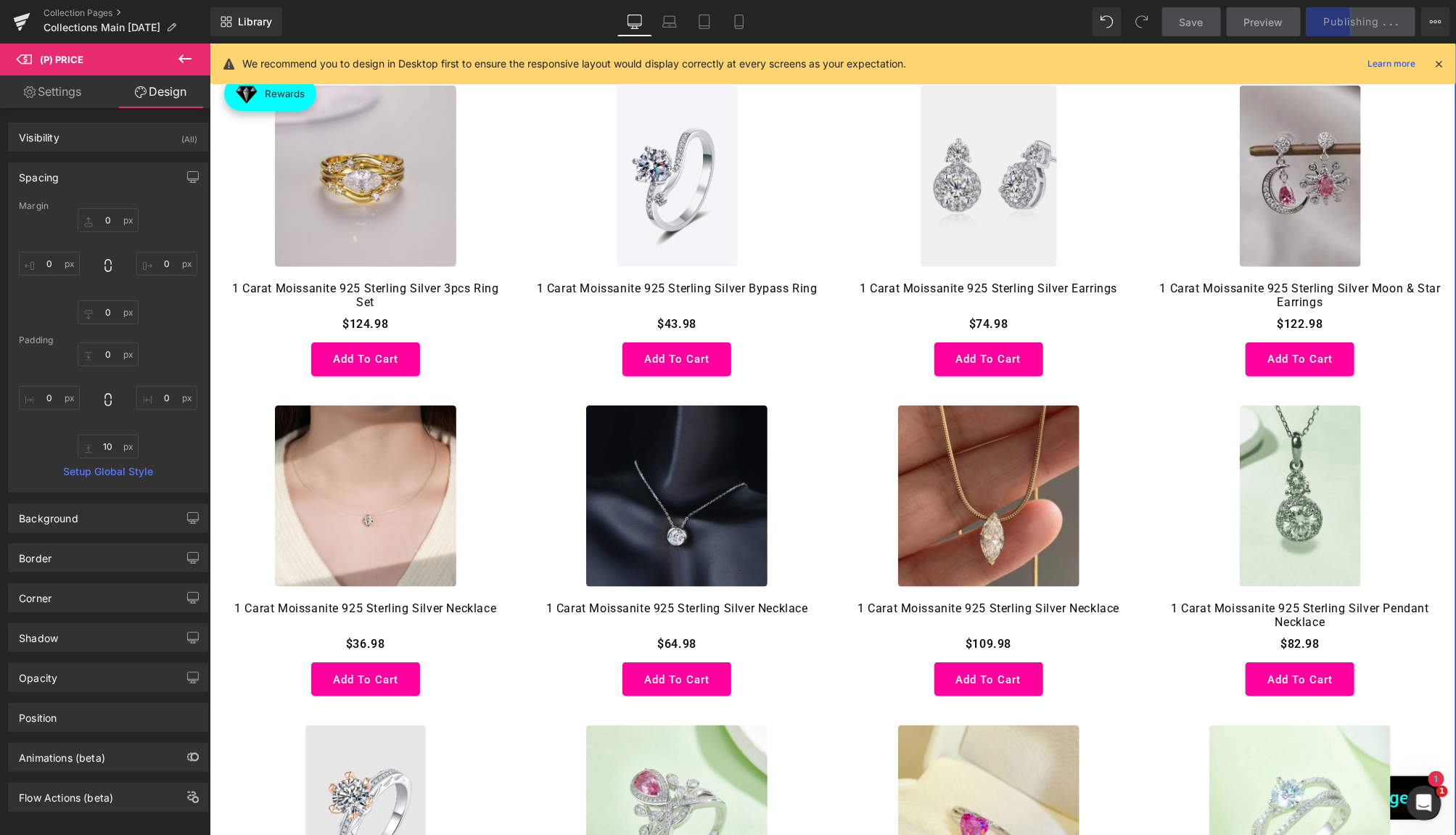
scroll to position [994, 0]
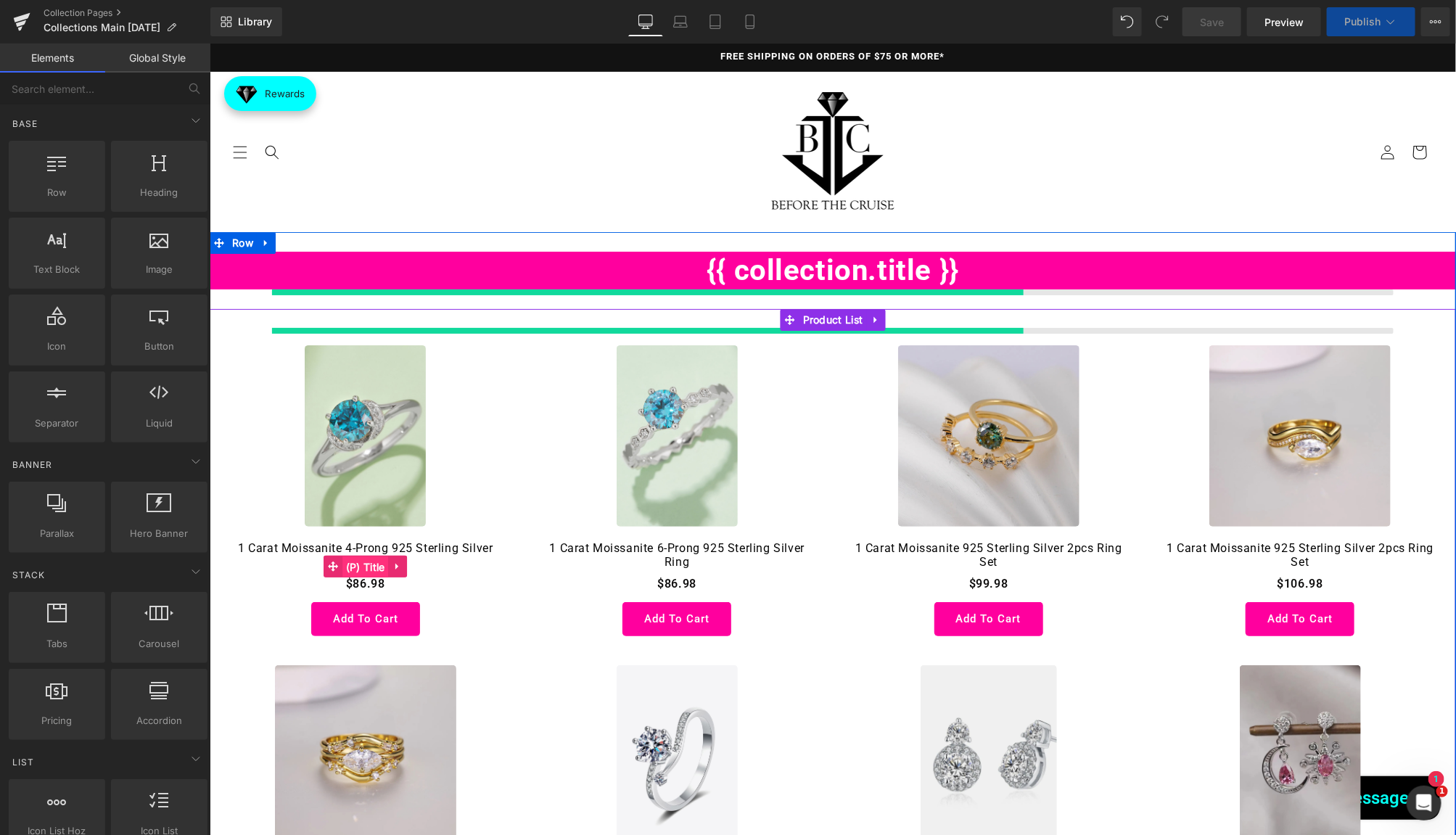
click at [376, 560] on span "(P) Title" at bounding box center [365, 566] width 47 height 21
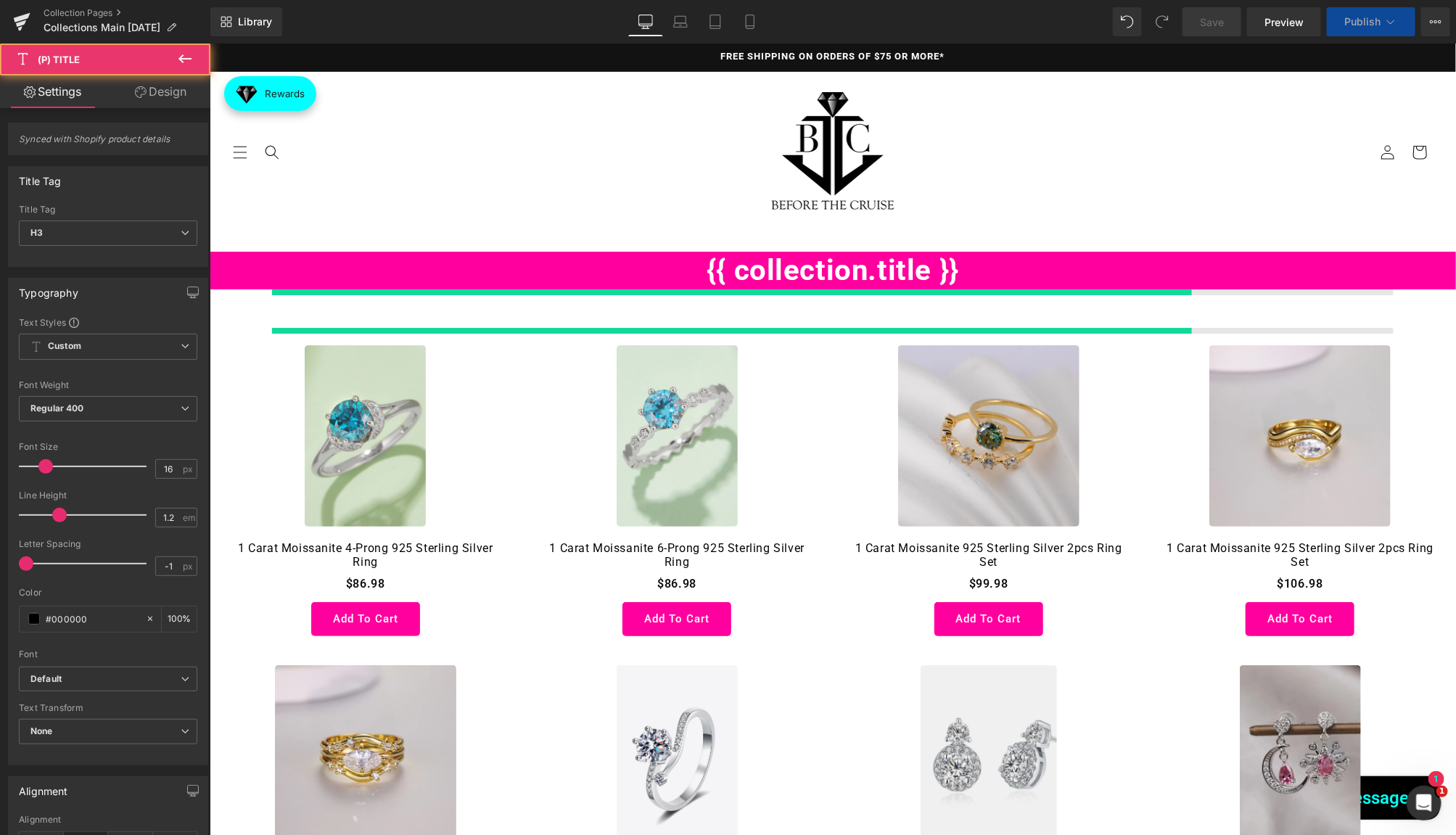
click at [162, 103] on link "Design" at bounding box center [160, 91] width 105 height 33
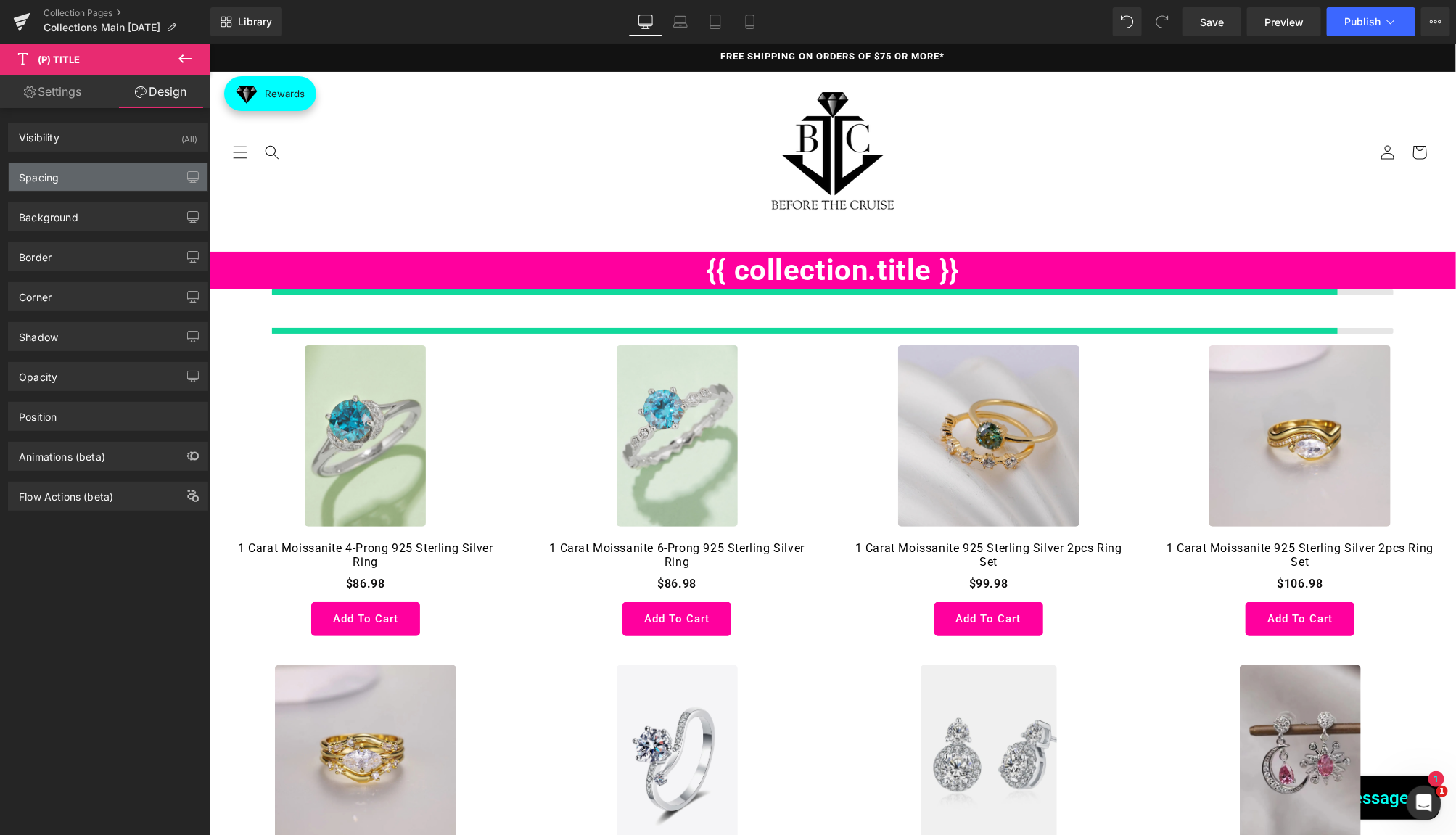
click at [95, 174] on div "Spacing" at bounding box center [108, 177] width 199 height 28
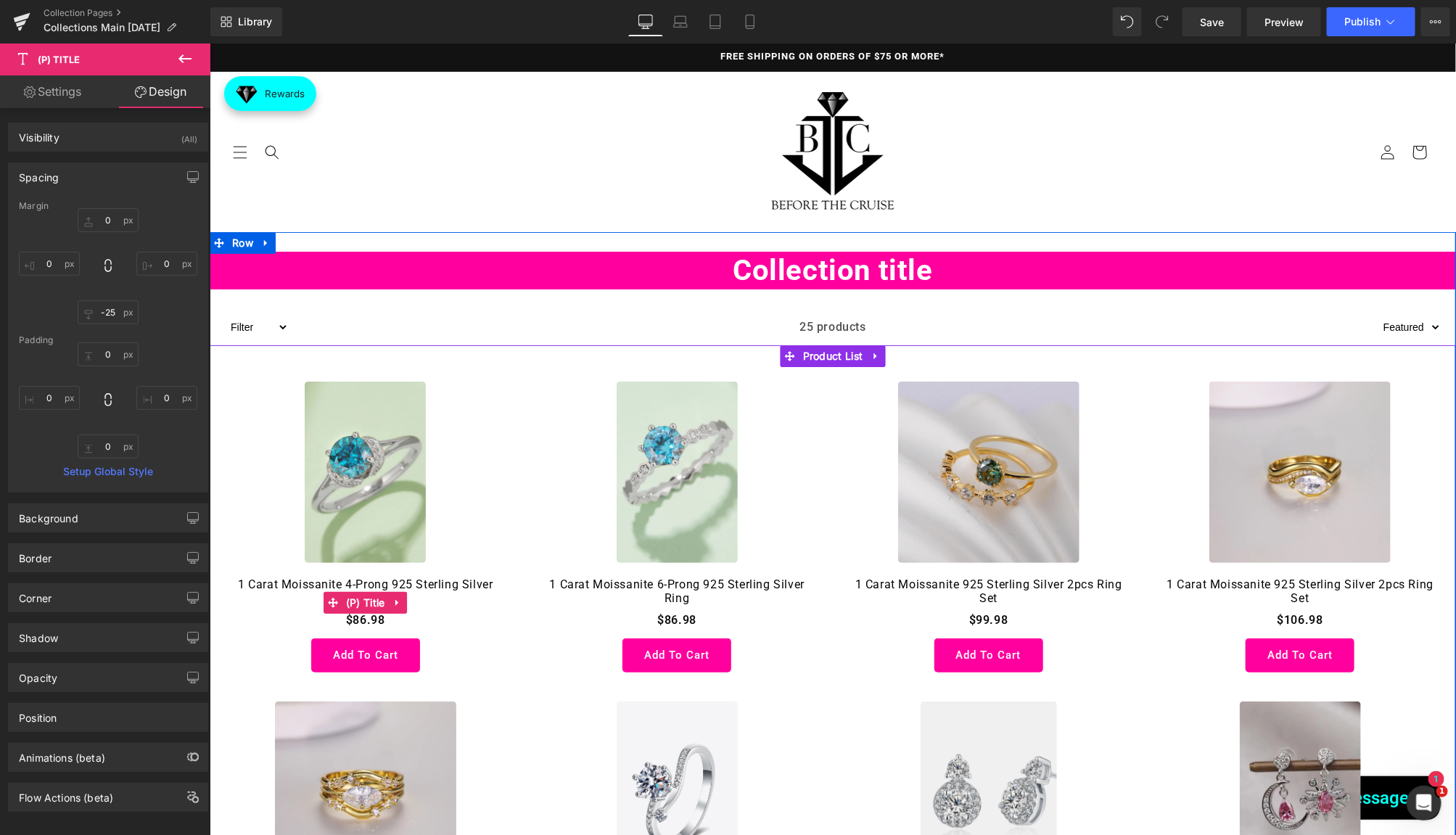
click at [364, 591] on li "(P) Title" at bounding box center [356, 601] width 65 height 21
click at [357, 596] on span "(P) Title" at bounding box center [365, 601] width 47 height 21
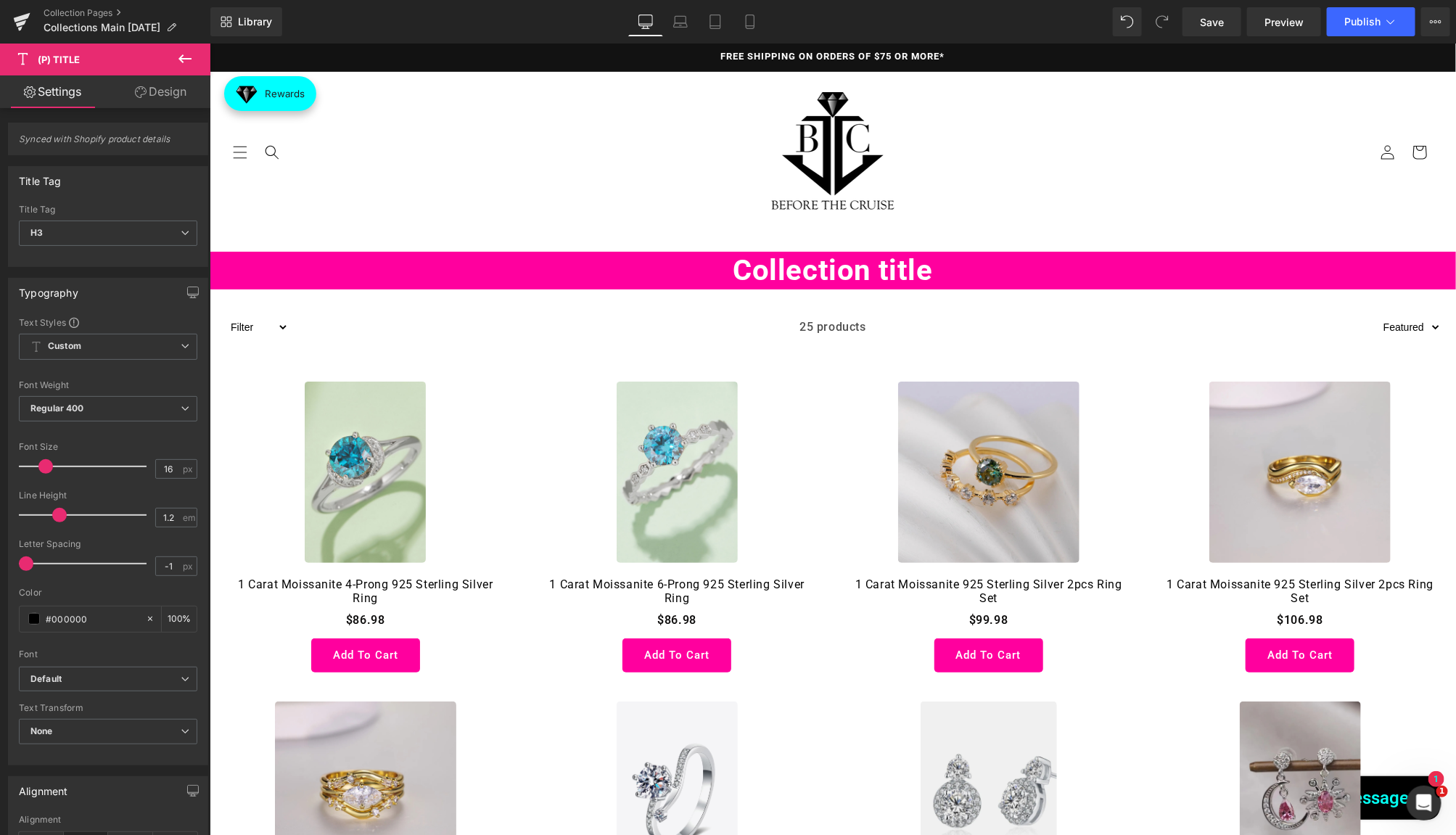
click at [159, 100] on link "Design" at bounding box center [160, 91] width 105 height 33
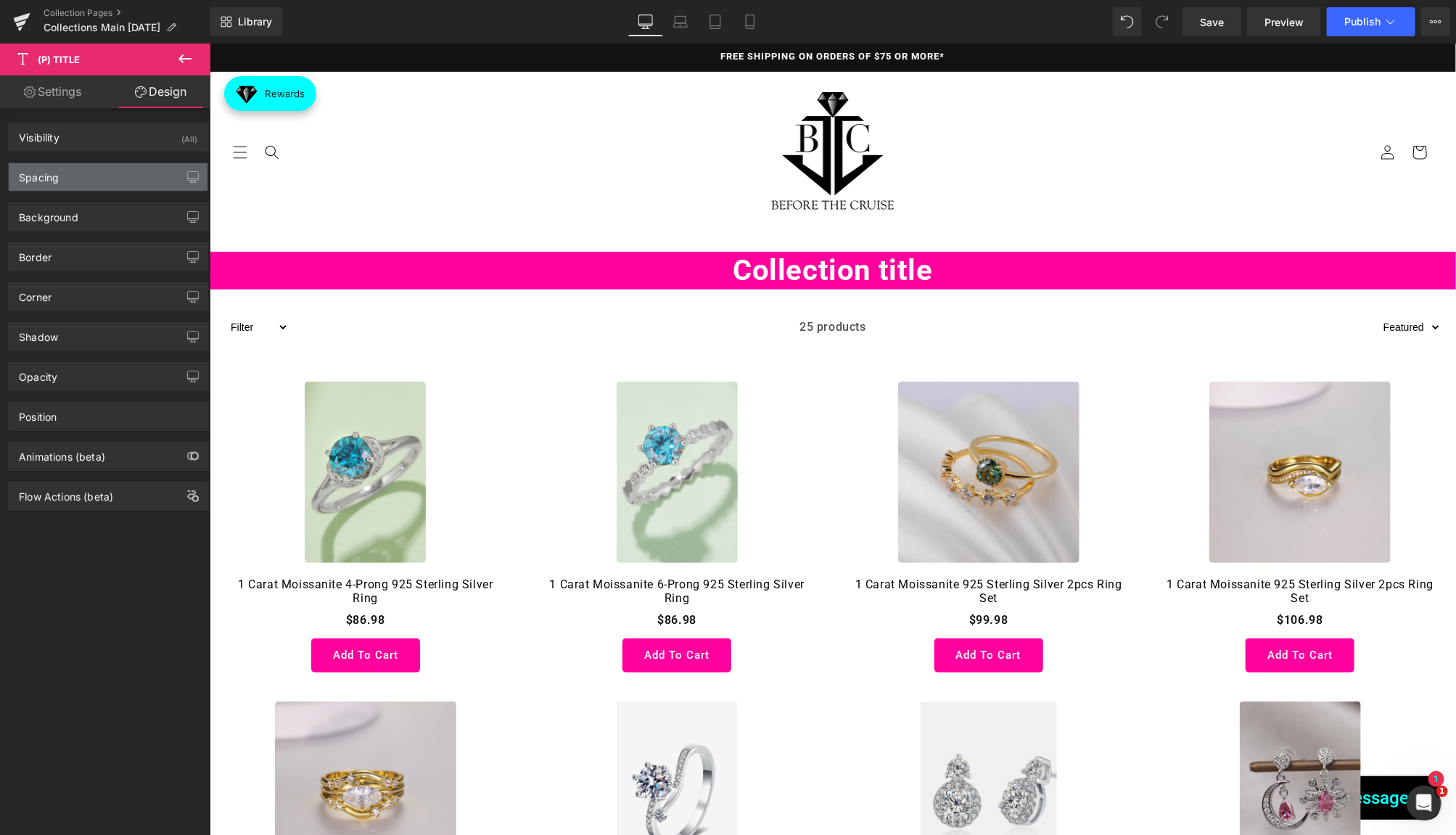
click at [74, 172] on div "Spacing" at bounding box center [108, 177] width 199 height 28
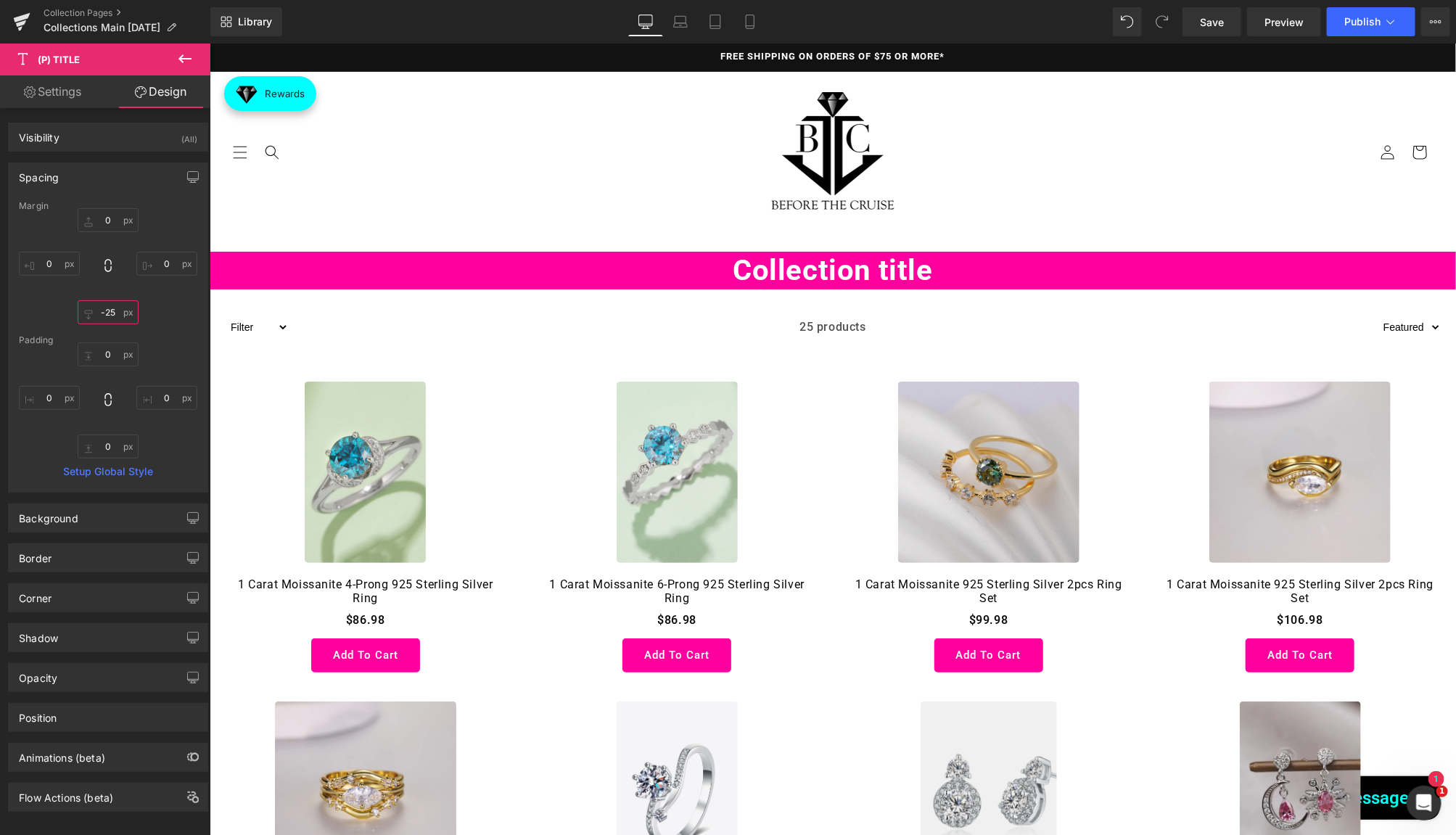
click at [114, 321] on input "-25" at bounding box center [107, 313] width 61 height 24
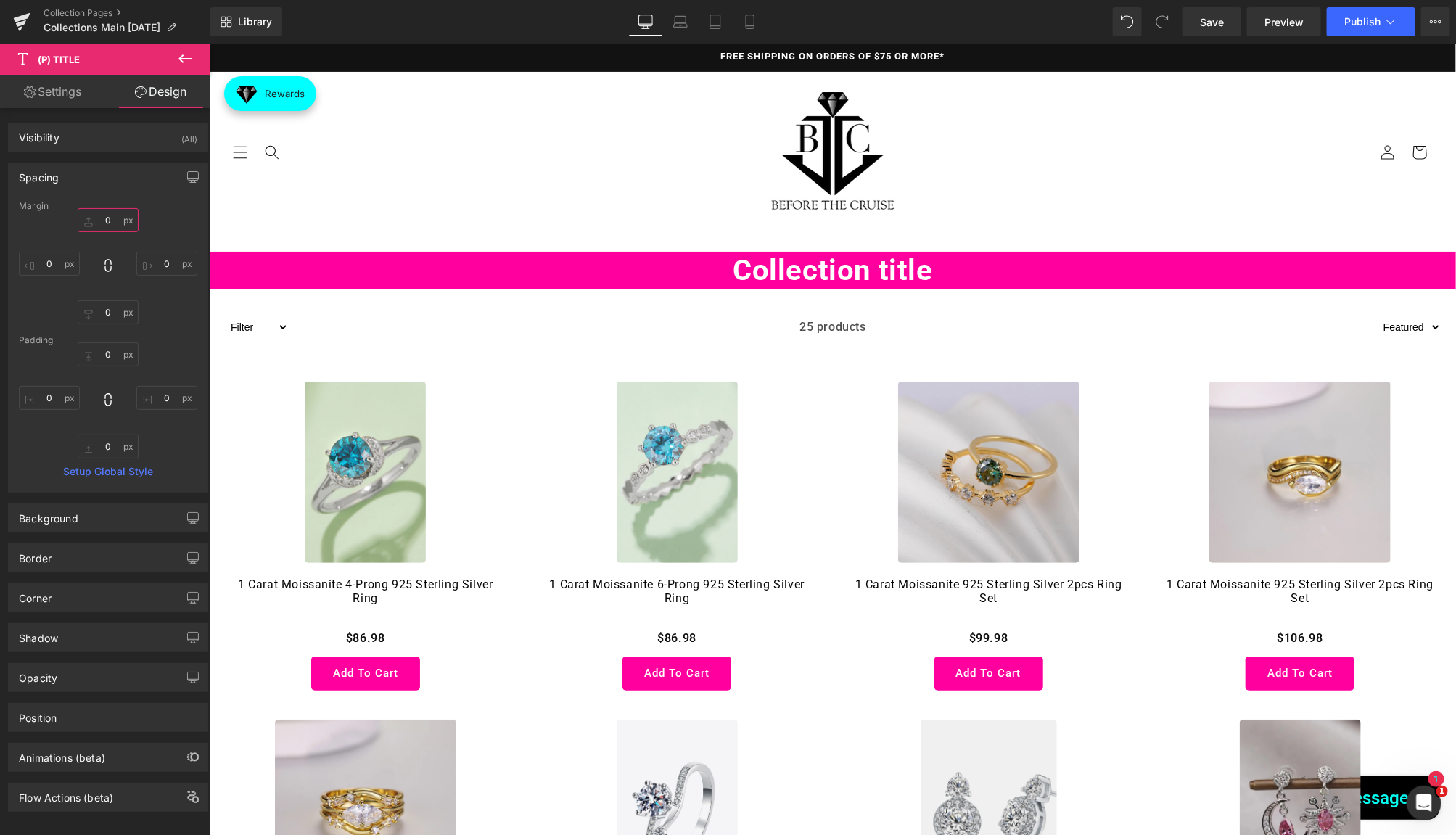
click at [111, 215] on input "0" at bounding box center [107, 221] width 61 height 24
paste input "-25"
type input "-25"
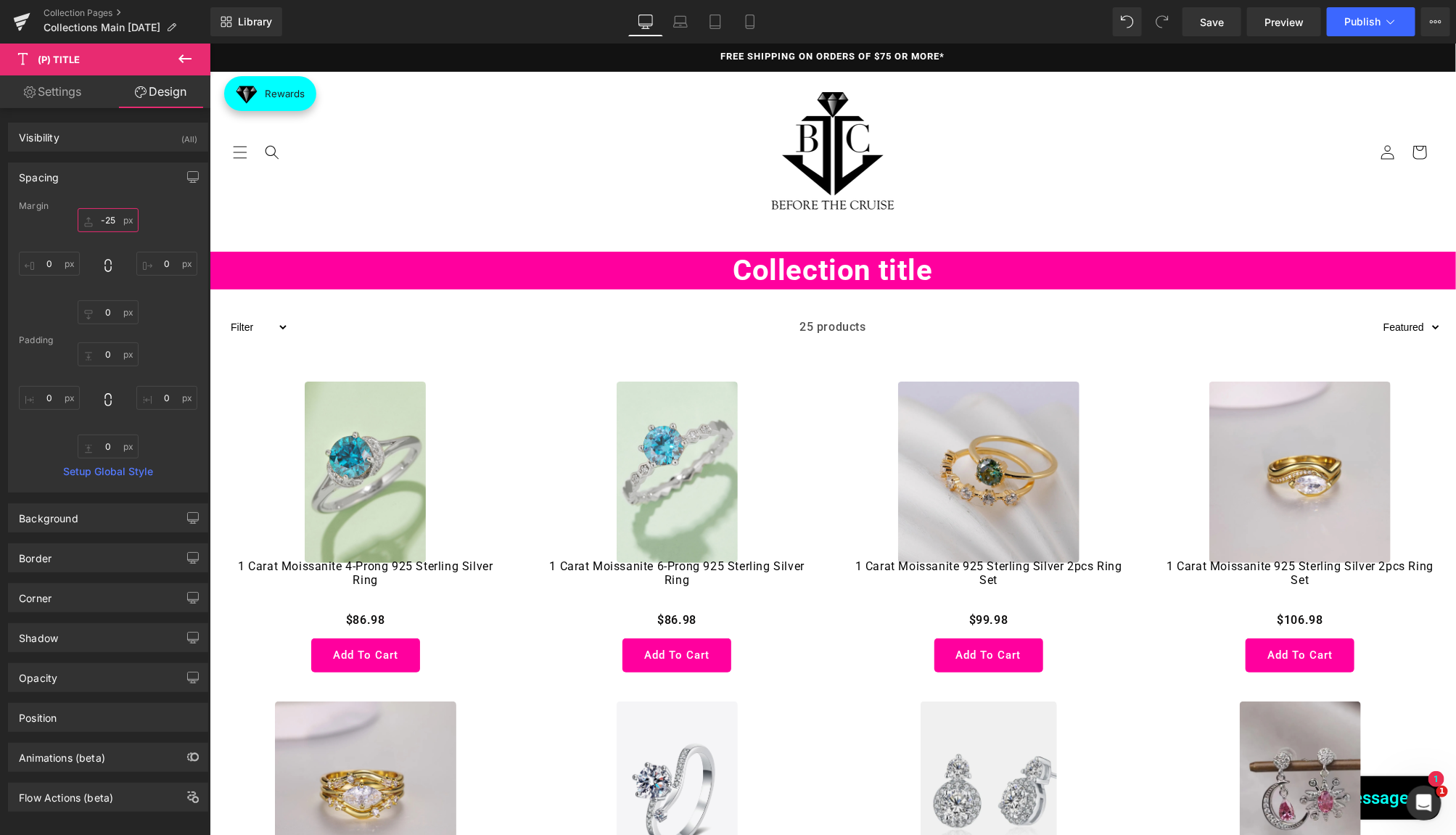
click at [116, 222] on input "-25" at bounding box center [107, 221] width 61 height 24
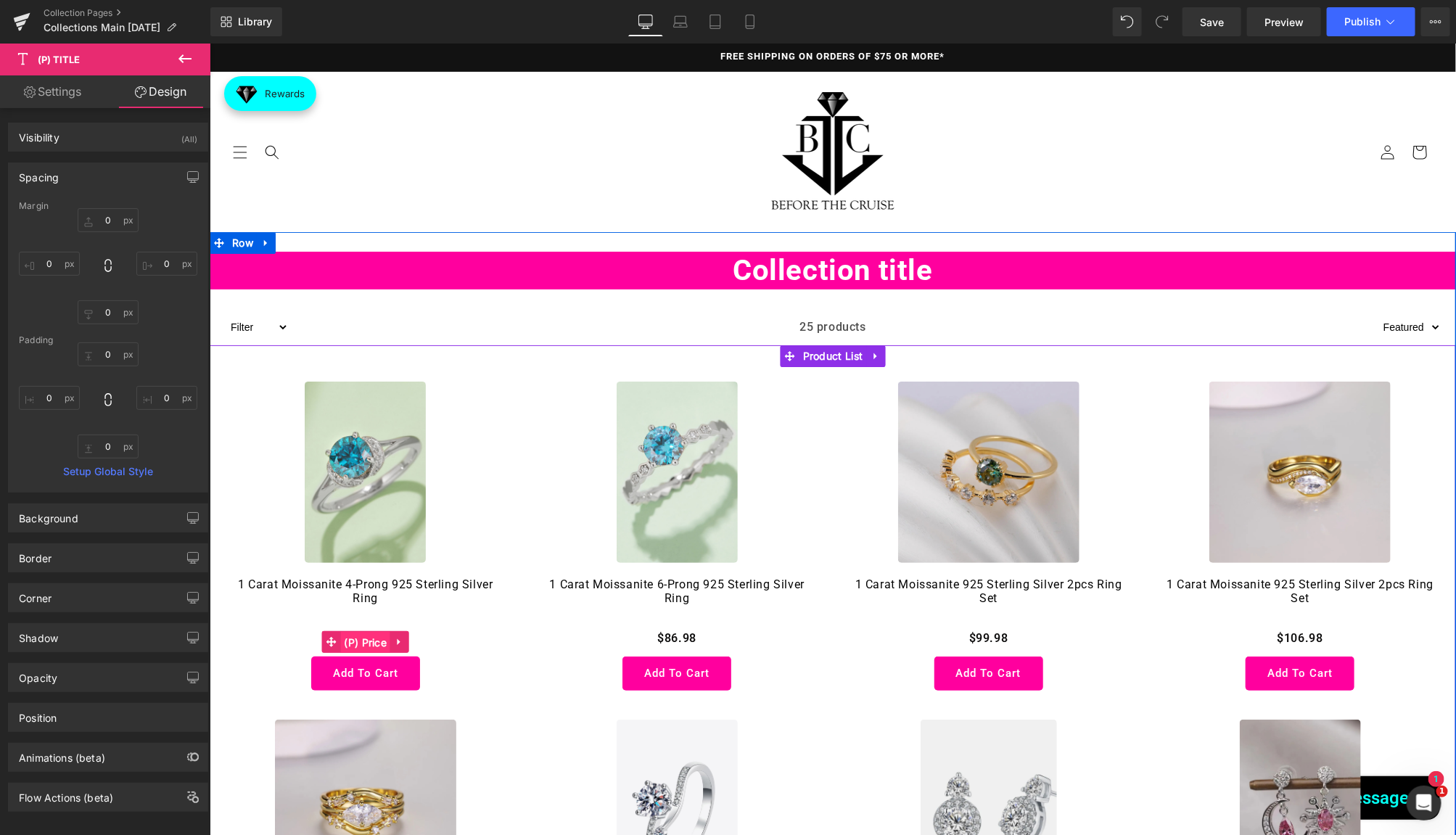
click at [358, 640] on span "(P) Price" at bounding box center [365, 641] width 50 height 21
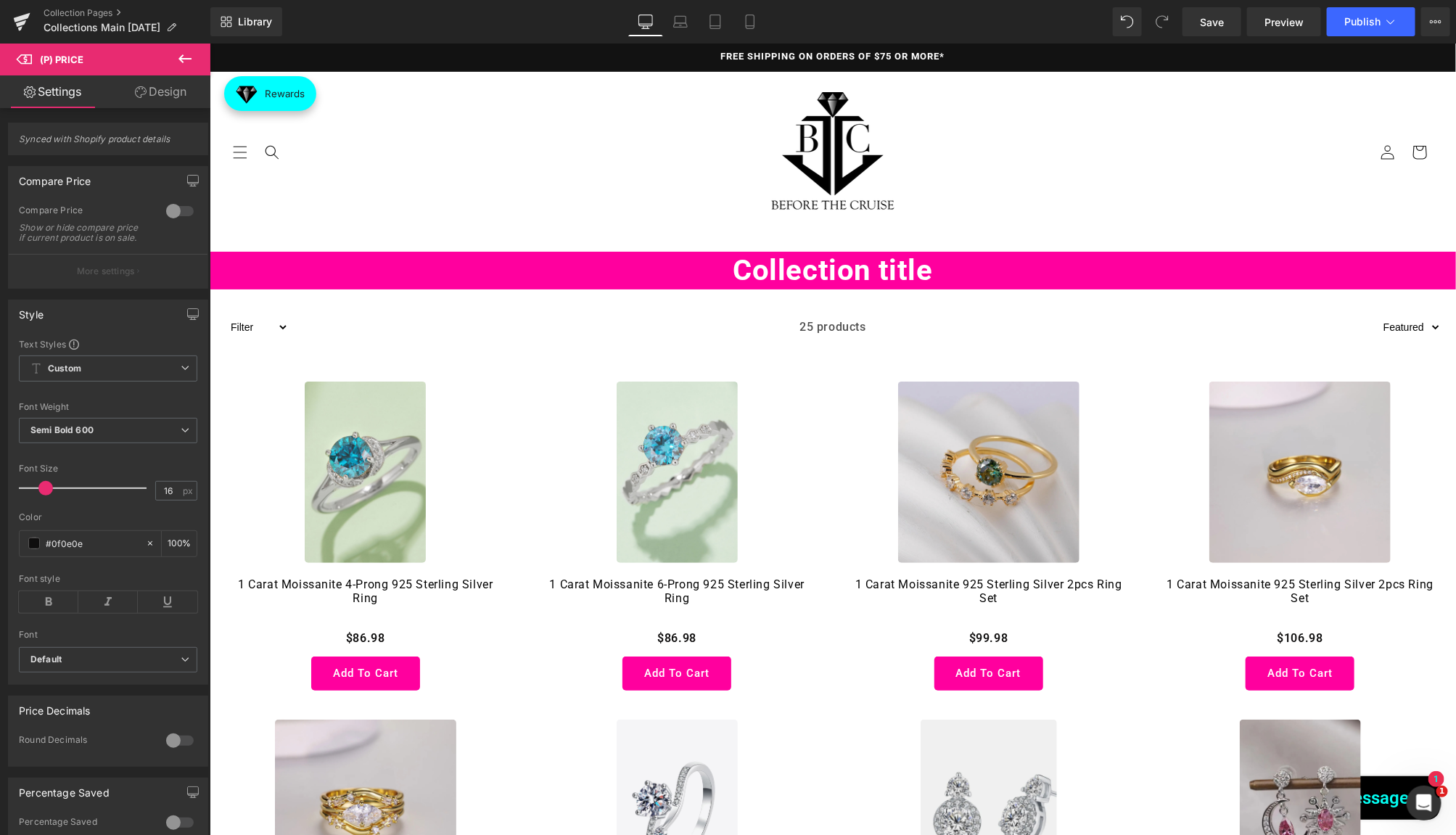
click at [159, 96] on link "Design" at bounding box center [160, 91] width 105 height 33
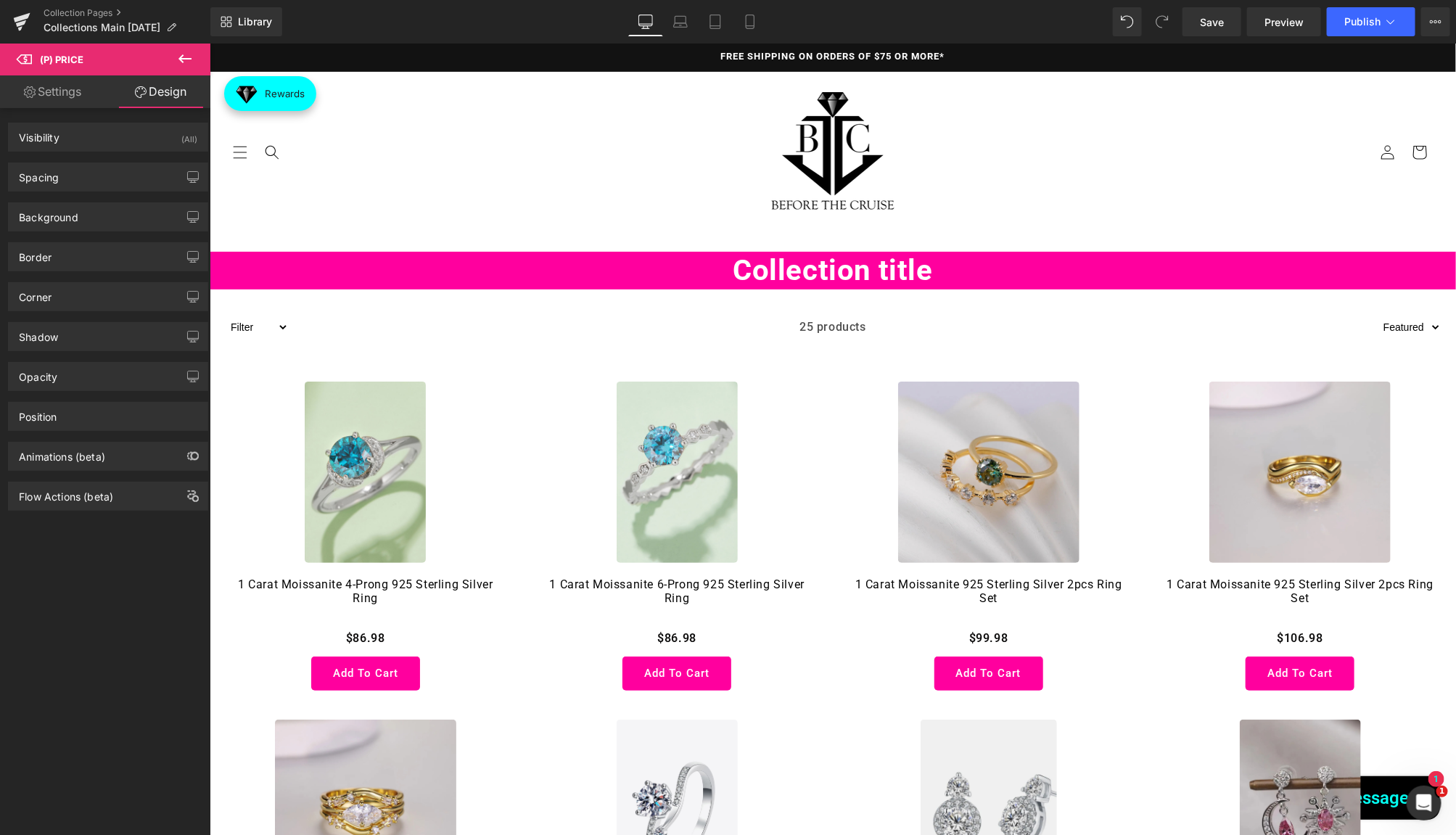
type input "0"
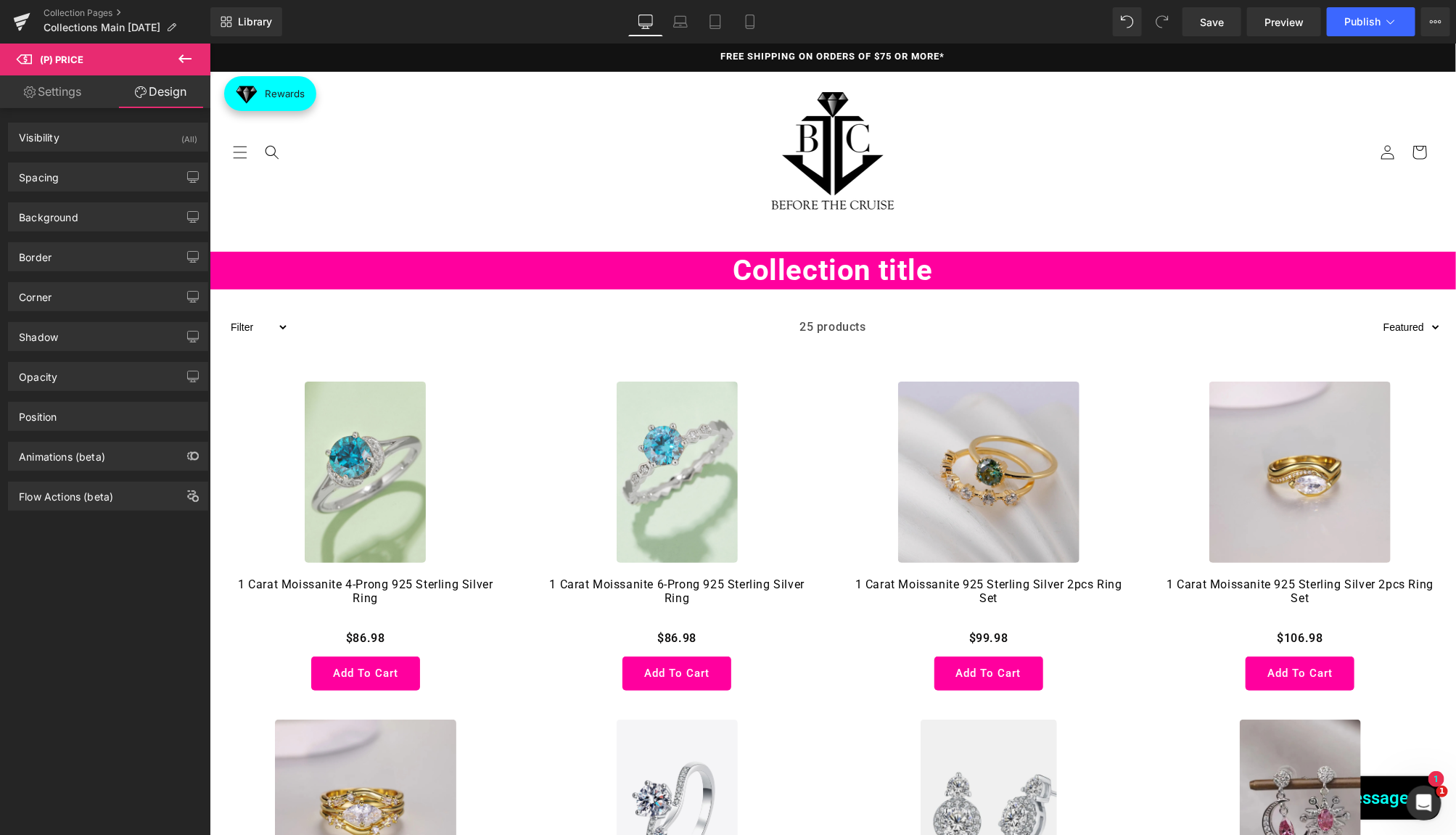
type input "0"
type input "10"
type input "0"
click at [74, 177] on div "Spacing" at bounding box center [108, 177] width 199 height 28
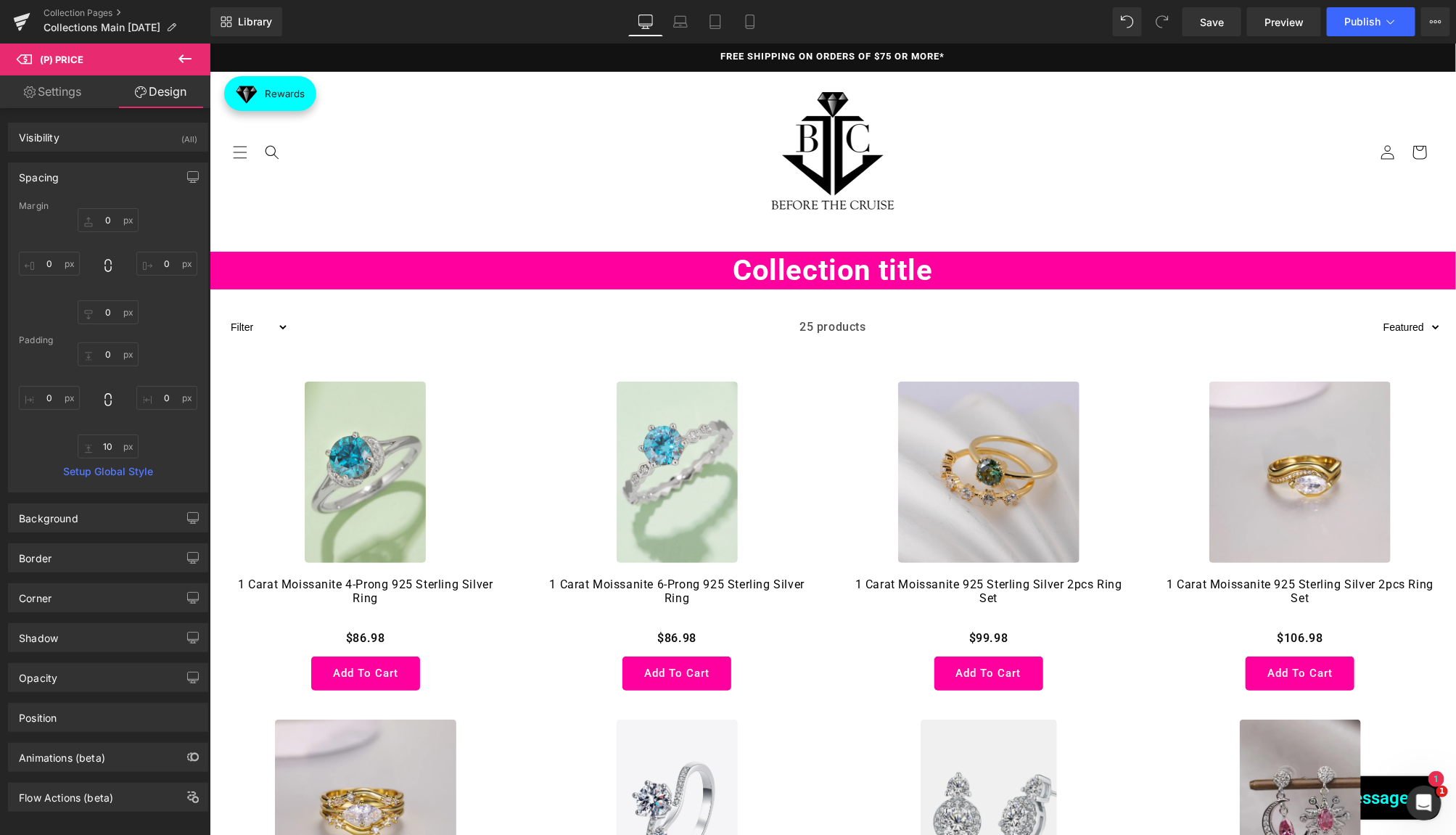
click at [109, 232] on div "0px 0 0px 0 0px 0 0px 0" at bounding box center [108, 266] width 179 height 116
click at [109, 222] on input "0" at bounding box center [107, 221] width 61 height 24
paste input "-25"
type input "-25"
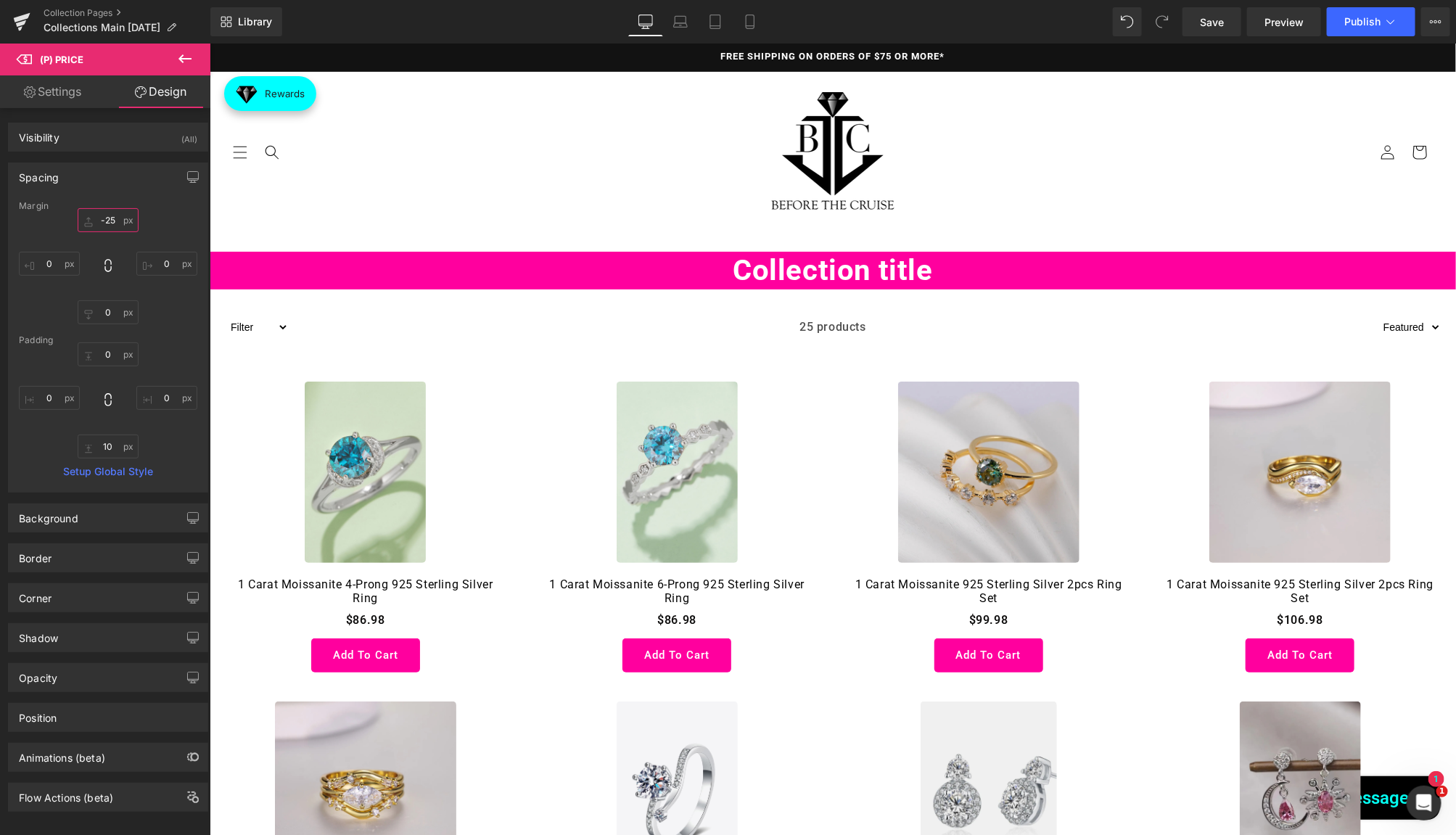
click at [112, 218] on input "-25" at bounding box center [107, 221] width 61 height 24
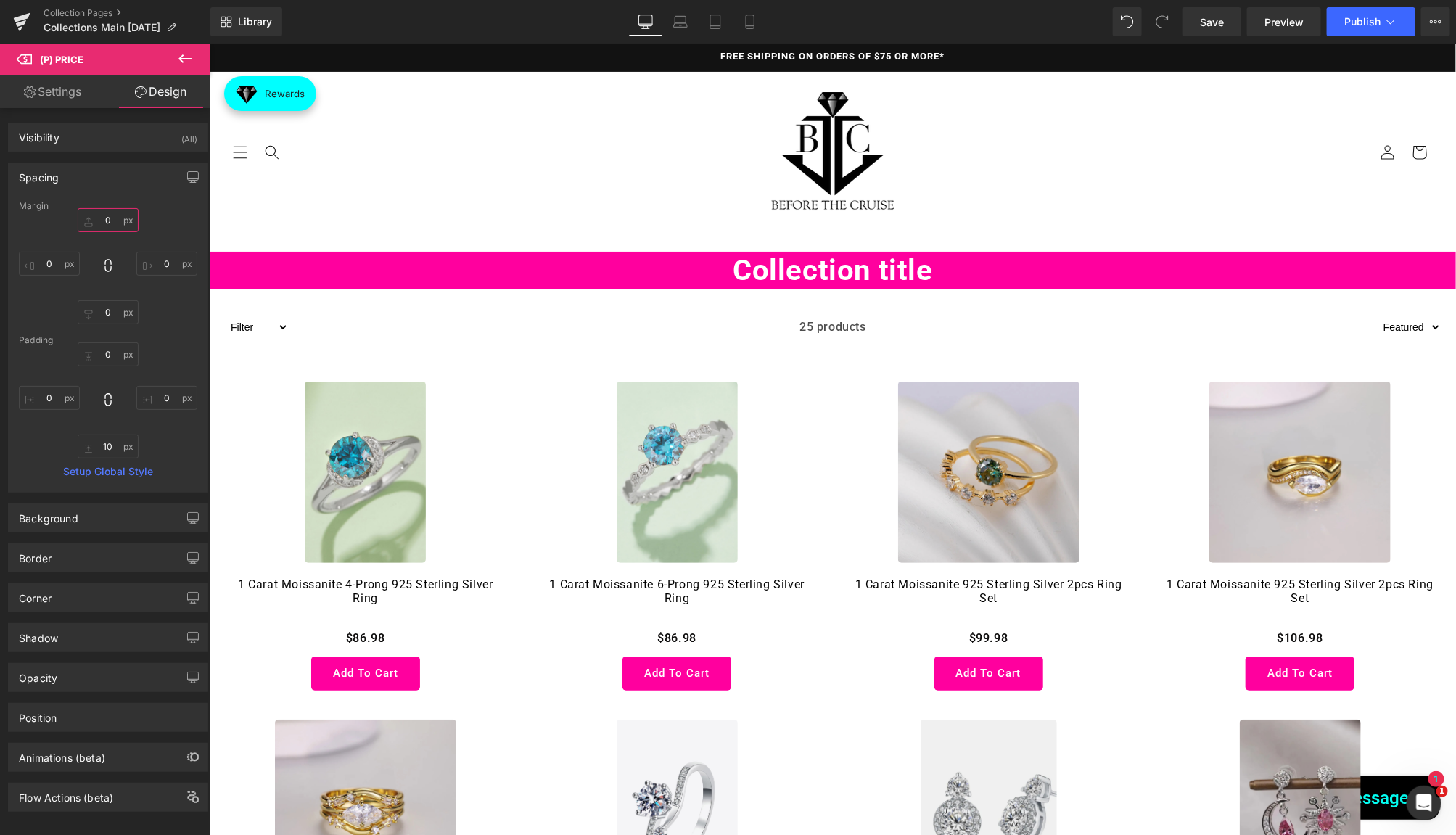
click at [113, 219] on input "text" at bounding box center [107, 221] width 61 height 24
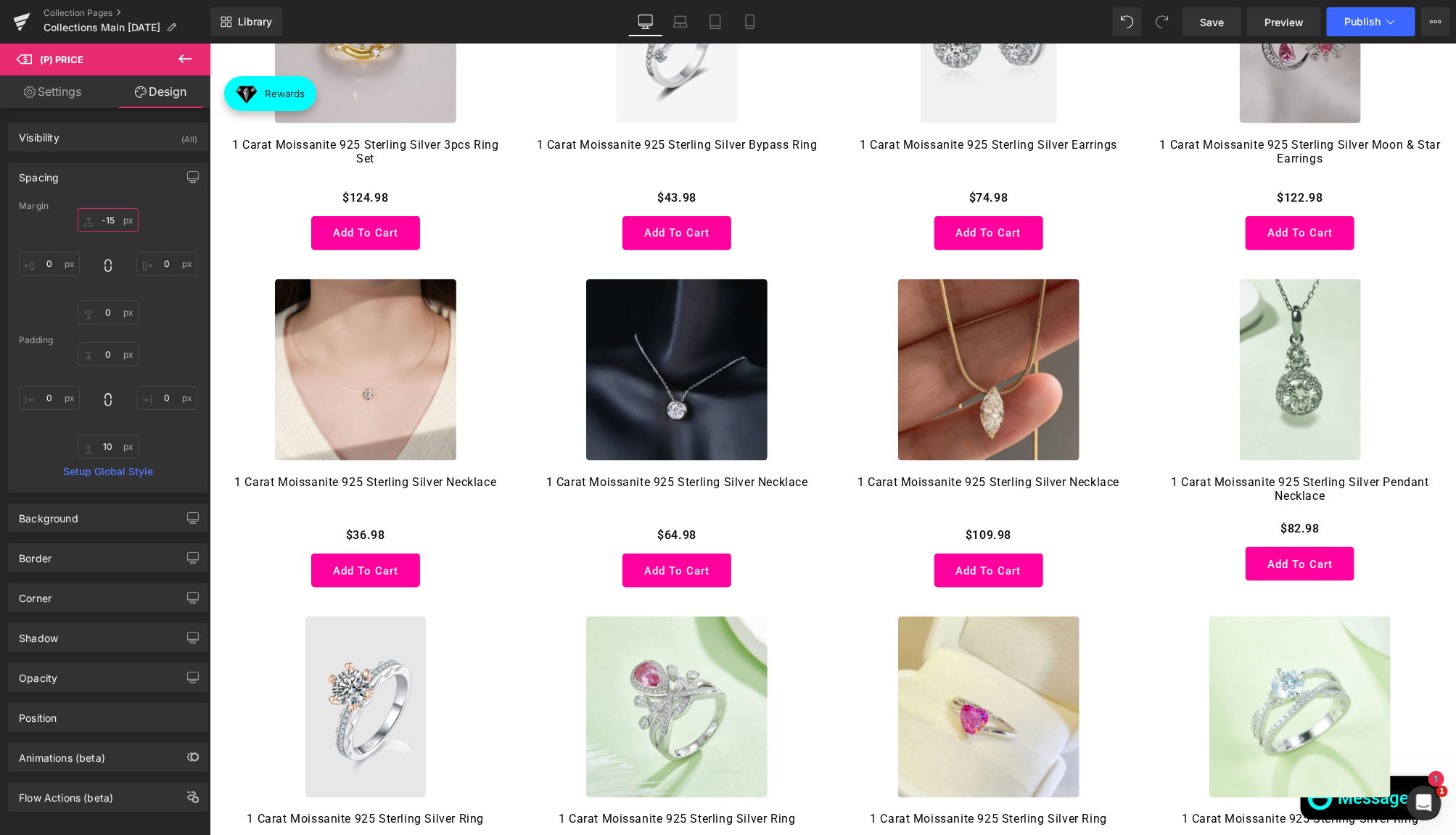
scroll to position [767, 0]
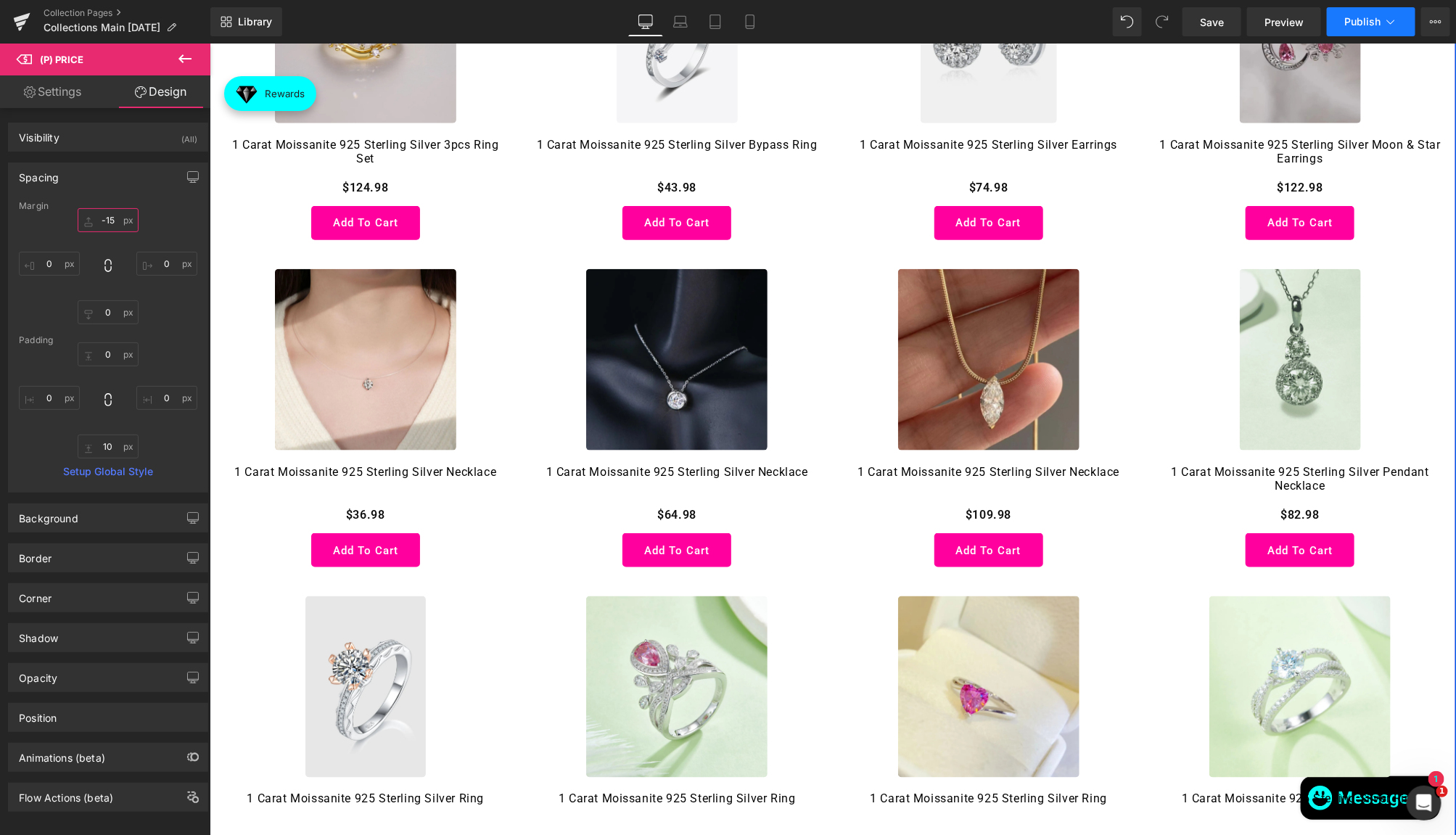
type input "-15"
click at [1364, 28] on button "Publish" at bounding box center [1370, 21] width 88 height 29
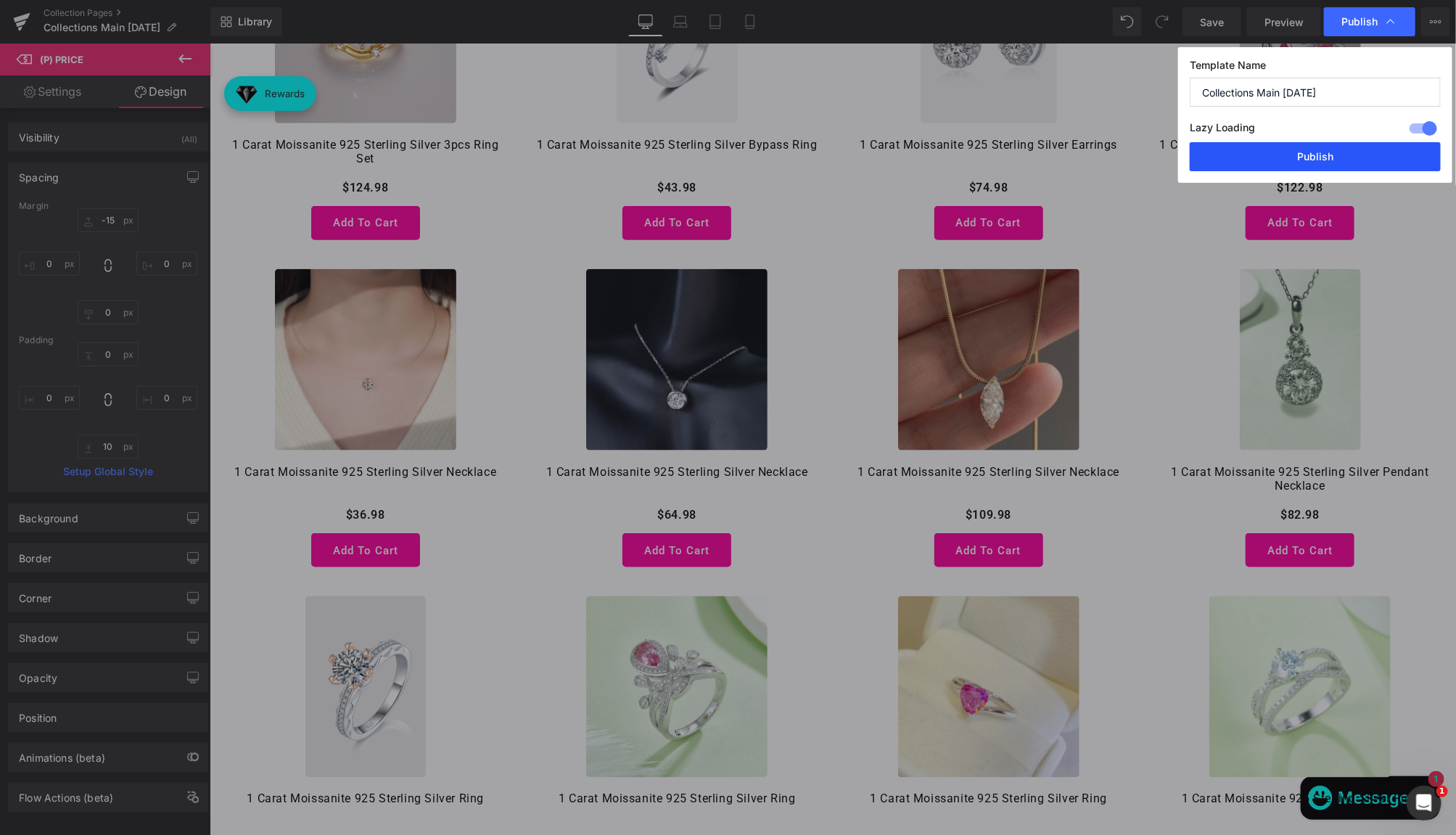
click at [1331, 146] on button "Publish" at bounding box center [1315, 156] width 251 height 29
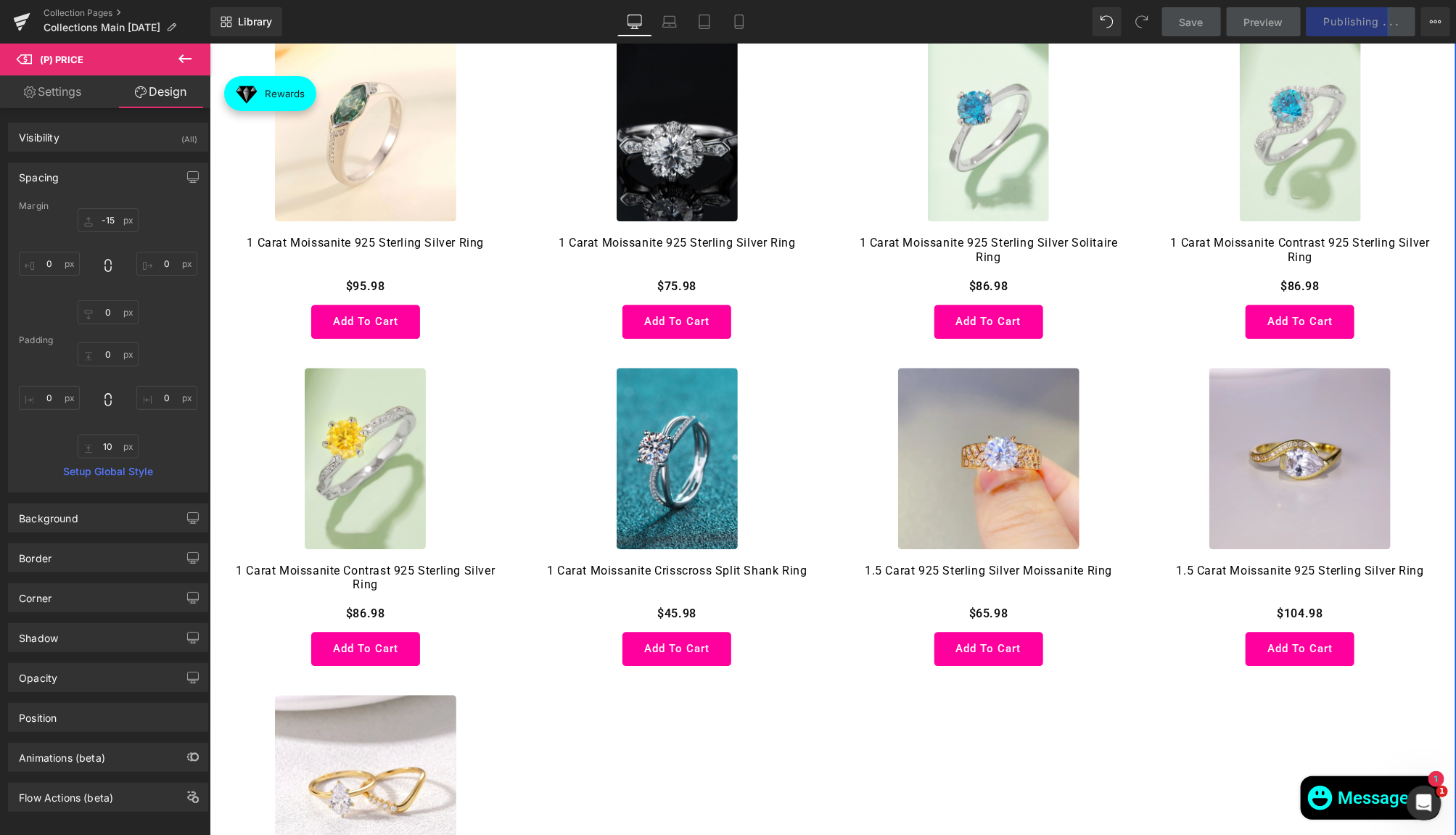
scroll to position [1651, 0]
